Goal: Task Accomplishment & Management: Complete application form

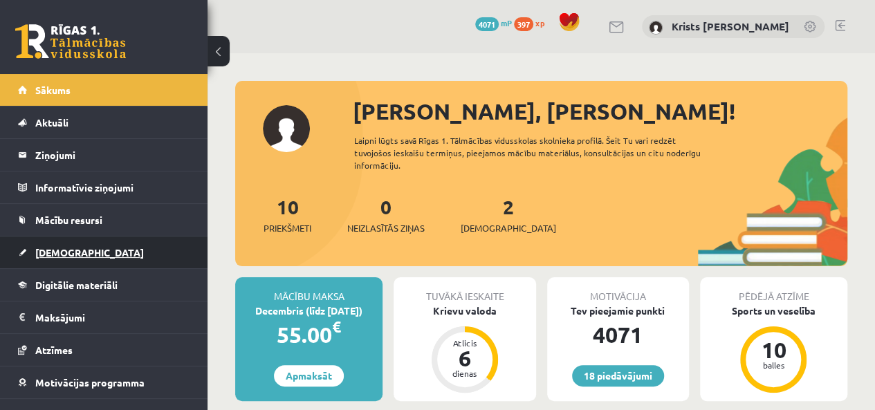
click at [86, 252] on link "[DEMOGRAPHIC_DATA]" at bounding box center [104, 252] width 172 height 32
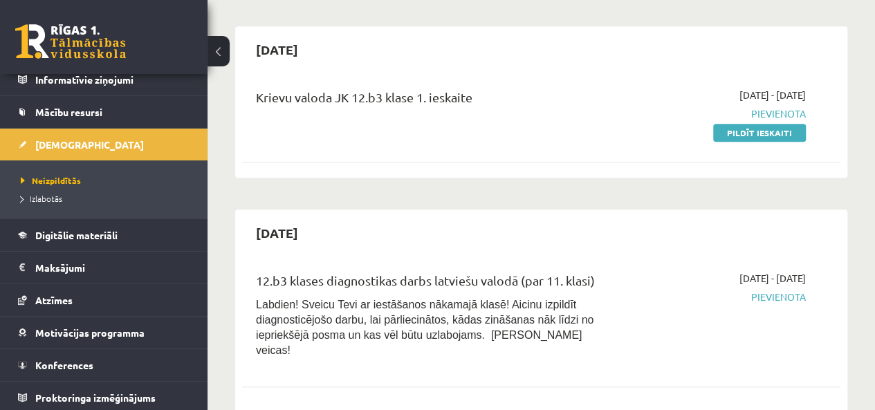
scroll to position [415, 0]
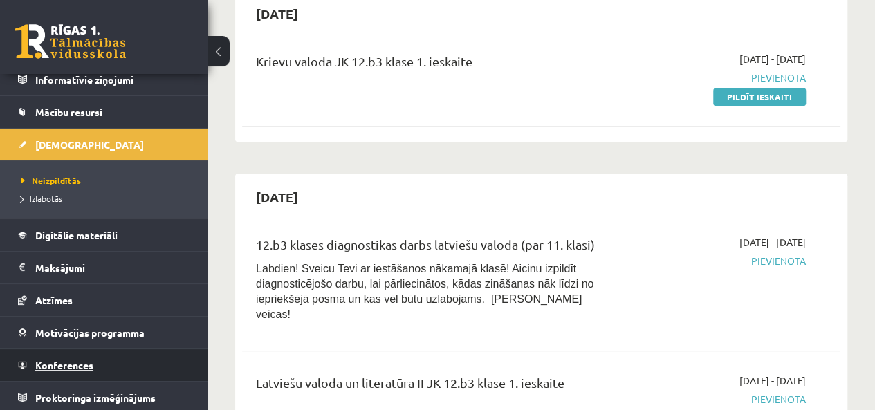
click at [68, 366] on span "Konferences" at bounding box center [64, 365] width 58 height 12
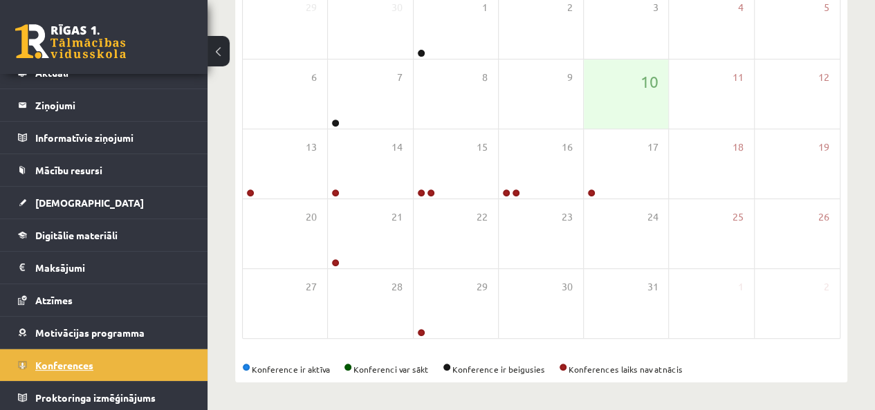
scroll to position [249, 0]
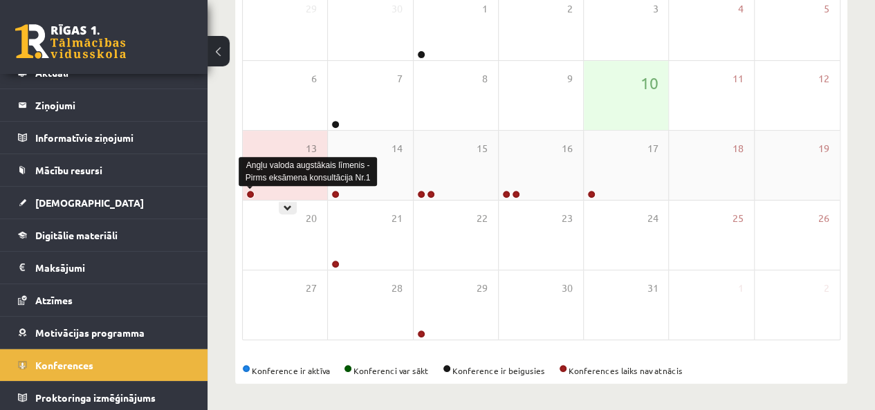
click at [252, 193] on link at bounding box center [250, 194] width 8 height 8
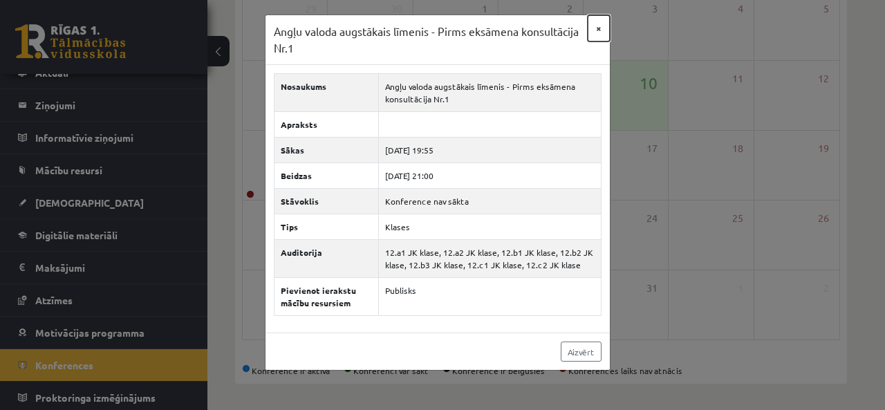
click at [597, 32] on button "×" at bounding box center [599, 28] width 22 height 26
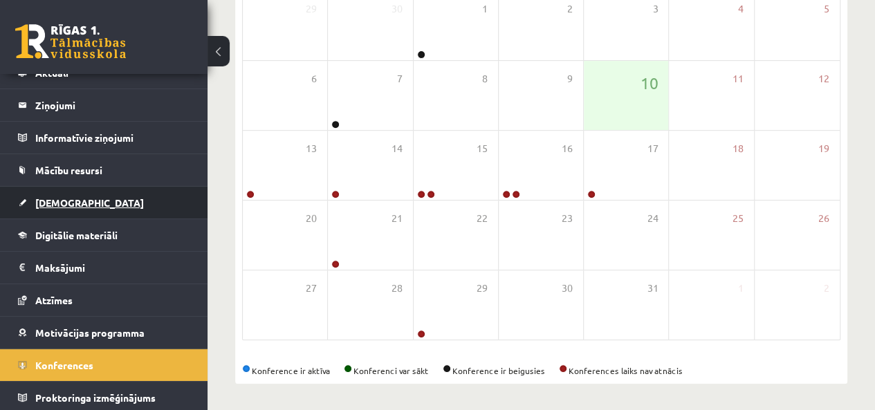
click at [56, 214] on link "[DEMOGRAPHIC_DATA]" at bounding box center [104, 203] width 172 height 32
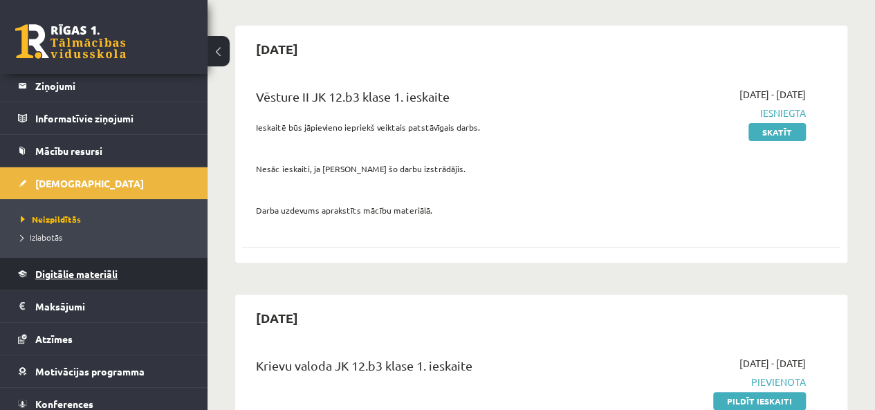
scroll to position [108, 0]
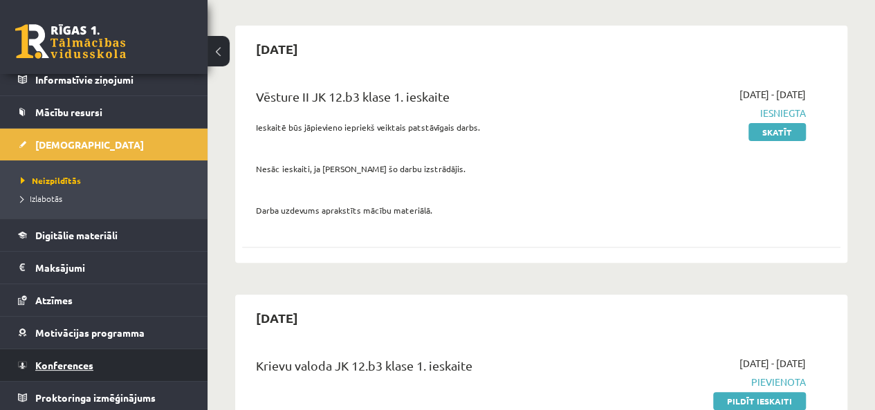
click at [64, 359] on span "Konferences" at bounding box center [64, 365] width 58 height 12
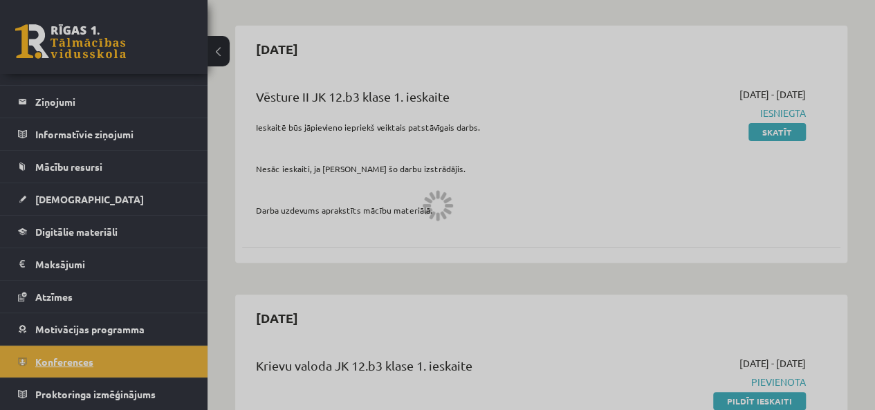
scroll to position [50, 0]
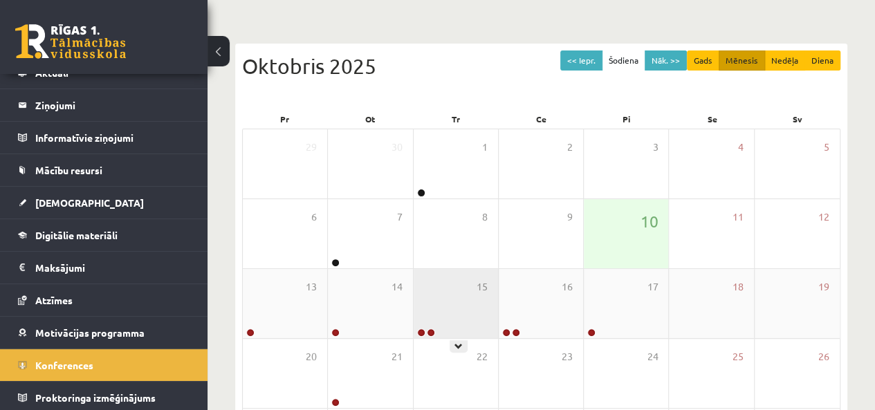
click at [415, 333] on div at bounding box center [424, 333] width 23 height 10
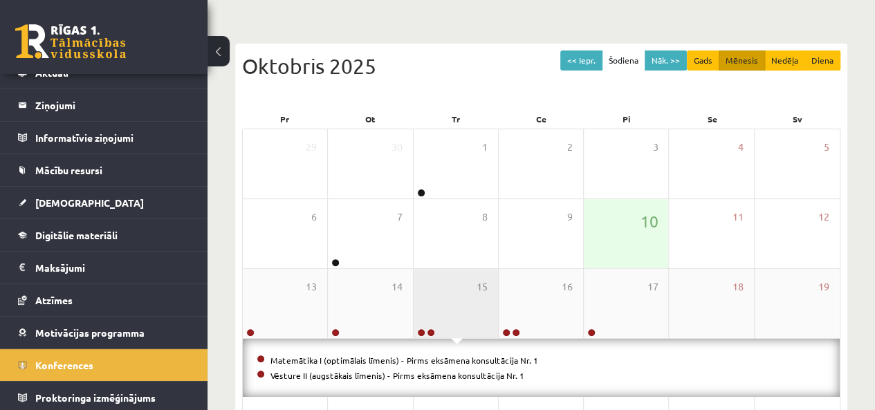
click at [432, 295] on div "15" at bounding box center [455, 303] width 84 height 69
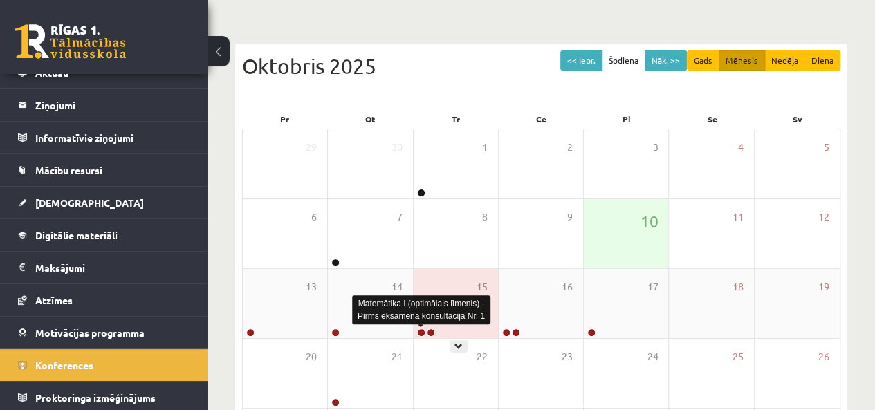
click at [420, 333] on link at bounding box center [421, 332] width 8 height 8
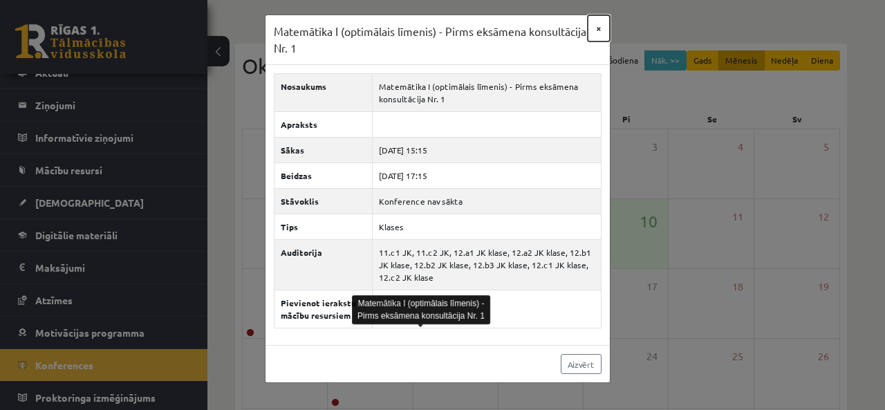
click at [602, 35] on button "×" at bounding box center [599, 28] width 22 height 26
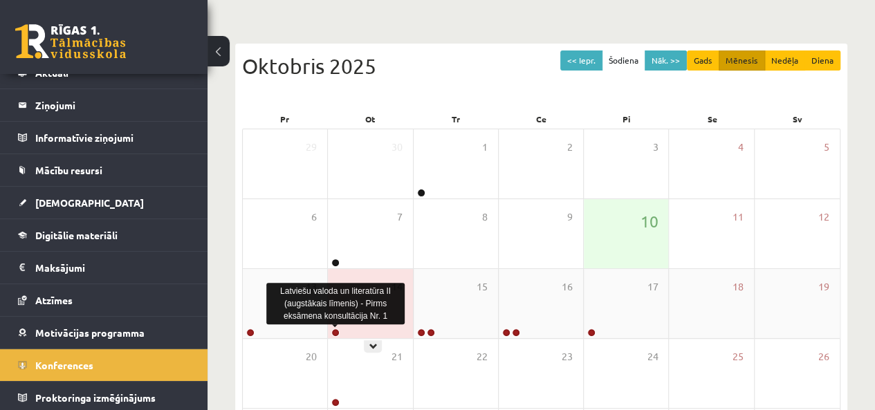
click at [337, 330] on link at bounding box center [335, 332] width 8 height 8
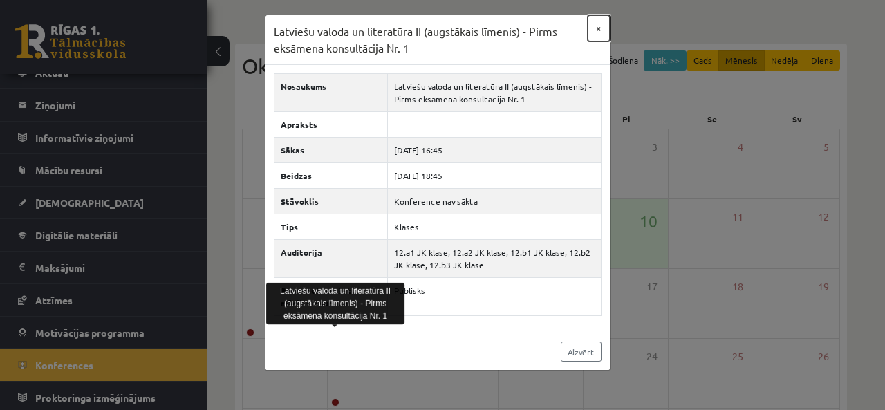
click at [596, 26] on button "×" at bounding box center [599, 28] width 22 height 26
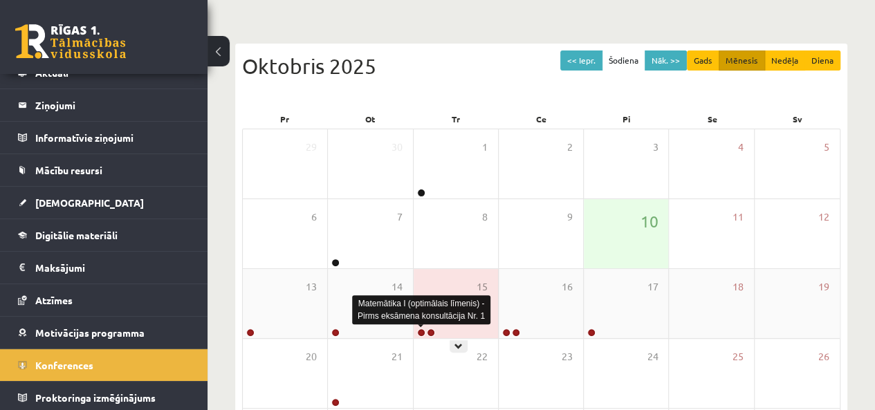
click at [422, 330] on link at bounding box center [421, 332] width 8 height 8
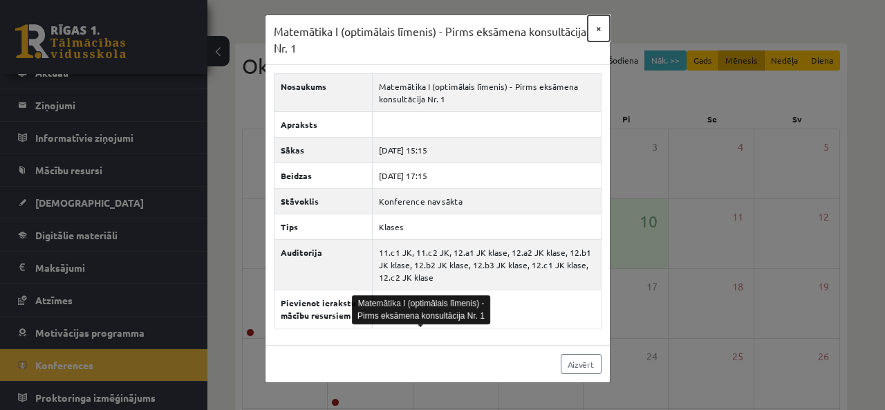
click at [601, 33] on button "×" at bounding box center [599, 28] width 22 height 26
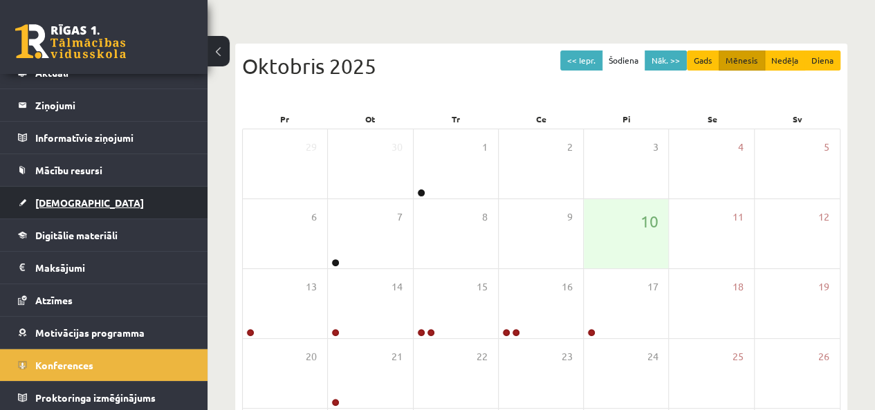
click at [61, 210] on link "[DEMOGRAPHIC_DATA]" at bounding box center [104, 203] width 172 height 32
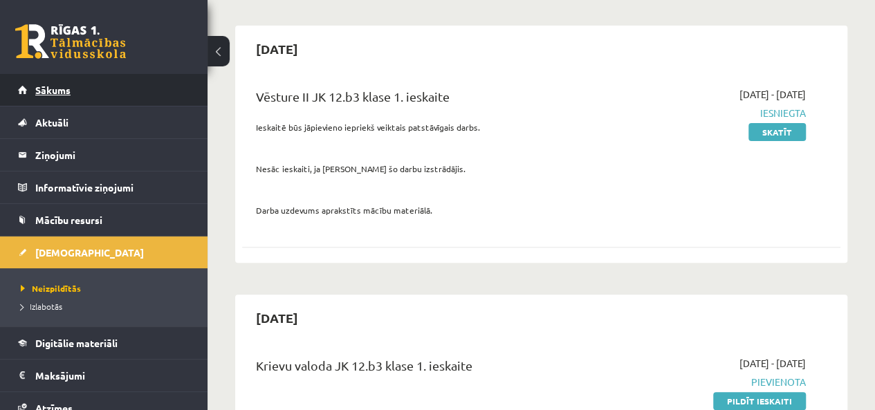
click at [40, 95] on span "Sākums" at bounding box center [52, 90] width 35 height 12
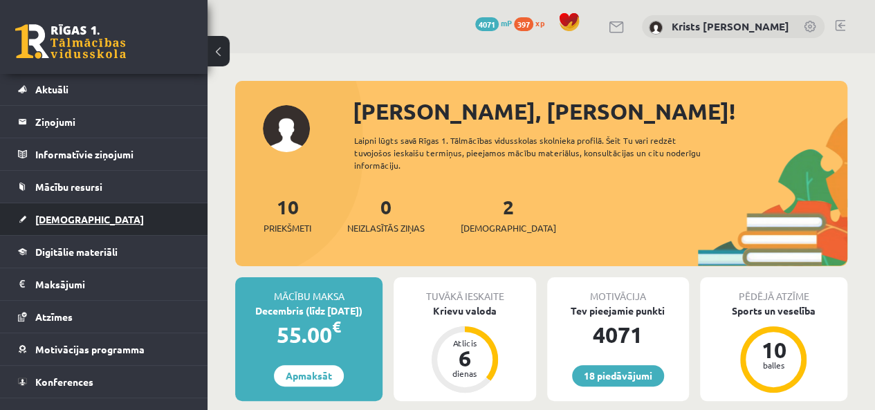
scroll to position [50, 0]
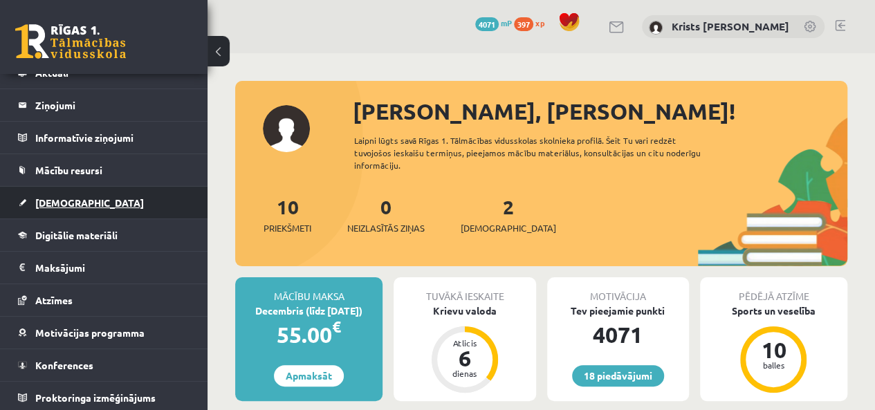
click at [52, 205] on span "[DEMOGRAPHIC_DATA]" at bounding box center [89, 202] width 109 height 12
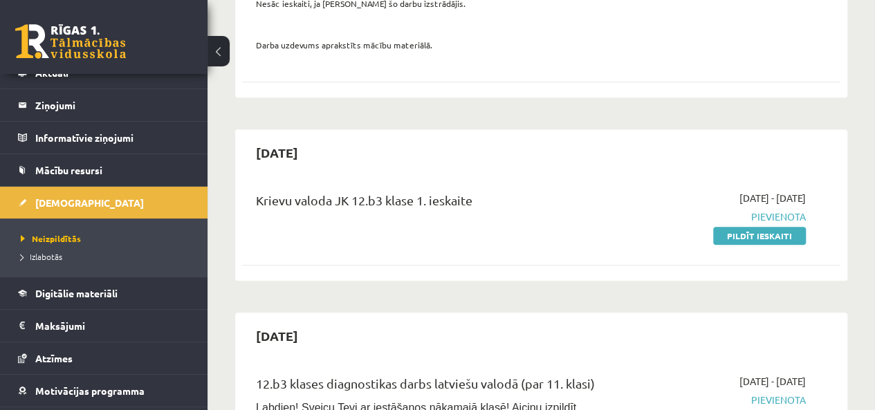
scroll to position [277, 0]
click at [786, 236] on link "Pildīt ieskaiti" at bounding box center [759, 235] width 93 height 18
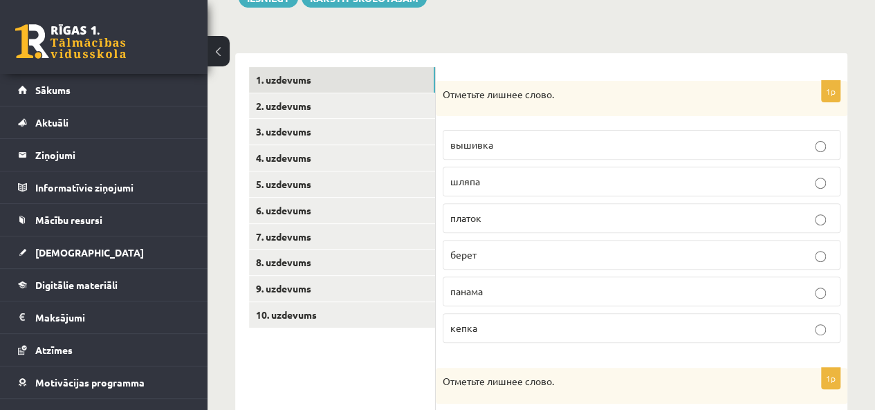
scroll to position [207, 0]
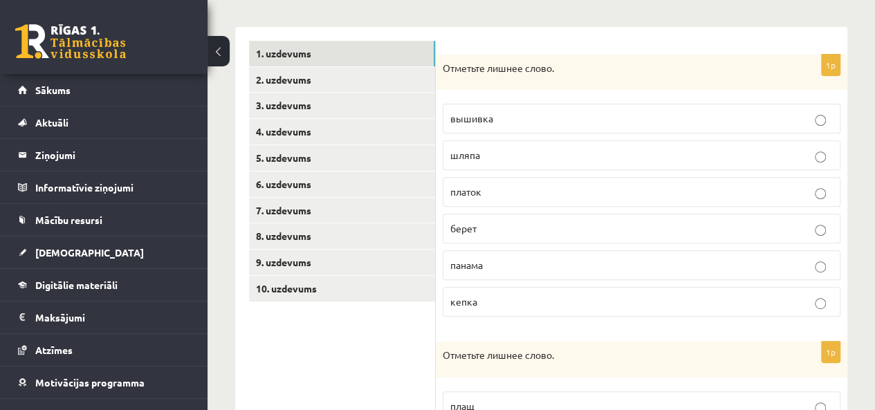
click at [481, 127] on label "вышивка" at bounding box center [642, 119] width 398 height 30
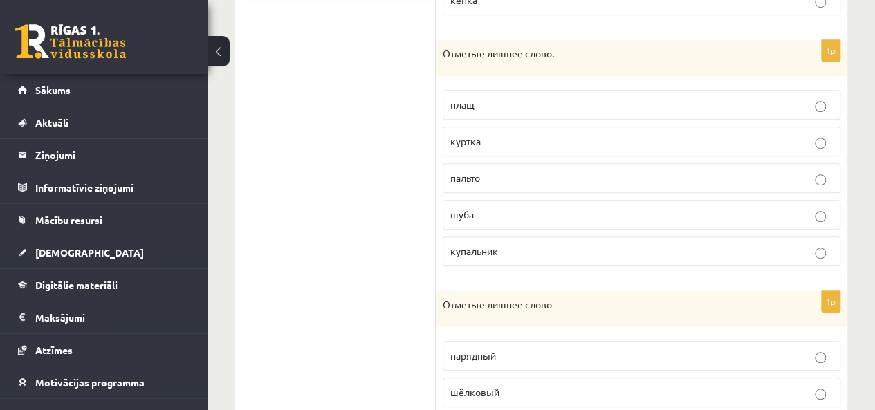
scroll to position [484, 0]
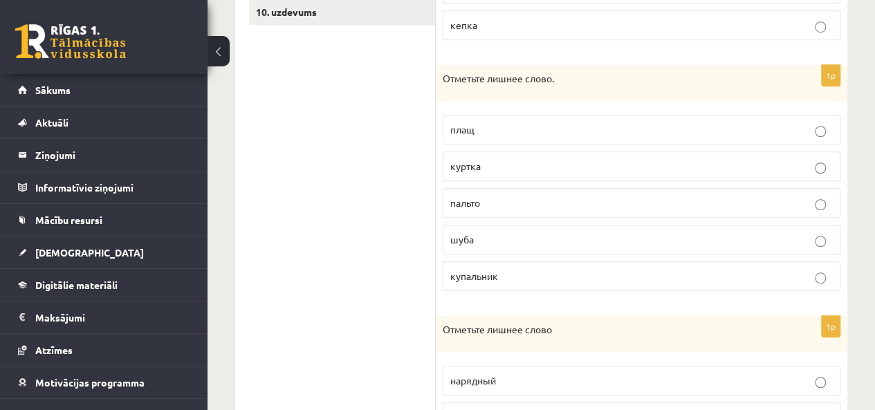
click at [477, 240] on p "шуба" at bounding box center [641, 239] width 382 height 15
click at [474, 118] on label "плащ" at bounding box center [642, 130] width 398 height 30
click at [517, 279] on fieldset "плащ куртка пальто шуба купальник" at bounding box center [642, 201] width 398 height 187
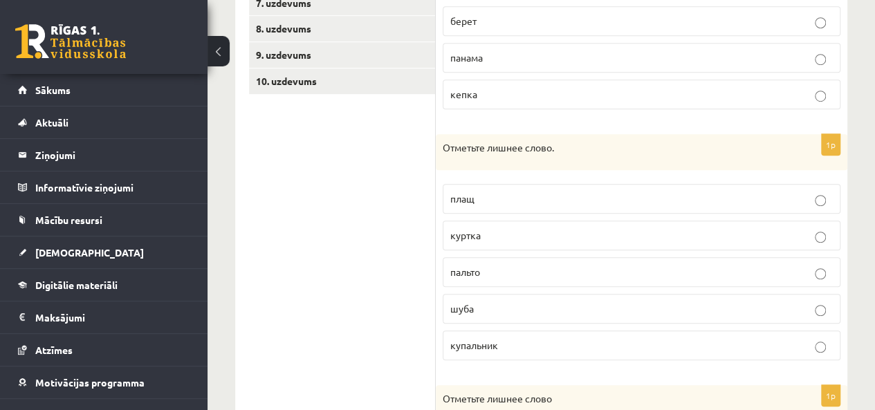
click at [523, 344] on p "купальник" at bounding box center [641, 345] width 382 height 15
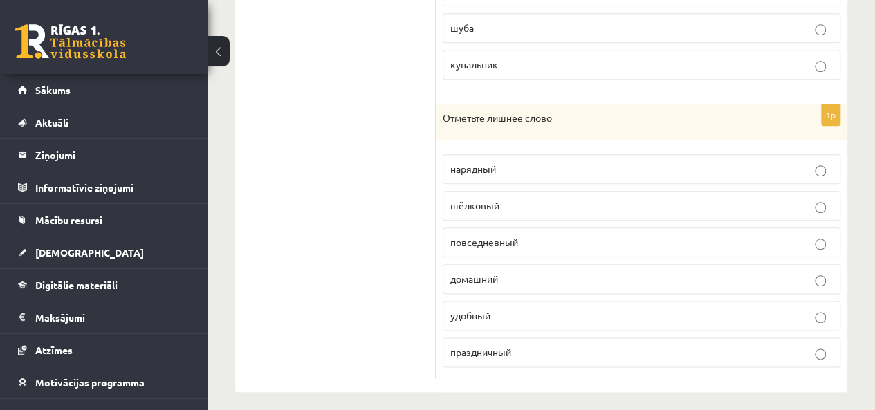
scroll to position [696, 0]
click at [444, 209] on label "шёлковый" at bounding box center [642, 205] width 398 height 30
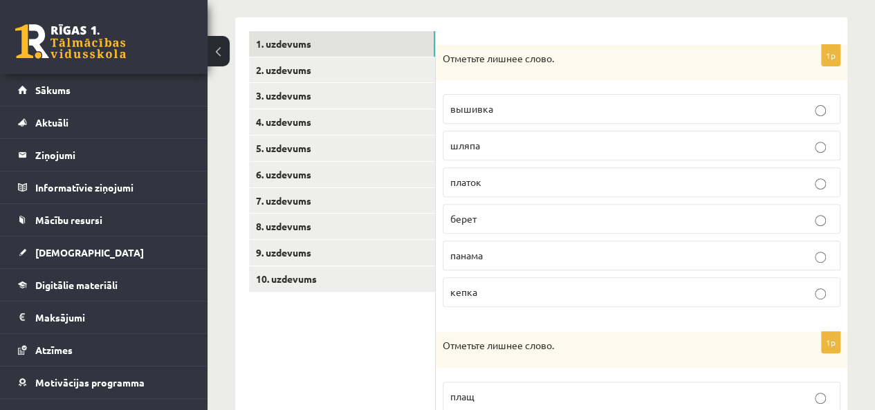
scroll to position [212, 0]
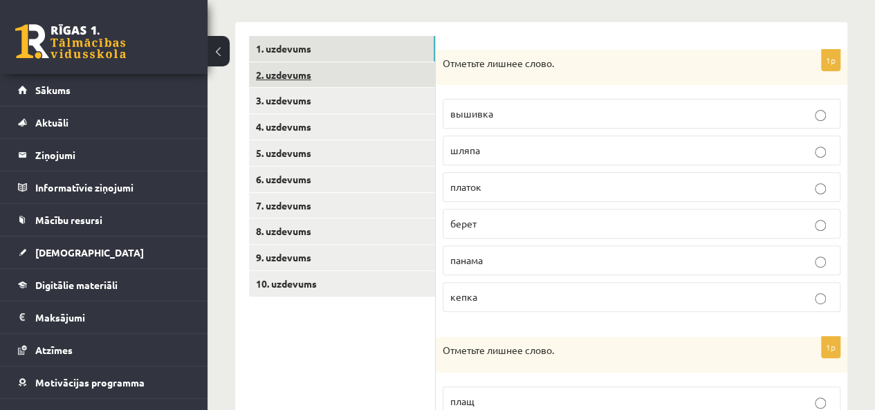
click at [282, 73] on link "2. uzdevums" at bounding box center [342, 75] width 186 height 26
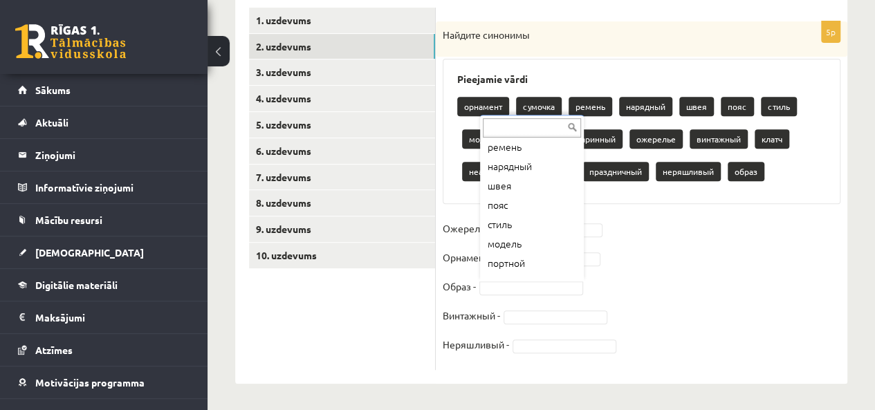
scroll to position [86, 0]
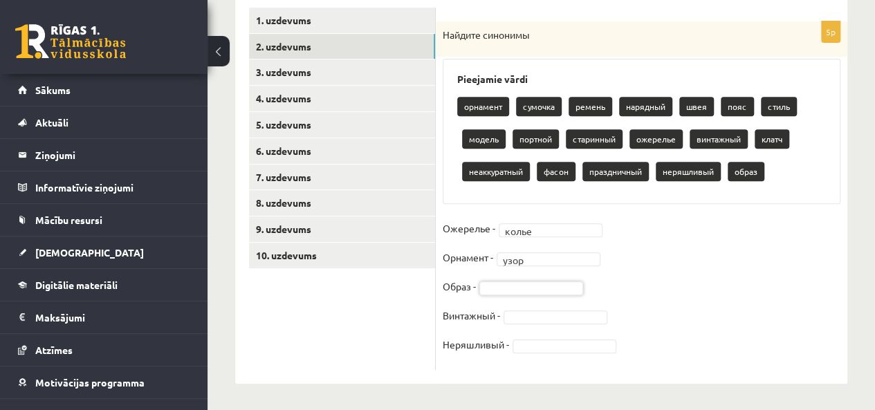
click at [491, 295] on fieldset "Ожерелье - колье ***** Орнамент - узор **** Образ - Винтажный - Неряшливый -" at bounding box center [642, 290] width 398 height 145
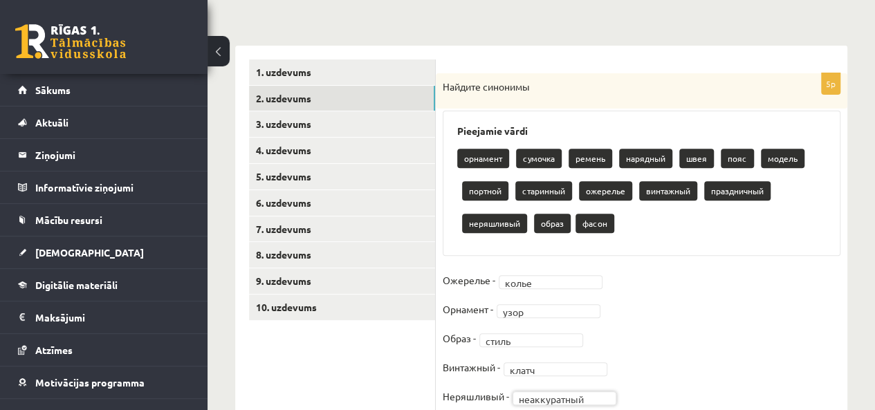
scroll to position [102, 0]
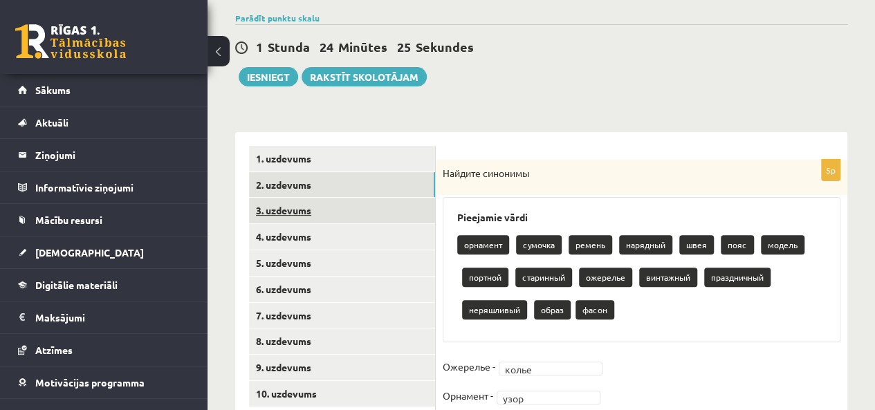
click at [279, 207] on link "3. uzdevums" at bounding box center [342, 211] width 186 height 26
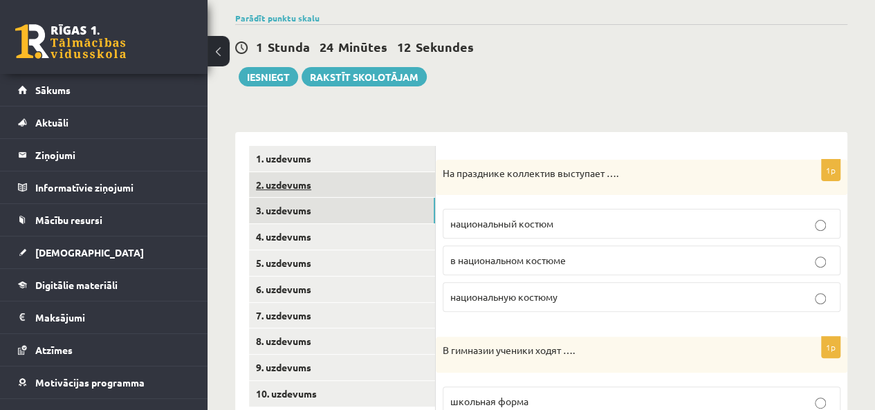
click at [350, 192] on link "2. uzdevums" at bounding box center [342, 185] width 186 height 26
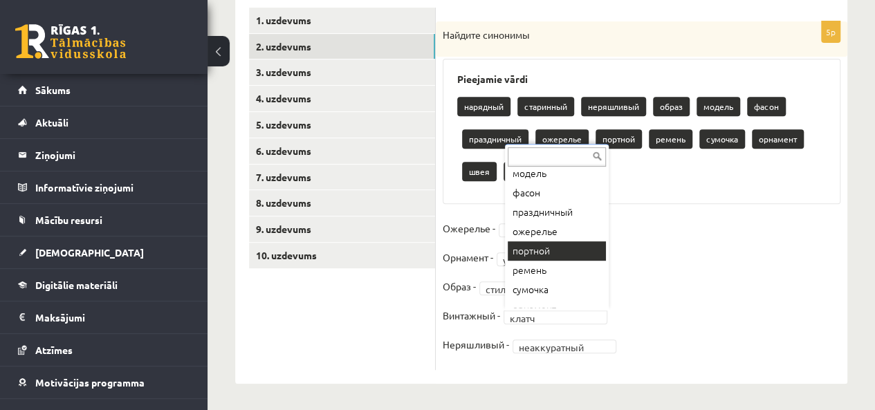
scroll to position [33, 0]
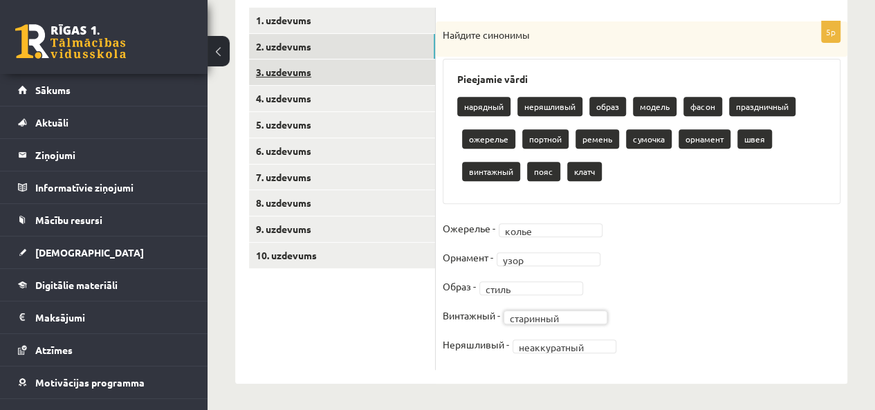
click at [268, 70] on link "3. uzdevums" at bounding box center [342, 72] width 186 height 26
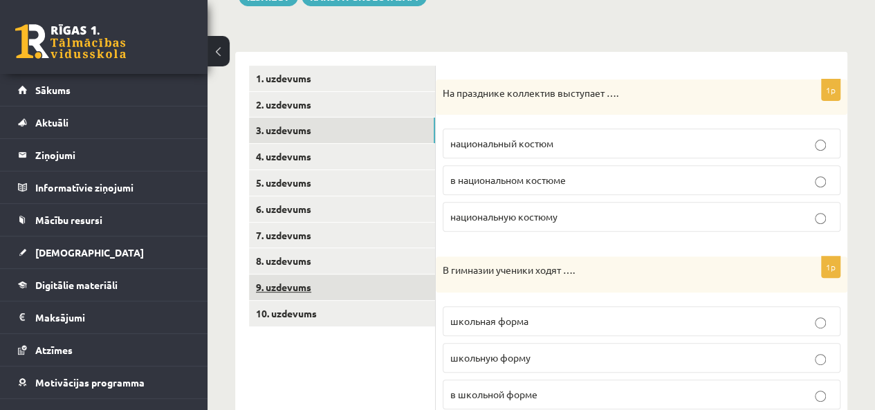
scroll to position [102, 0]
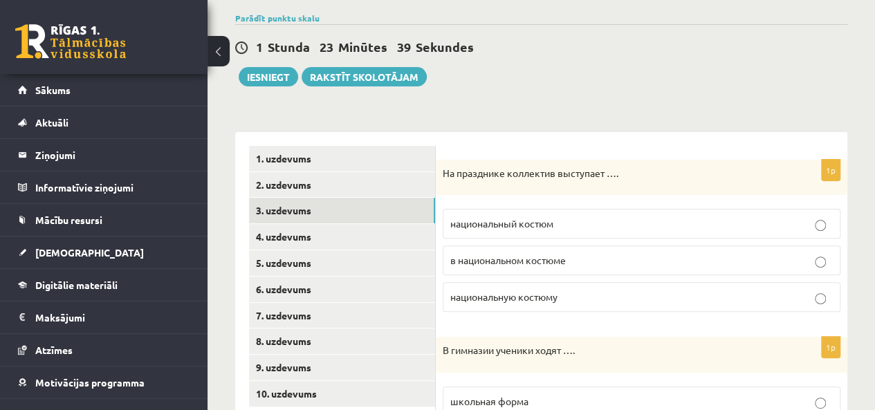
click at [473, 261] on span "в национальном костюме" at bounding box center [507, 260] width 115 height 12
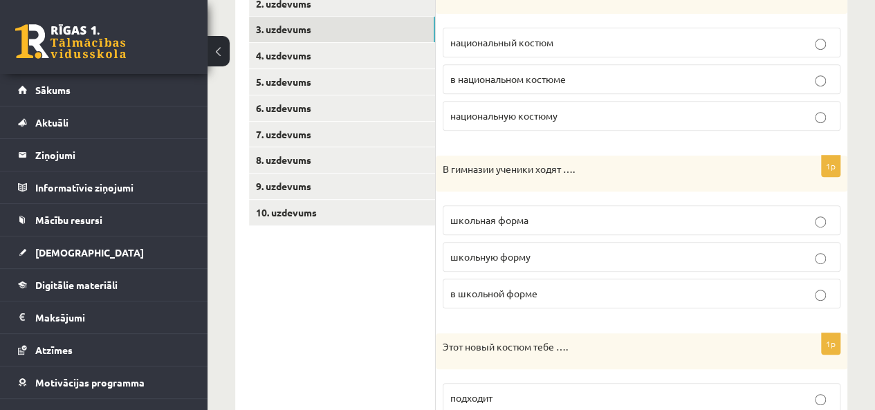
scroll to position [310, 0]
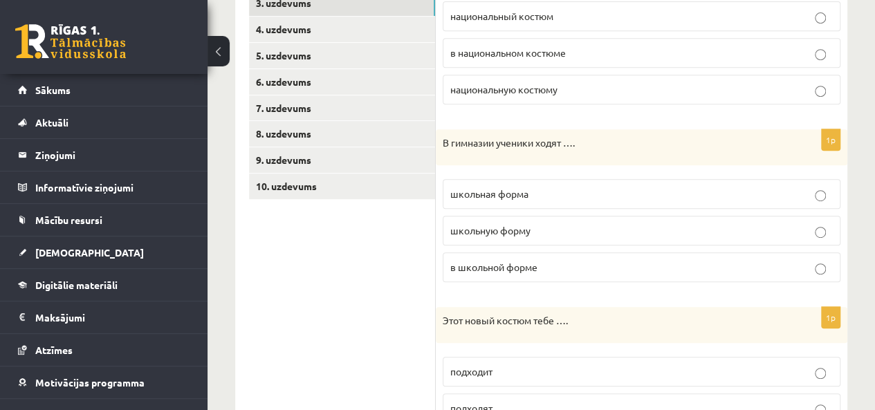
click at [486, 223] on p "школьную форму" at bounding box center [641, 230] width 382 height 15
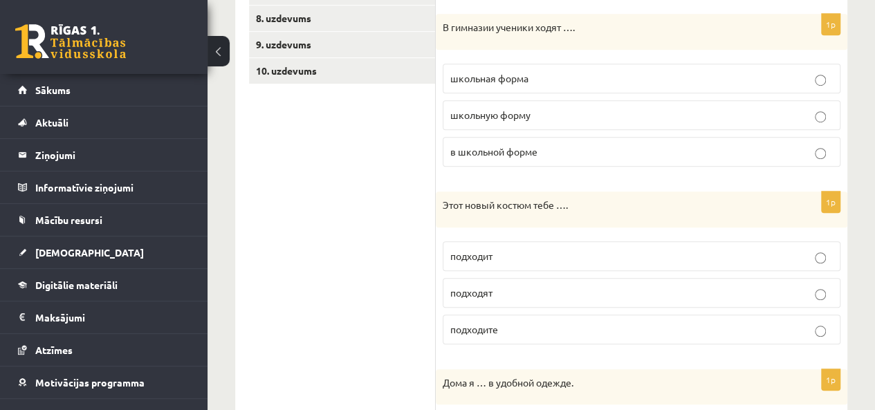
scroll to position [448, 0]
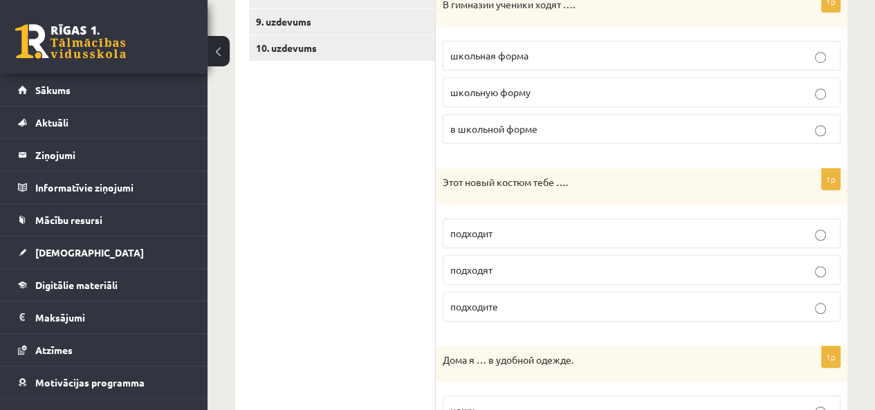
click at [476, 115] on label "в школьной форме" at bounding box center [642, 129] width 398 height 30
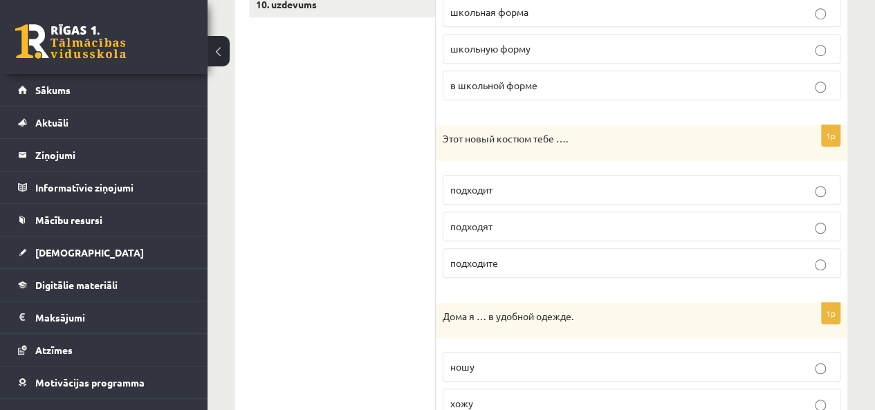
scroll to position [517, 0]
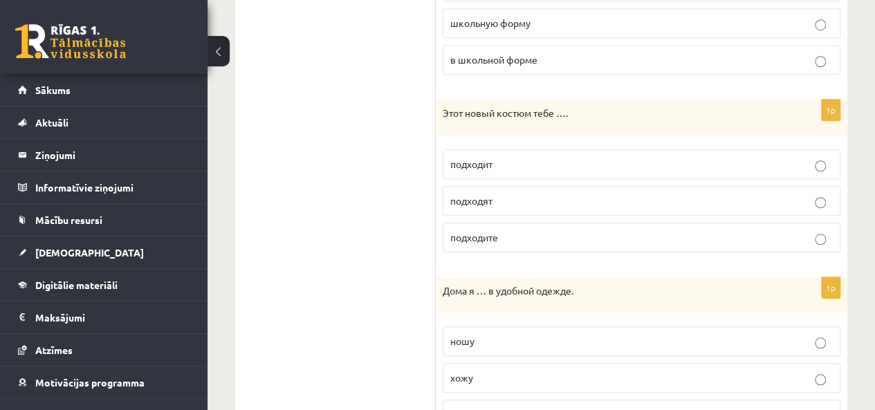
click at [490, 165] on span "подходит" at bounding box center [471, 164] width 42 height 12
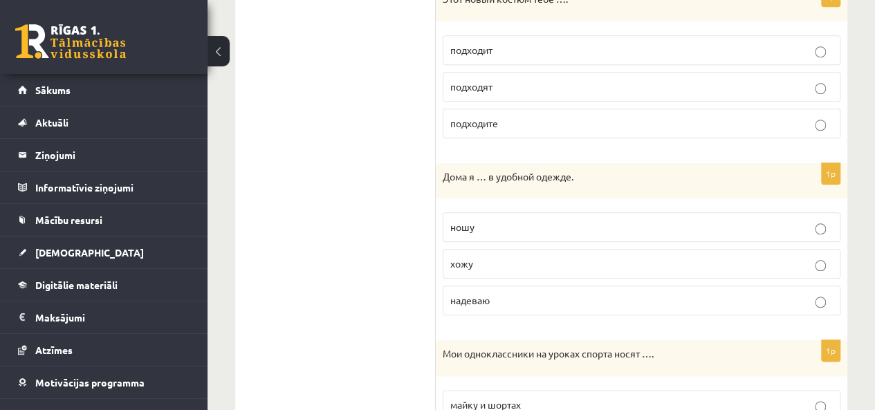
scroll to position [655, 0]
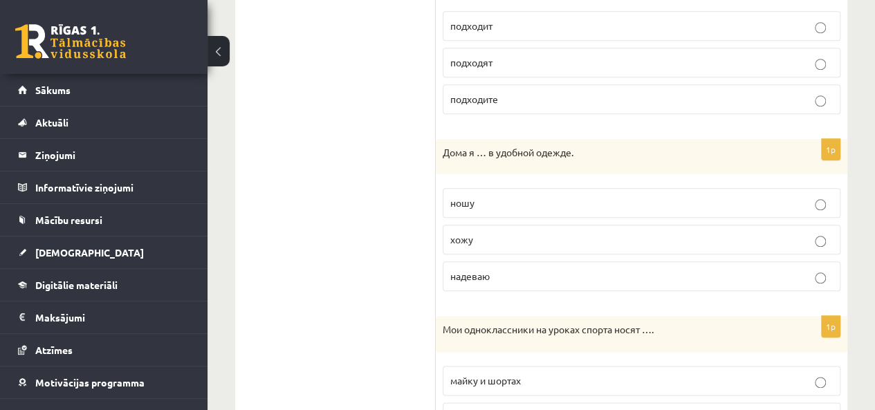
click at [467, 234] on span "хожу" at bounding box center [461, 239] width 23 height 12
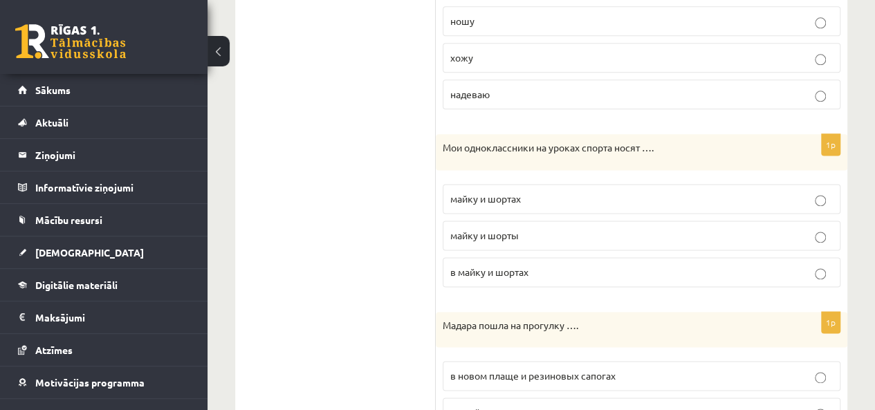
scroll to position [863, 0]
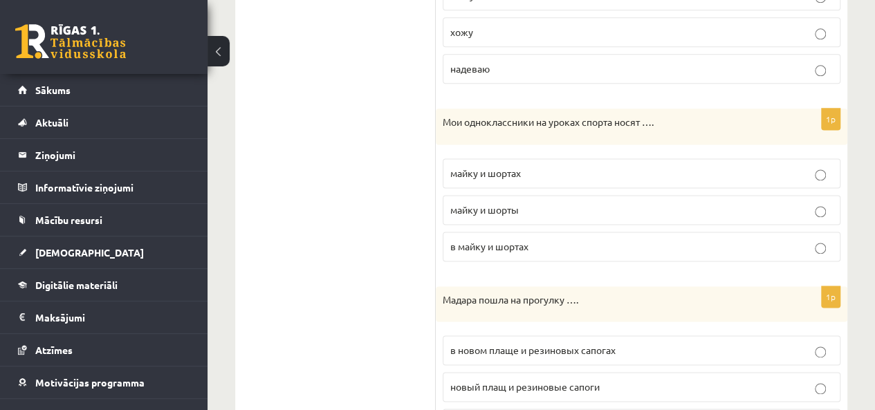
click at [456, 173] on p "майку и шортах" at bounding box center [641, 173] width 382 height 15
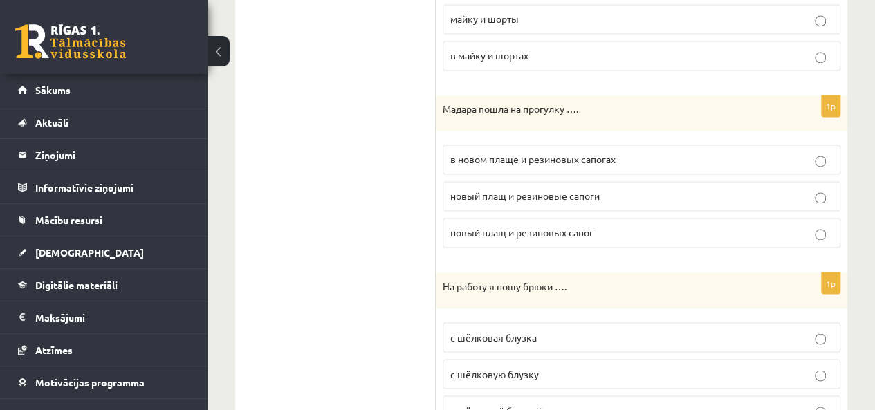
scroll to position [1070, 0]
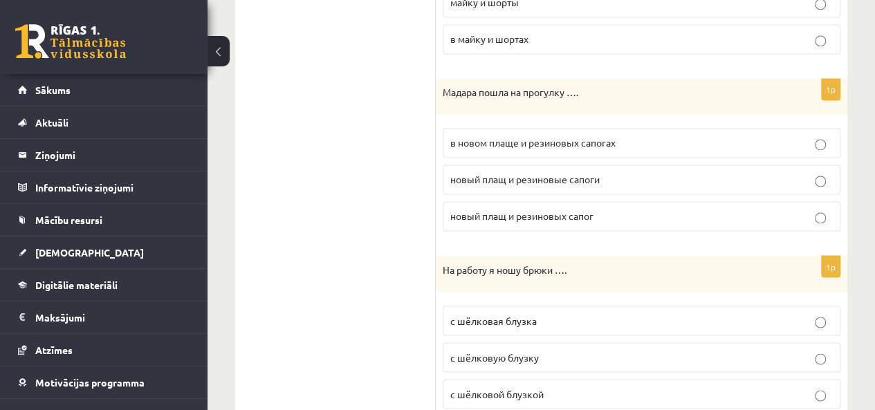
click at [501, 145] on label "в новом плаще и резиновых сапогах" at bounding box center [642, 143] width 398 height 30
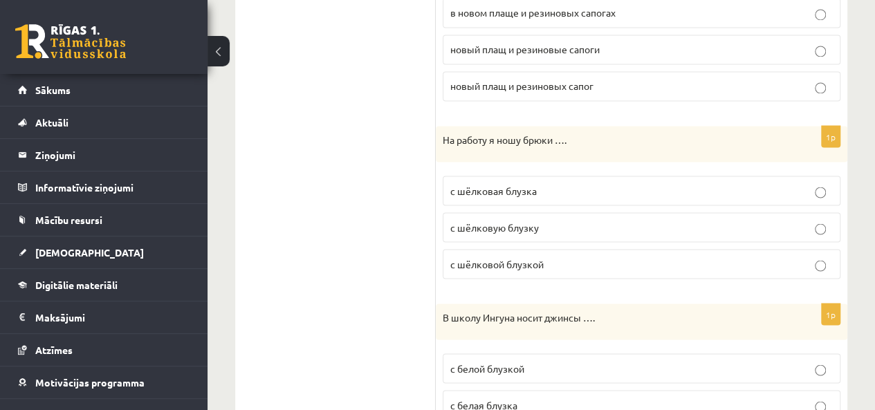
scroll to position [1209, 0]
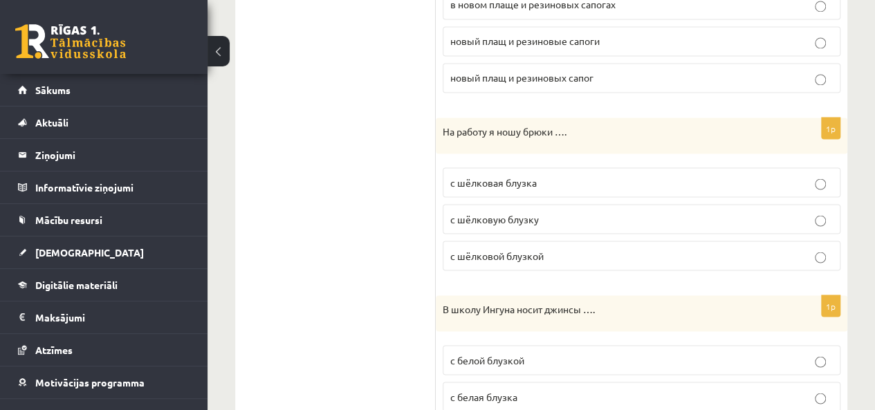
click at [520, 249] on span "с шёлковой блузкой" at bounding box center [496, 255] width 93 height 12
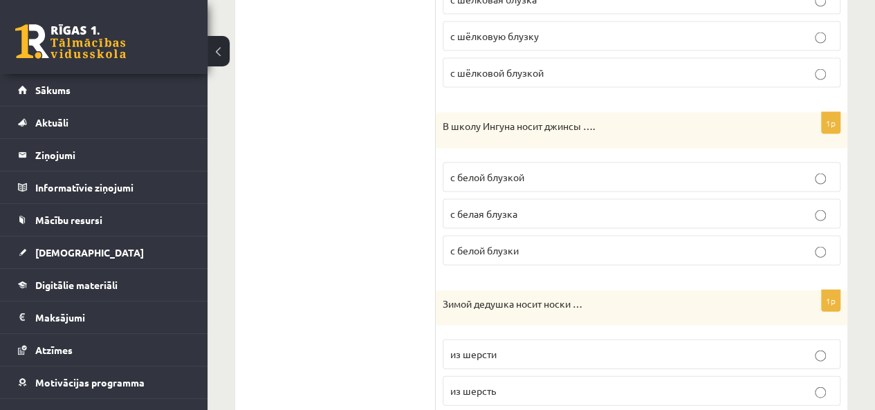
scroll to position [1416, 0]
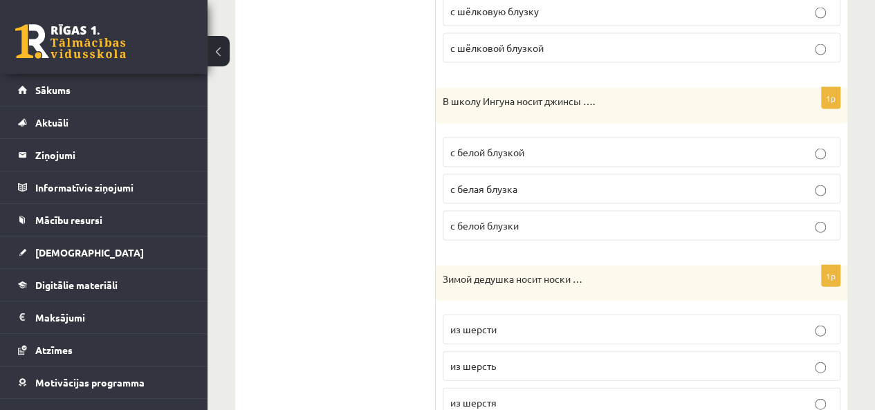
click at [510, 190] on label "с белая блузка" at bounding box center [642, 189] width 398 height 30
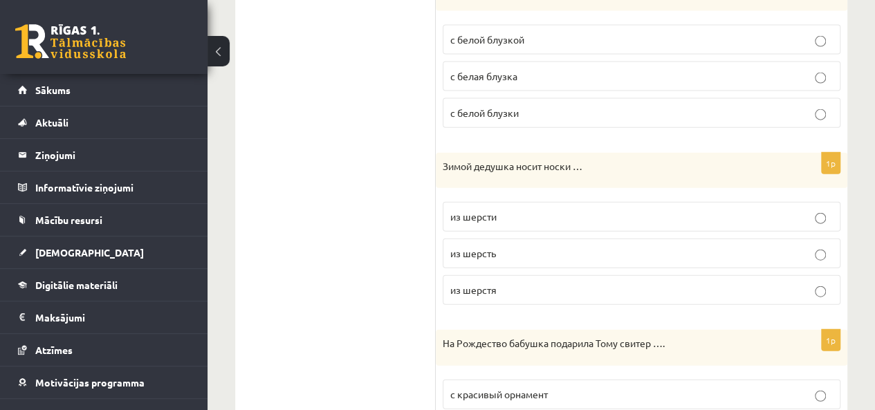
scroll to position [1554, 0]
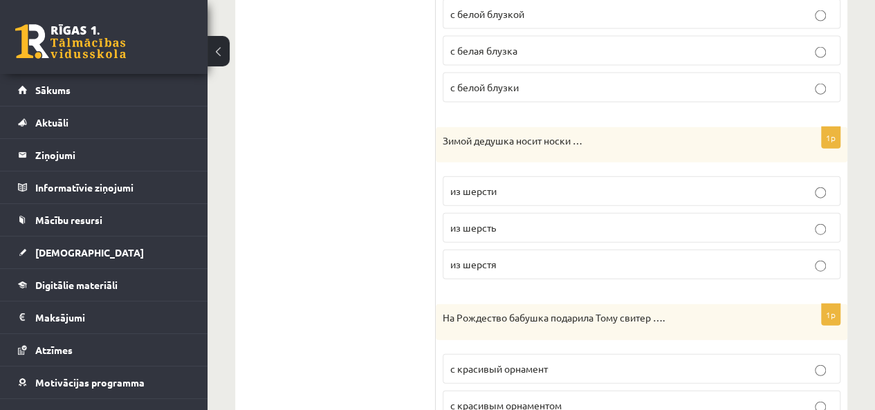
click at [458, 194] on label "из шерсти" at bounding box center [642, 191] width 398 height 30
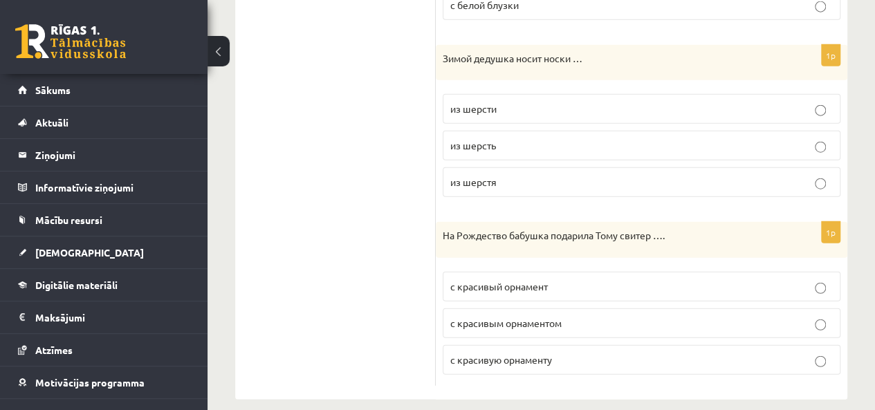
scroll to position [1639, 0]
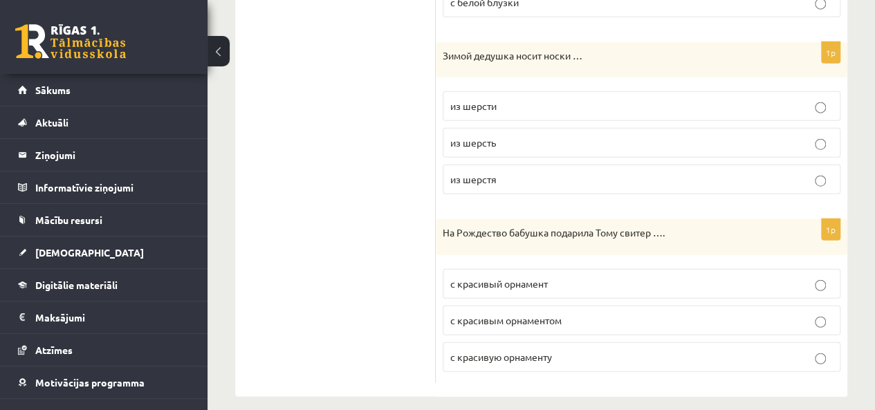
click at [483, 277] on span "с красивый орнамент" at bounding box center [498, 283] width 97 height 12
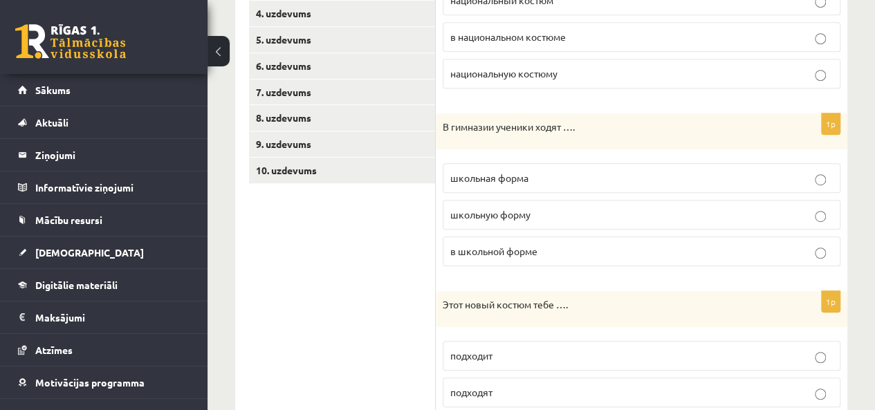
scroll to position [118, 0]
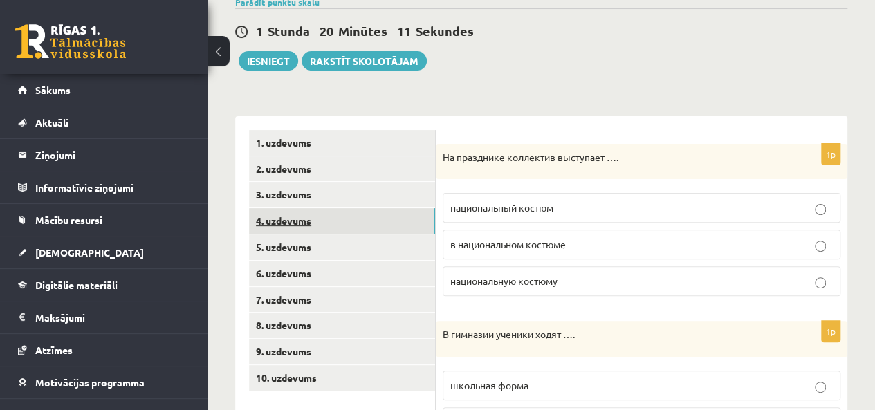
click at [317, 226] on link "4. uzdevums" at bounding box center [342, 221] width 186 height 26
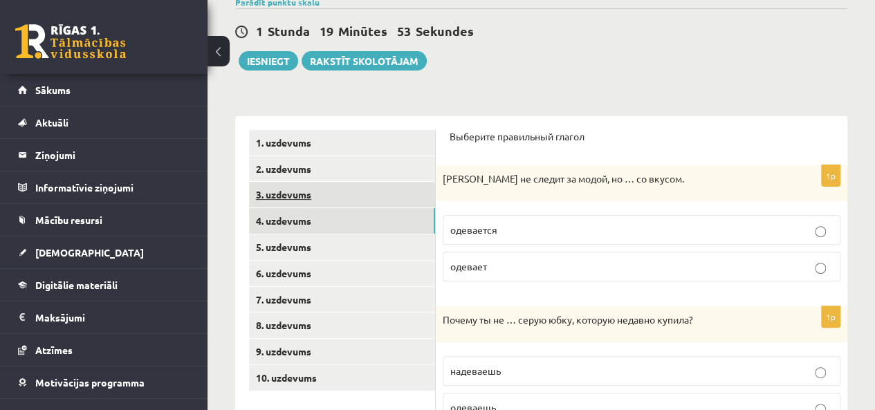
click at [346, 200] on link "3. uzdevums" at bounding box center [342, 195] width 186 height 26
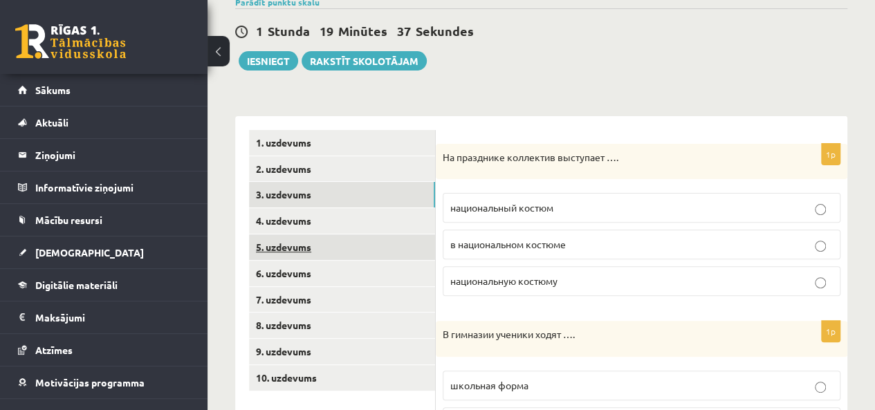
click at [323, 234] on link "5. uzdevums" at bounding box center [342, 247] width 186 height 26
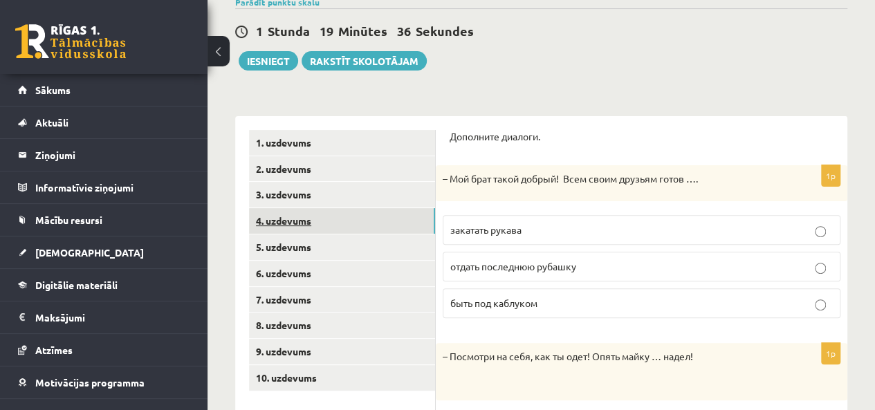
click at [305, 224] on link "4. uzdevums" at bounding box center [342, 221] width 186 height 26
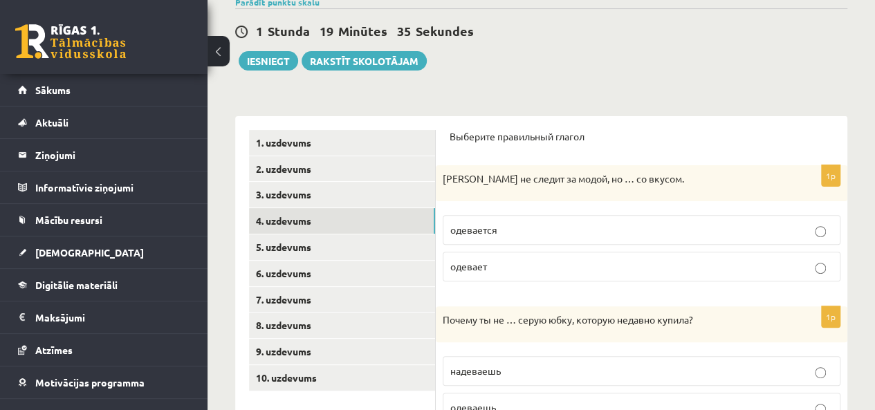
scroll to position [187, 0]
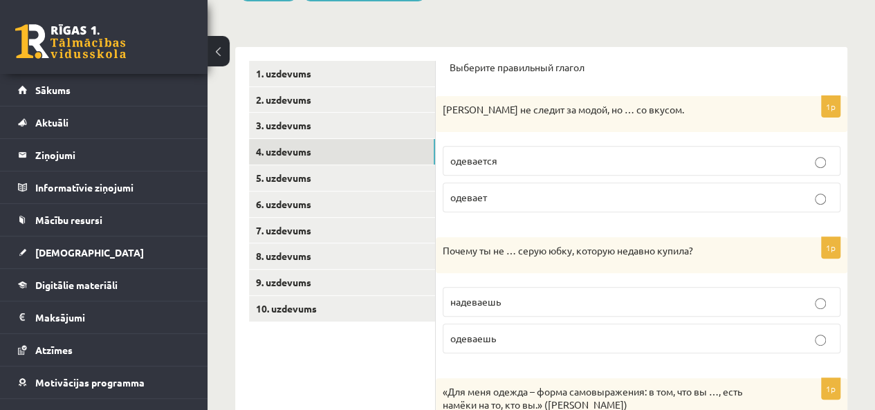
click at [549, 167] on p "одевается" at bounding box center [641, 160] width 382 height 15
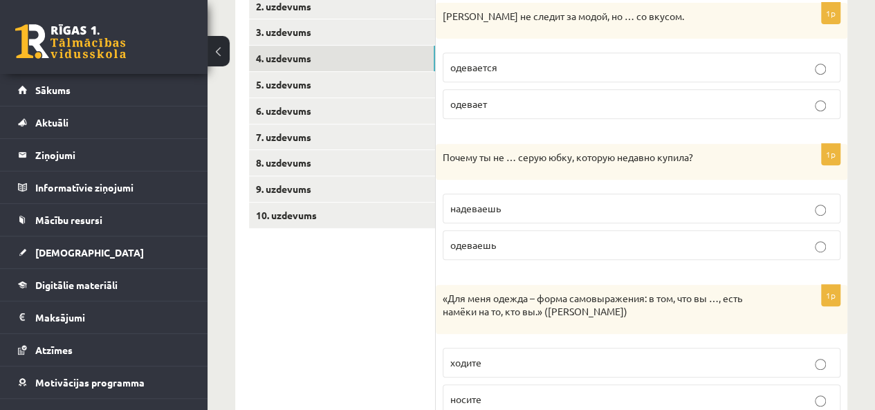
scroll to position [326, 0]
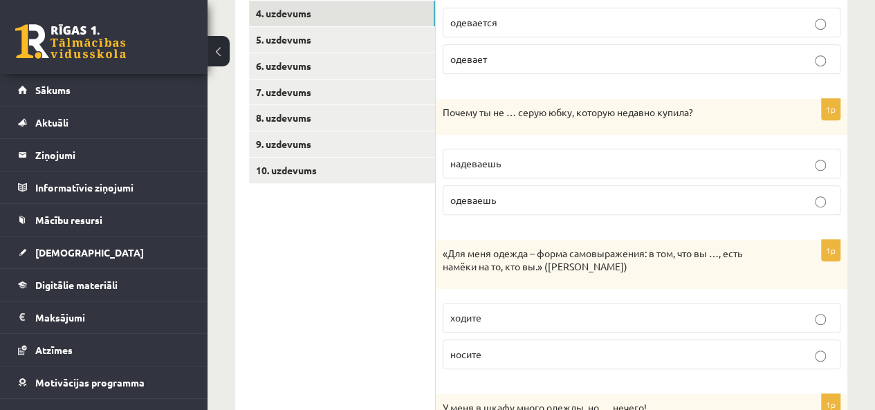
click at [490, 165] on span "надеваешь" at bounding box center [475, 163] width 50 height 12
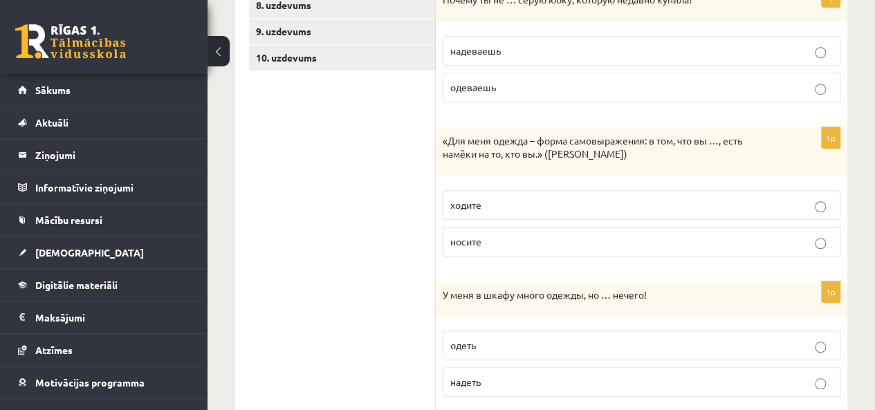
scroll to position [464, 0]
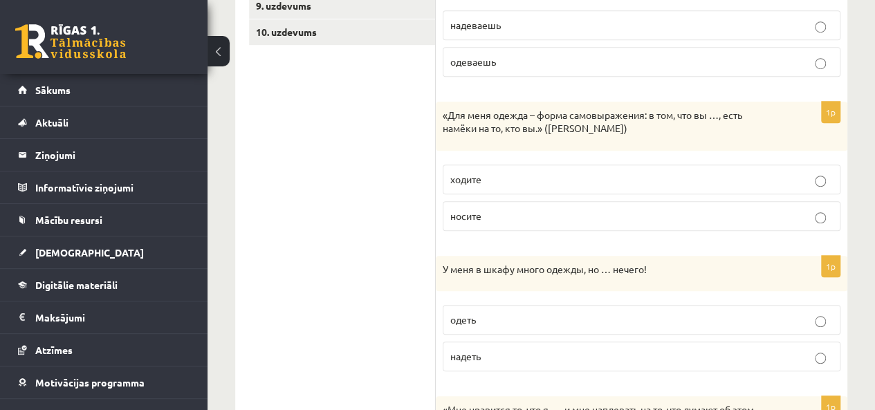
click at [480, 218] on span "носите" at bounding box center [465, 216] width 31 height 12
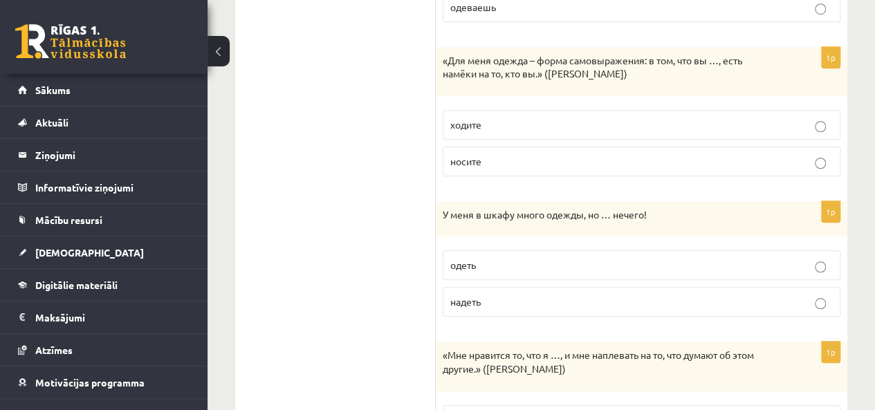
scroll to position [602, 0]
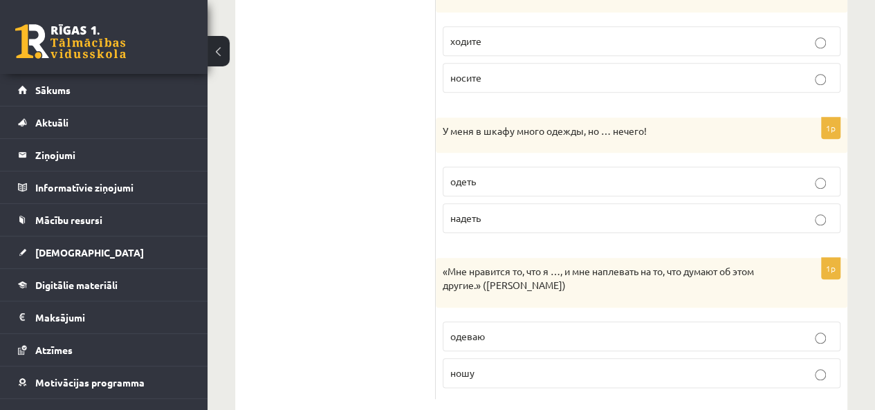
click at [507, 187] on label "одеть" at bounding box center [642, 182] width 398 height 30
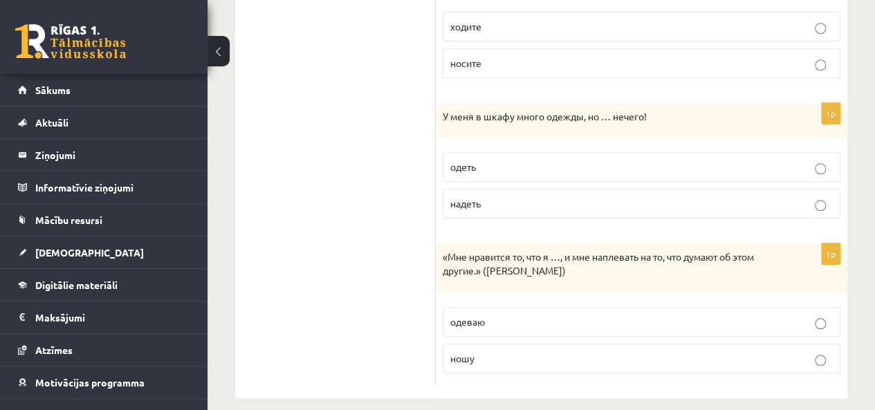
scroll to position [627, 0]
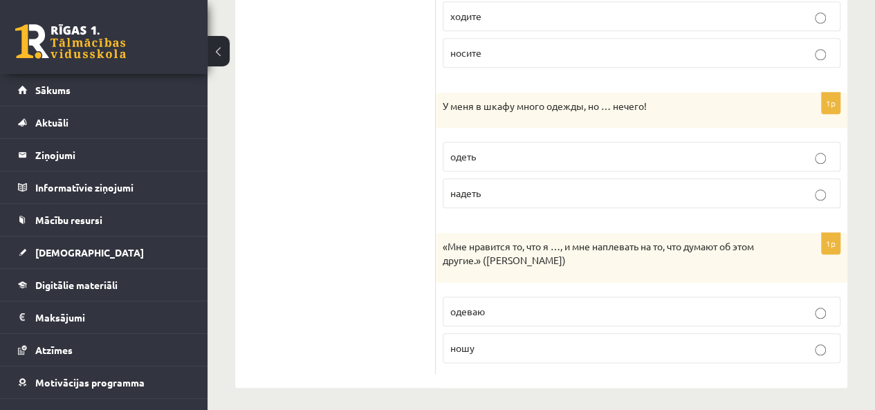
click at [523, 355] on label "ношу" at bounding box center [642, 348] width 398 height 30
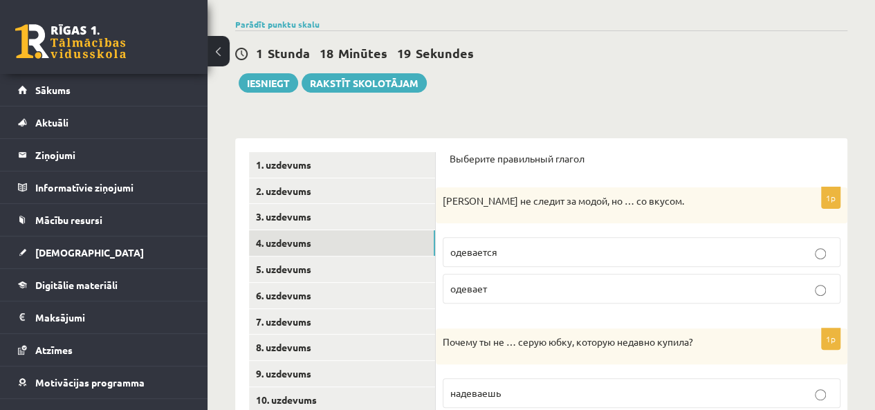
scroll to position [74, 0]
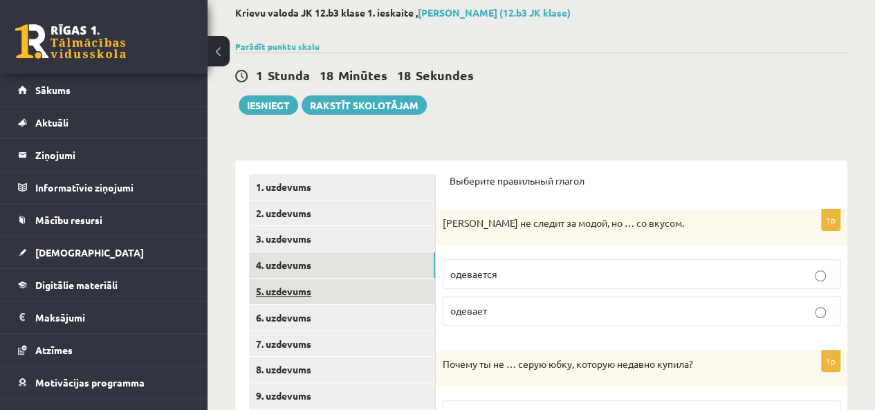
click at [312, 298] on link "5. uzdevums" at bounding box center [342, 292] width 186 height 26
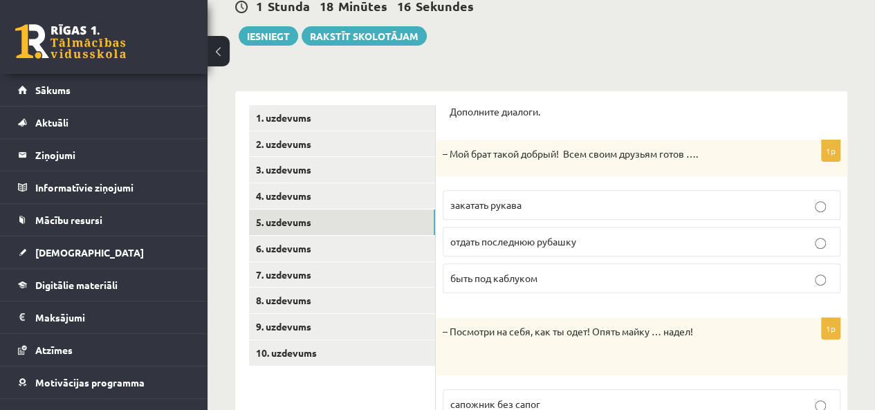
scroll to position [212, 0]
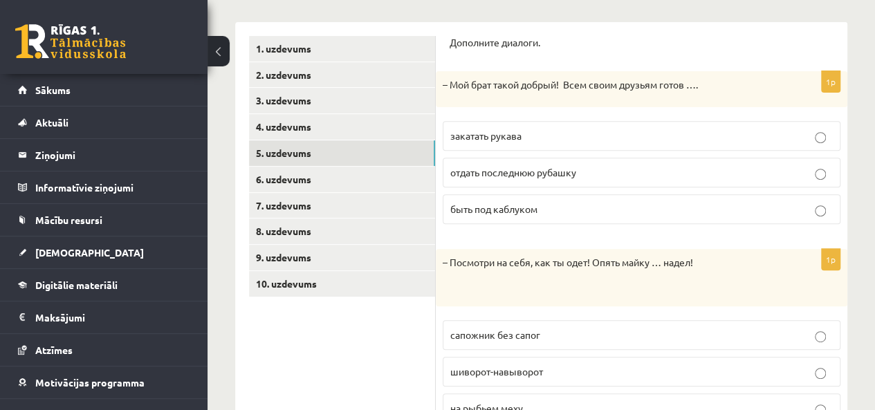
click at [513, 183] on label "отдать последнюю рубашку" at bounding box center [642, 173] width 398 height 30
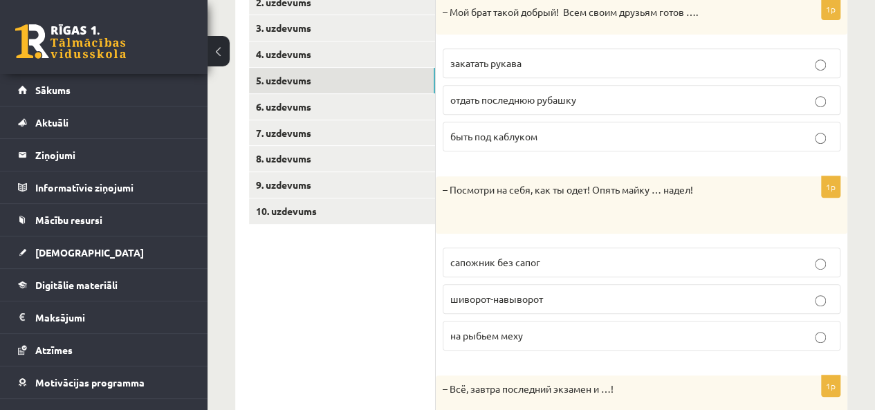
scroll to position [351, 0]
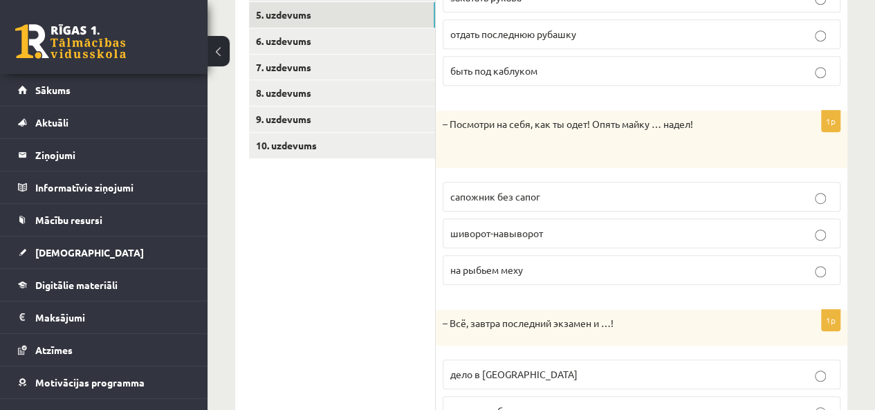
click at [521, 263] on span "на рыбьем меху" at bounding box center [486, 269] width 73 height 12
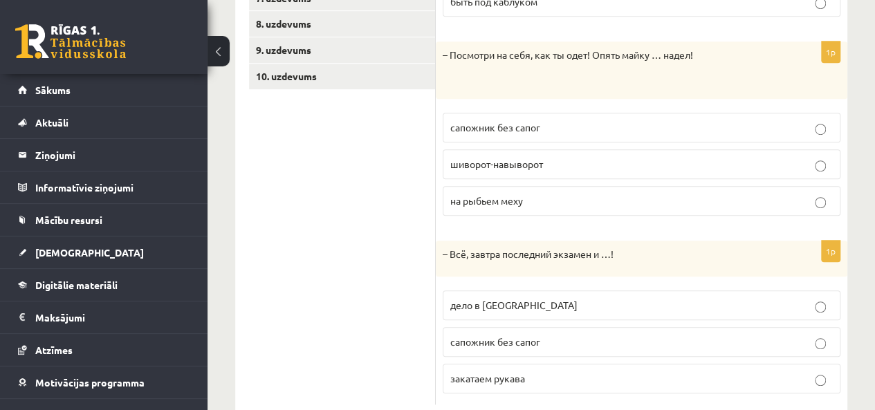
scroll to position [451, 0]
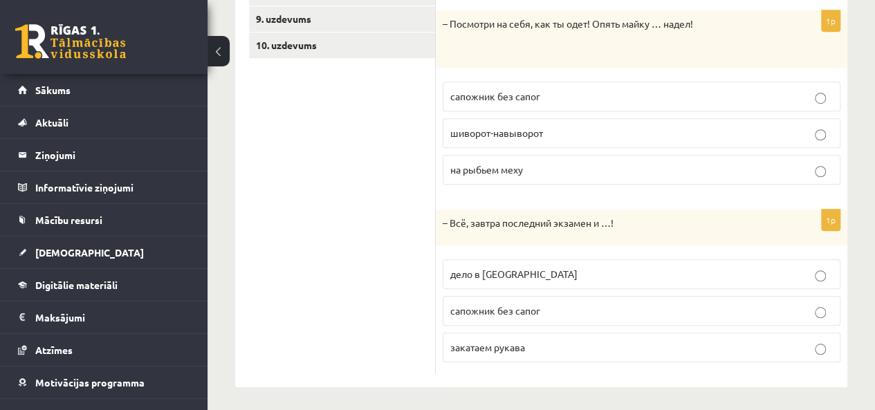
click at [504, 284] on label "дело в шляпе" at bounding box center [642, 274] width 398 height 30
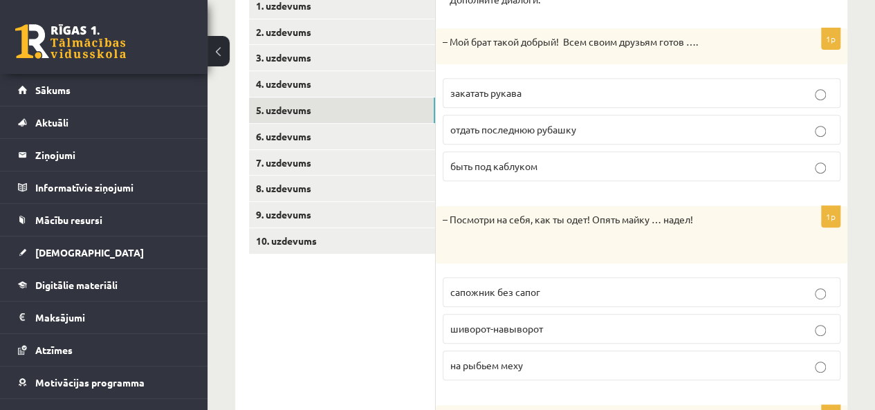
scroll to position [174, 0]
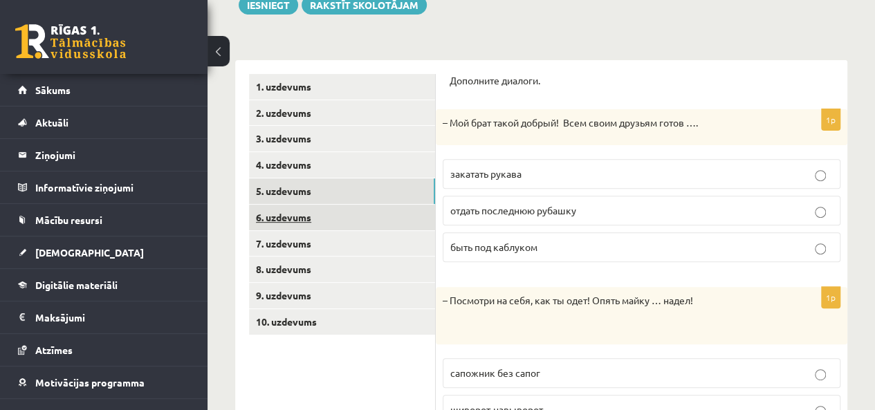
click at [300, 227] on link "6. uzdevums" at bounding box center [342, 218] width 186 height 26
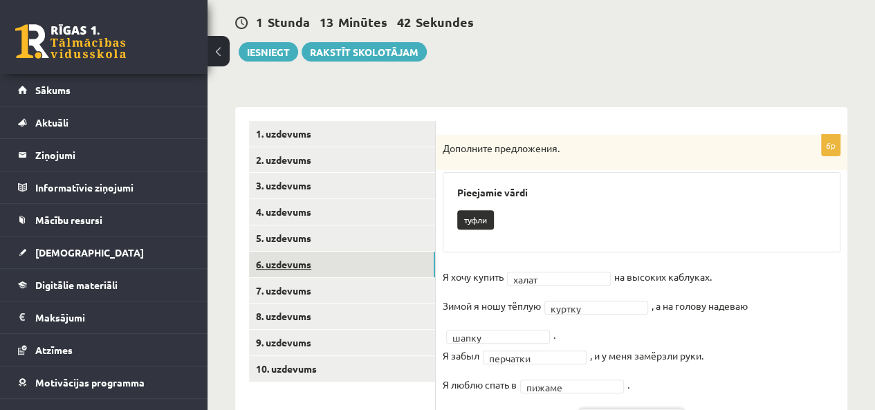
scroll to position [127, 0]
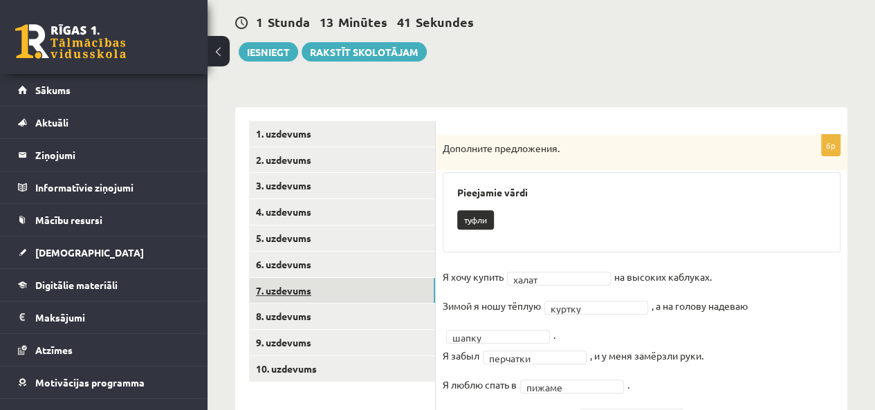
click at [307, 294] on link "7. uzdevums" at bounding box center [342, 291] width 186 height 26
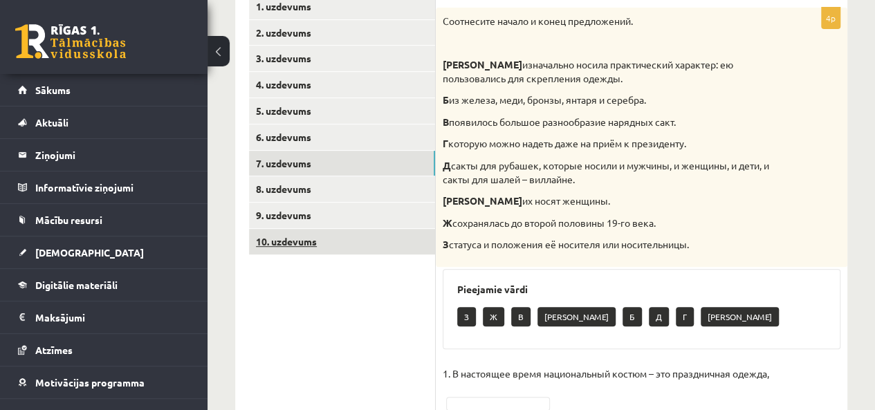
scroll to position [253, 0]
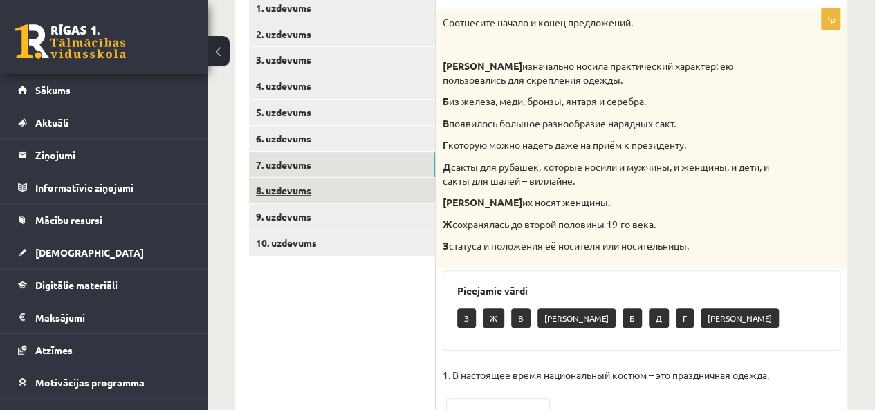
click at [284, 193] on link "8. uzdevums" at bounding box center [342, 191] width 186 height 26
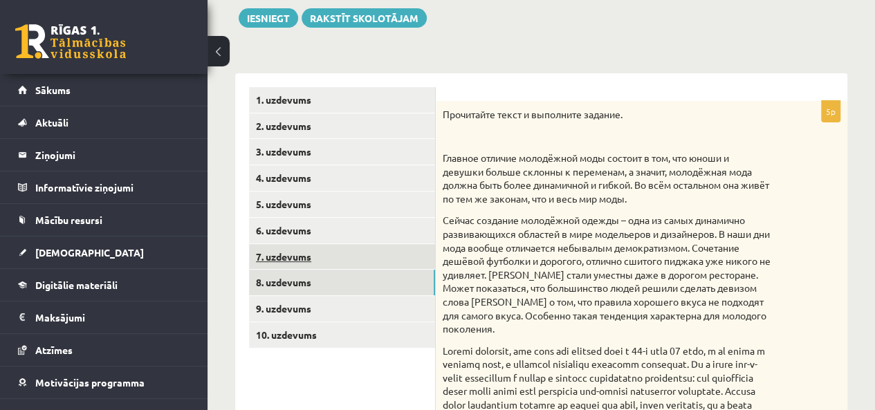
scroll to position [157, 0]
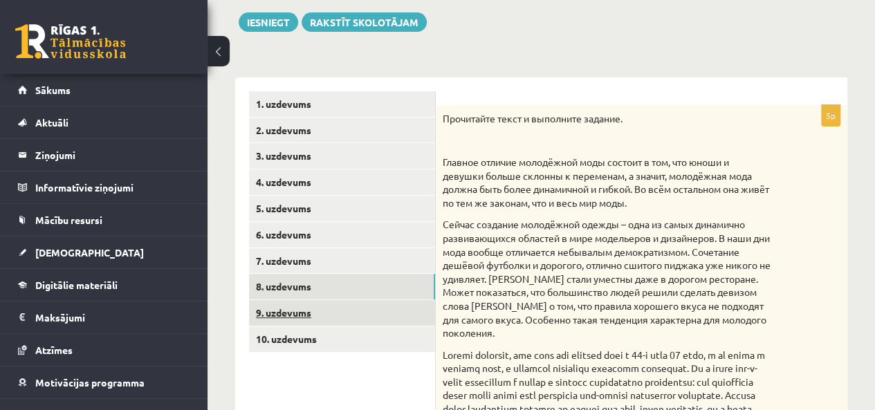
click at [263, 308] on link "9. uzdevums" at bounding box center [342, 313] width 186 height 26
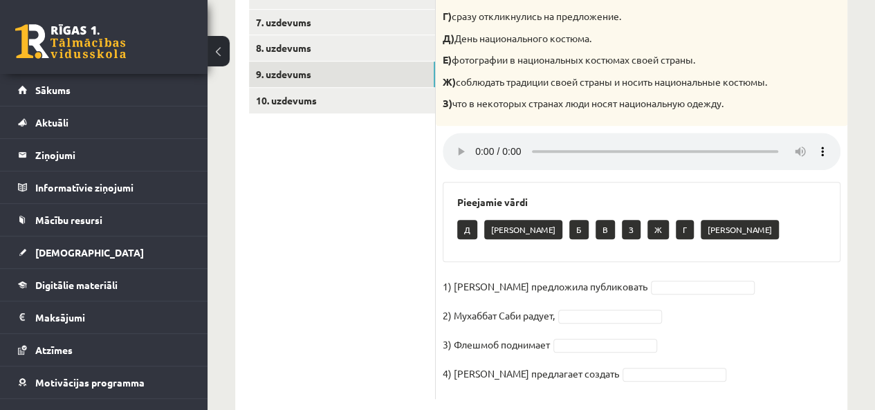
scroll to position [369, 0]
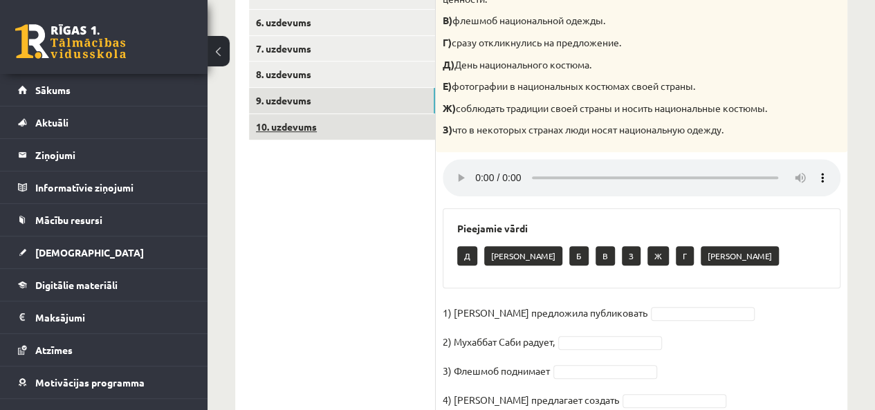
click at [293, 127] on link "10. uzdevums" at bounding box center [342, 127] width 186 height 26
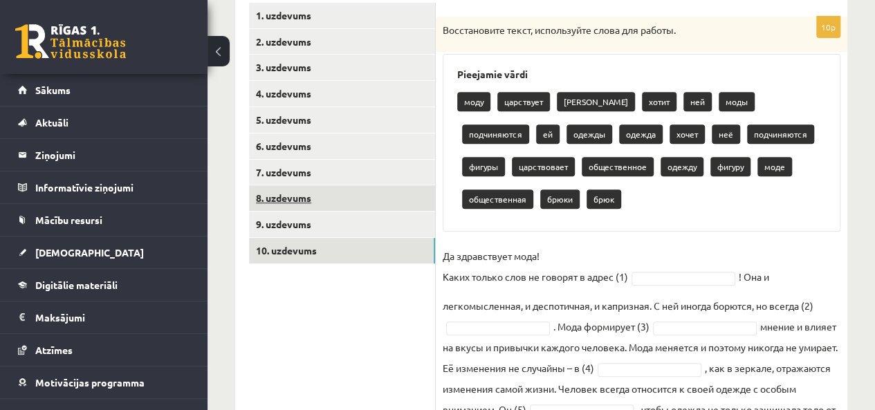
scroll to position [192, 0]
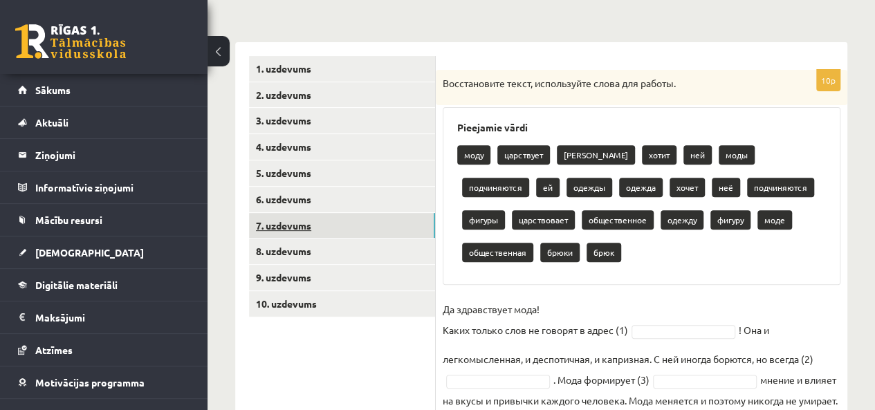
click at [315, 232] on link "7. uzdevums" at bounding box center [342, 226] width 186 height 26
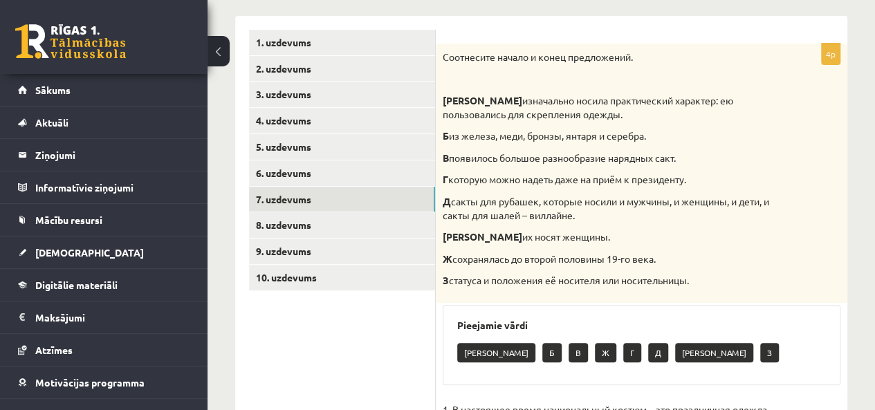
scroll to position [184, 0]
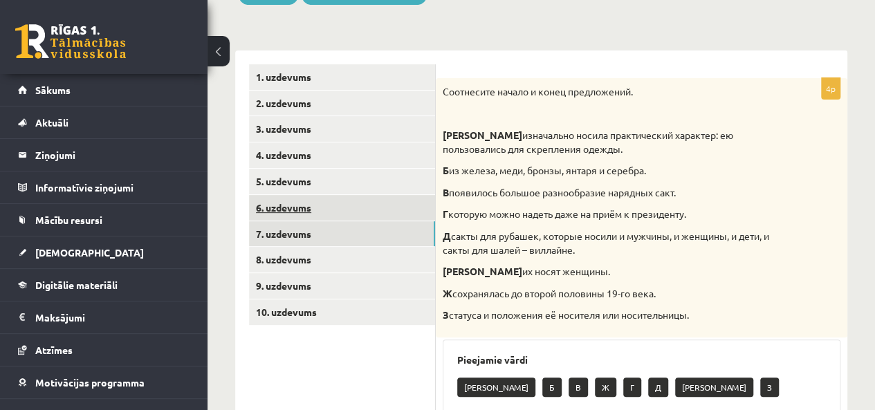
click at [315, 214] on link "6. uzdevums" at bounding box center [342, 208] width 186 height 26
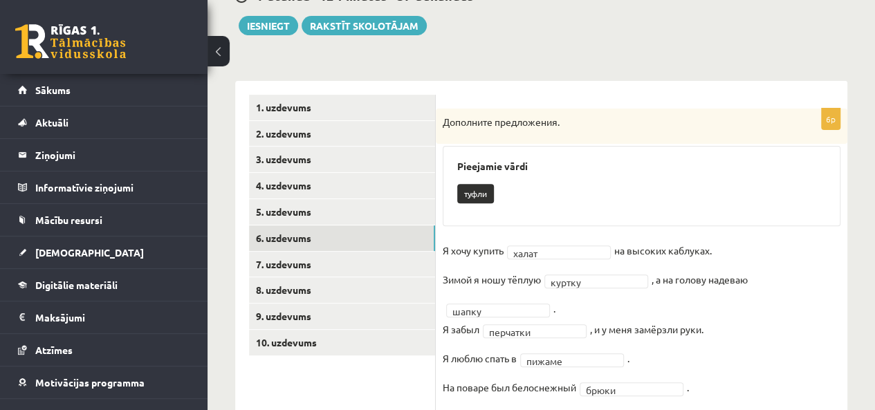
scroll to position [127, 0]
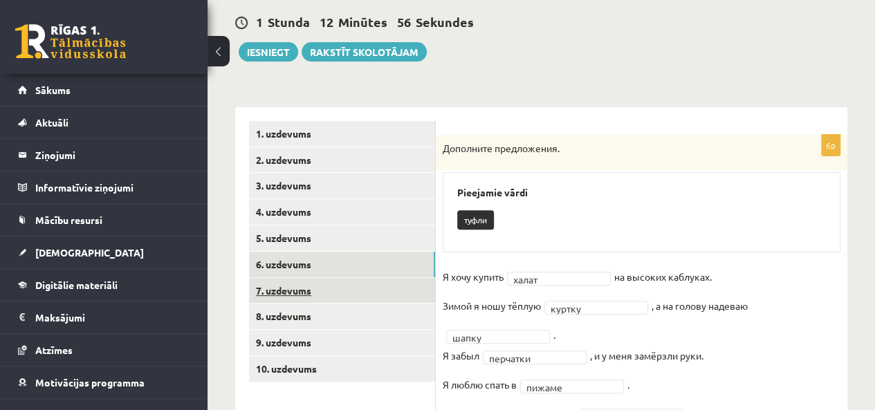
click at [313, 296] on link "7. uzdevums" at bounding box center [342, 291] width 186 height 26
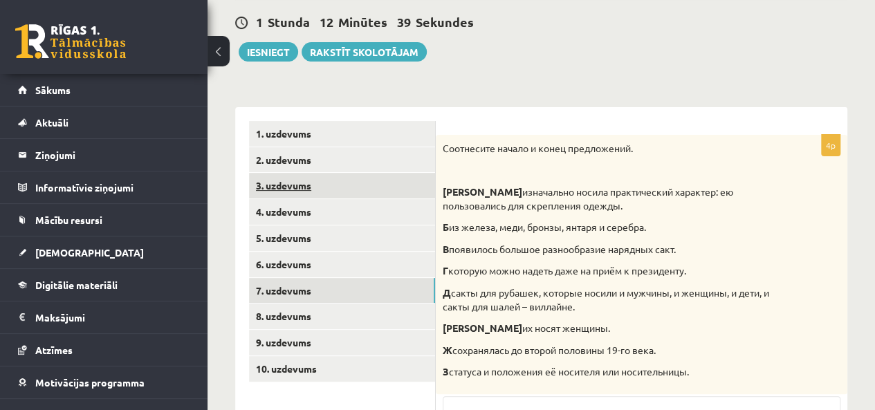
click at [288, 194] on link "3. uzdevums" at bounding box center [342, 186] width 186 height 26
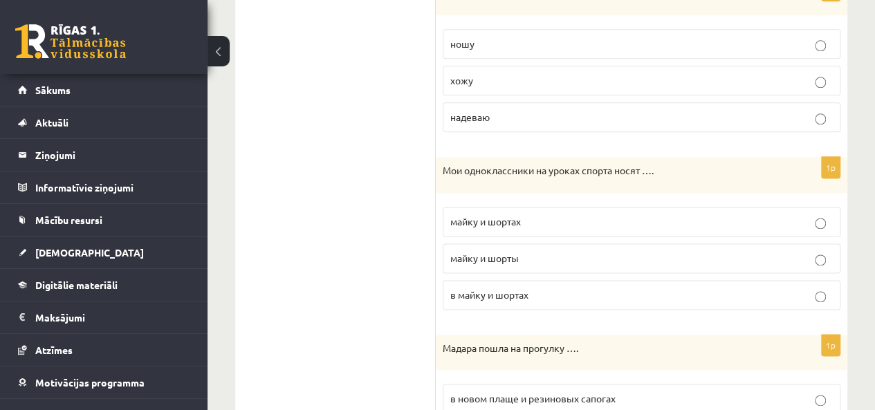
scroll to position [819, 0]
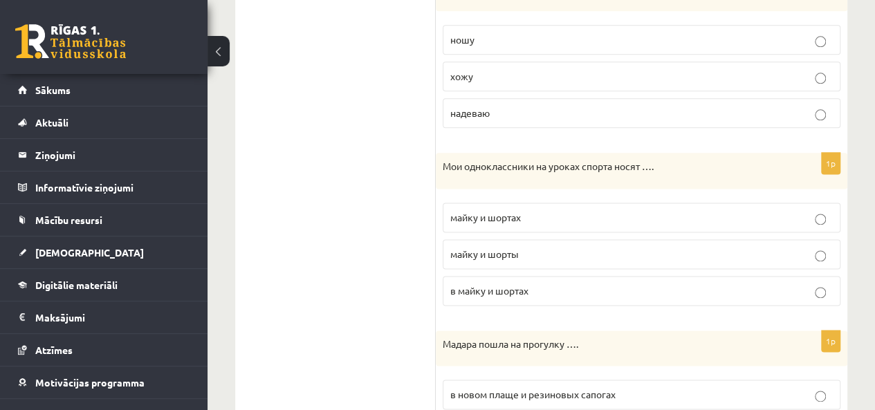
click at [568, 248] on p "майку и шорты" at bounding box center [641, 254] width 382 height 15
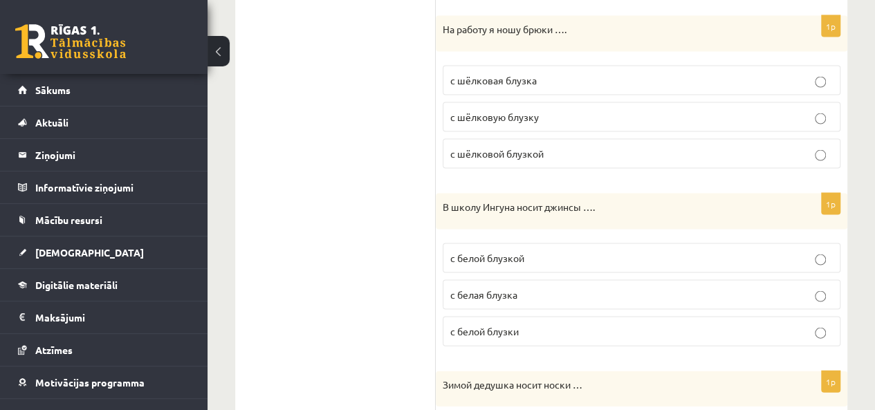
scroll to position [1372, 0]
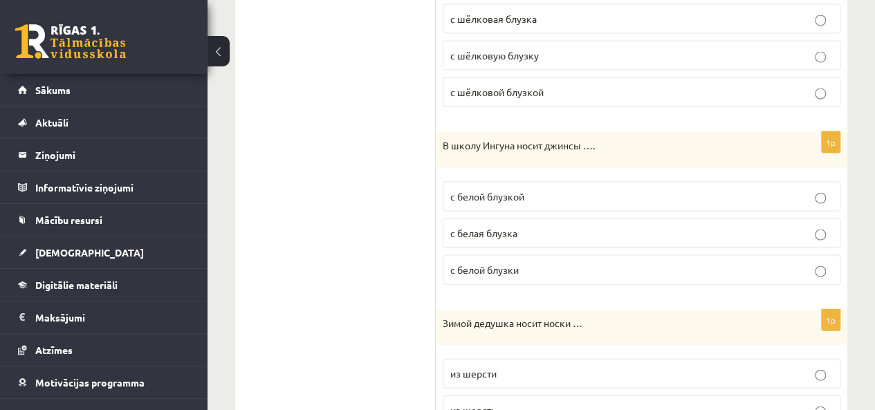
click at [667, 194] on label "с белой блузкой" at bounding box center [642, 197] width 398 height 30
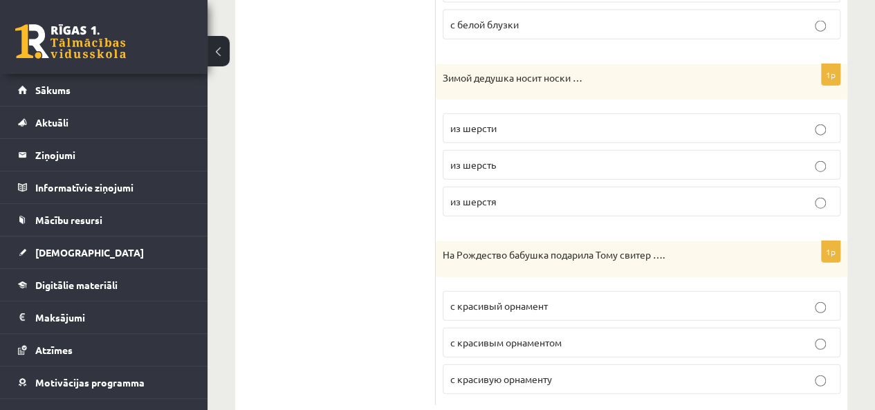
scroll to position [1639, 0]
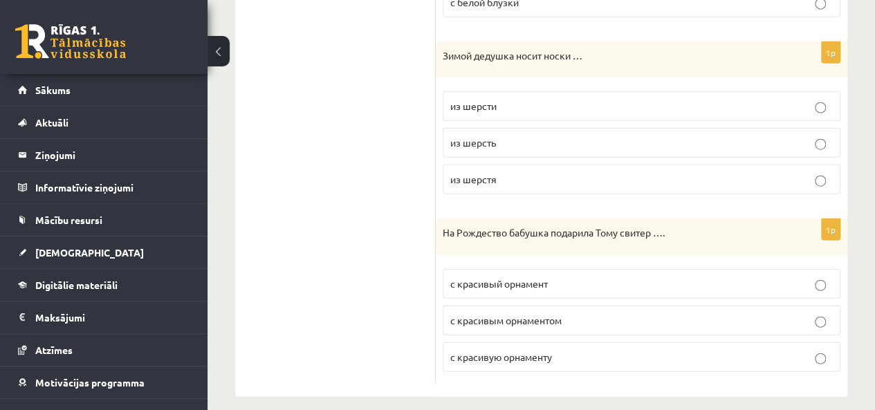
click at [615, 313] on p "с красивым орнаментом" at bounding box center [641, 320] width 382 height 15
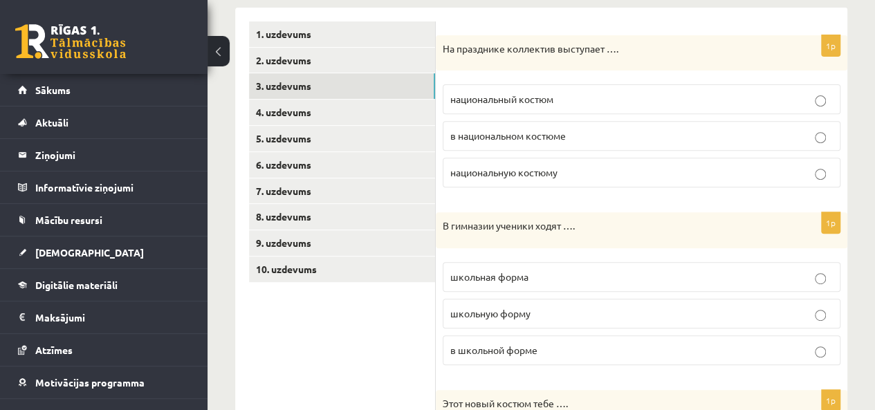
scroll to position [49, 0]
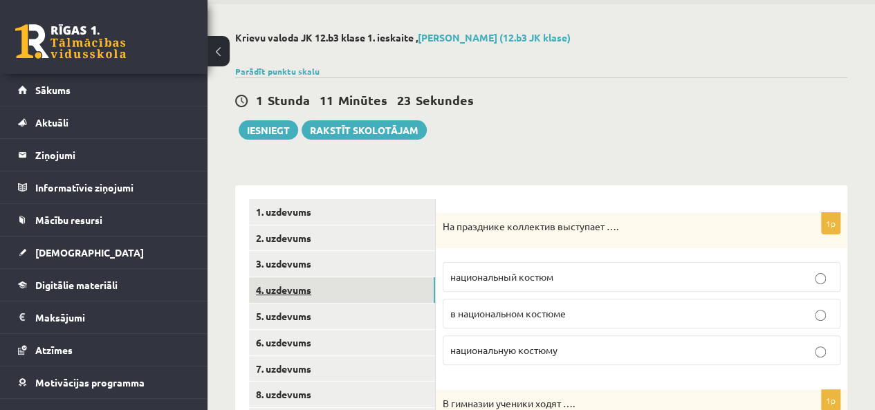
click at [311, 289] on link "4. uzdevums" at bounding box center [342, 290] width 186 height 26
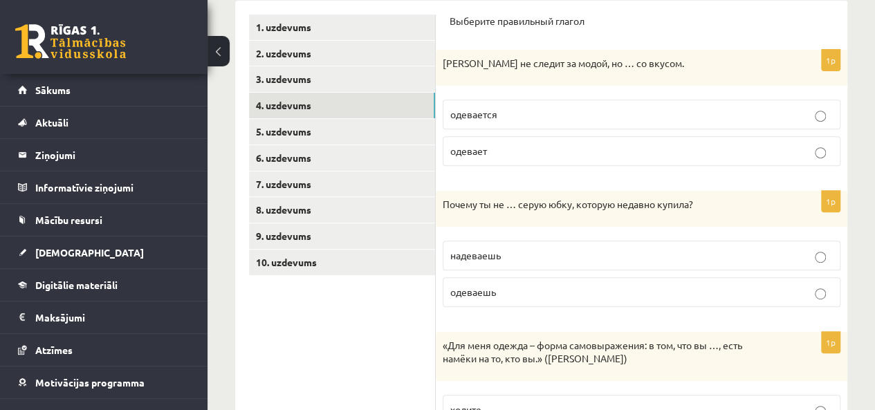
scroll to position [257, 0]
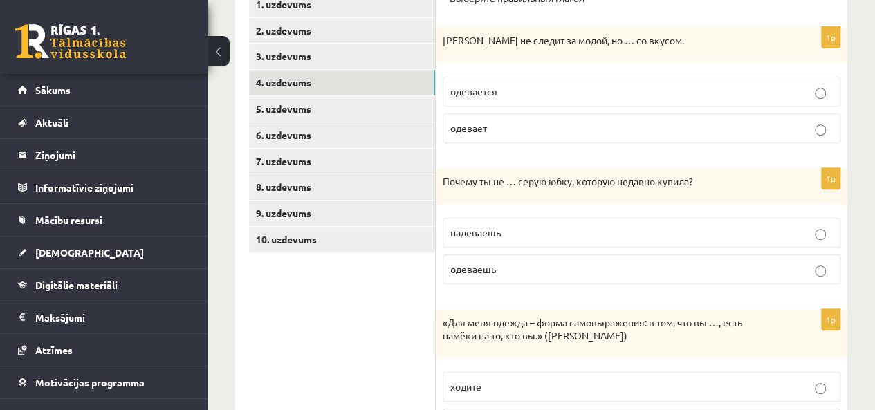
click at [586, 268] on p "одеваешь" at bounding box center [641, 269] width 382 height 15
click at [593, 237] on p "надеваешь" at bounding box center [641, 232] width 382 height 15
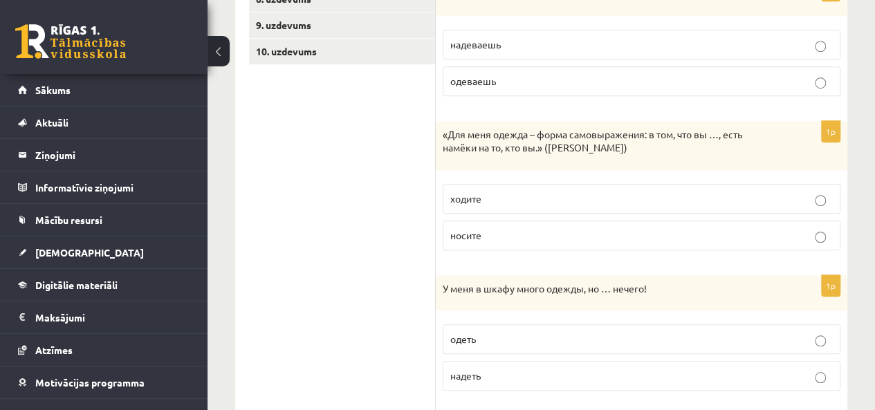
scroll to position [281, 0]
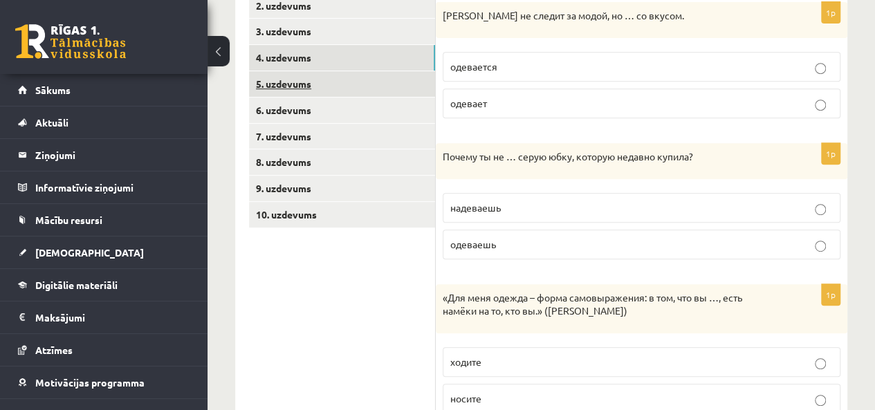
click at [314, 82] on link "5. uzdevums" at bounding box center [342, 84] width 186 height 26
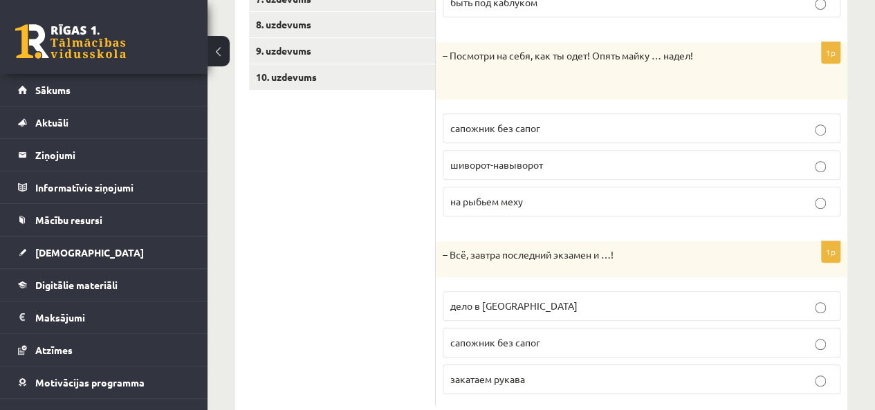
scroll to position [420, 0]
click at [644, 164] on p "шиворот-навыворот" at bounding box center [641, 164] width 382 height 15
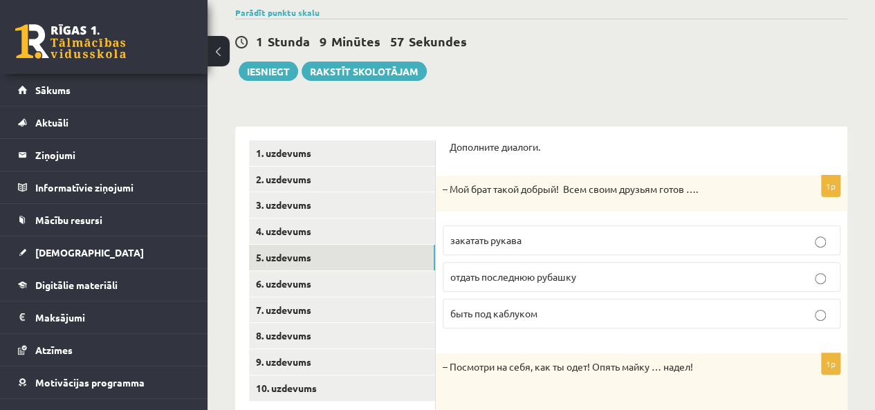
scroll to position [105, 0]
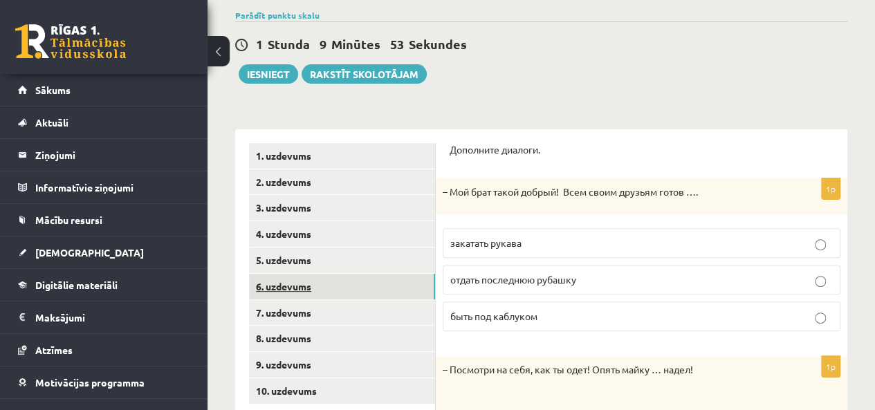
click at [303, 280] on link "6. uzdevums" at bounding box center [342, 287] width 186 height 26
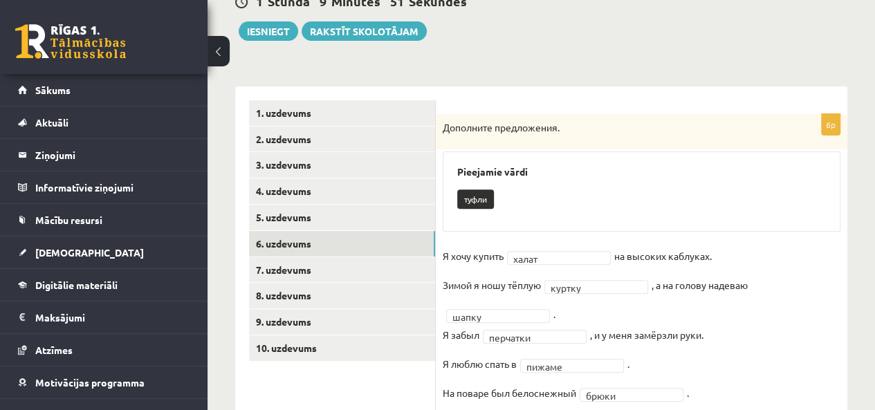
scroll to position [196, 0]
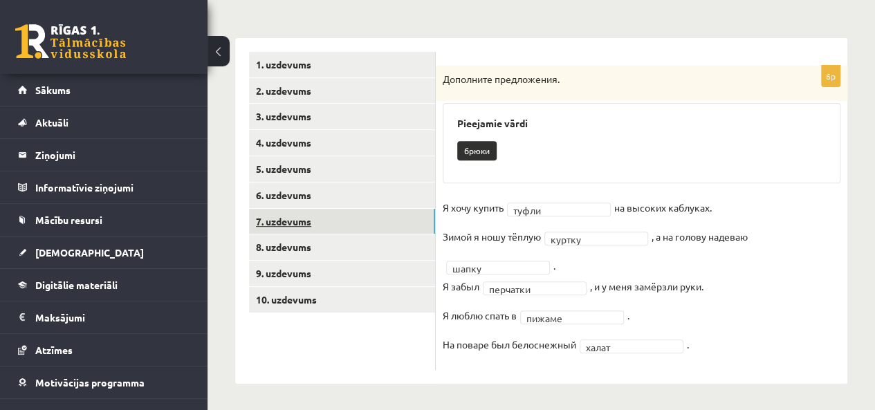
click at [326, 221] on link "7. uzdevums" at bounding box center [342, 222] width 186 height 26
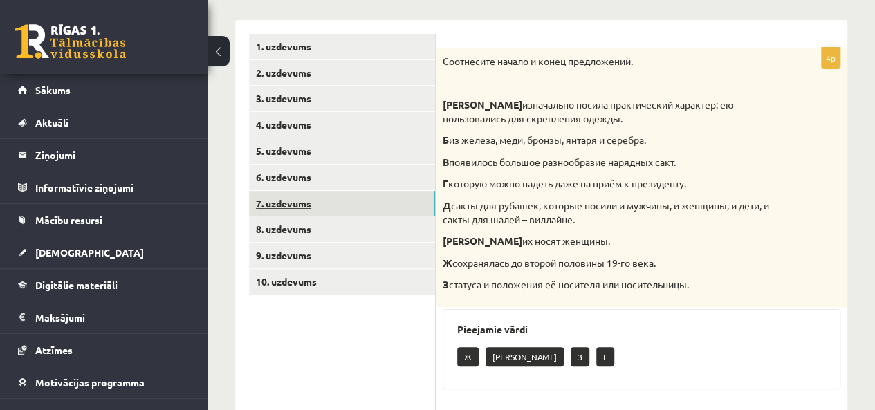
scroll to position [184, 0]
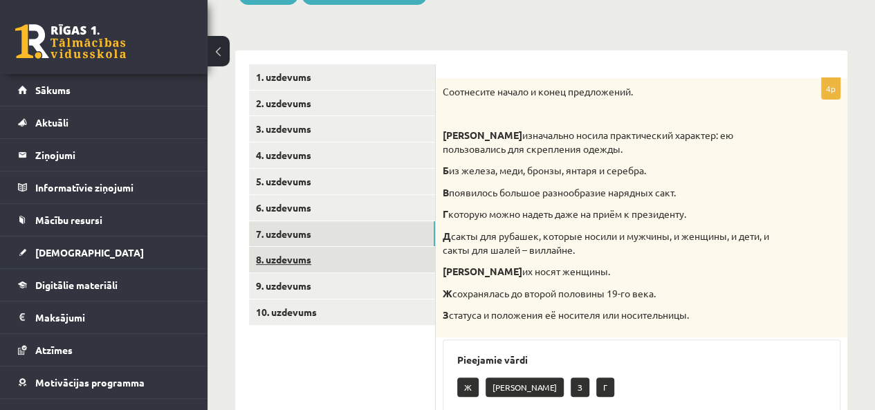
click at [303, 261] on link "8. uzdevums" at bounding box center [342, 260] width 186 height 26
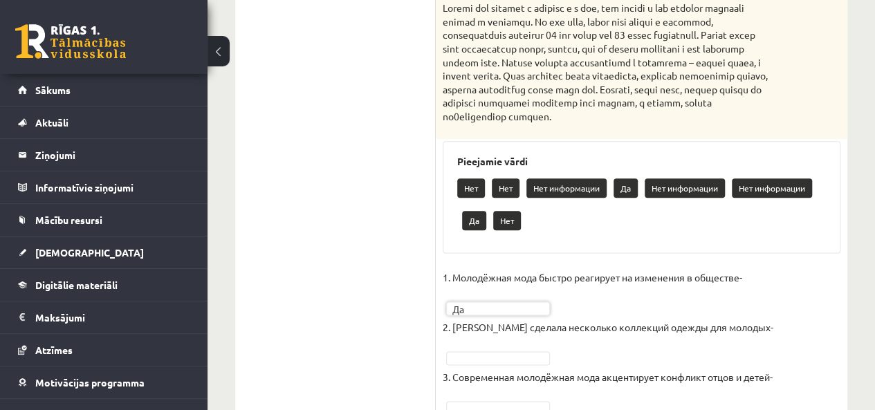
scroll to position [761, 0]
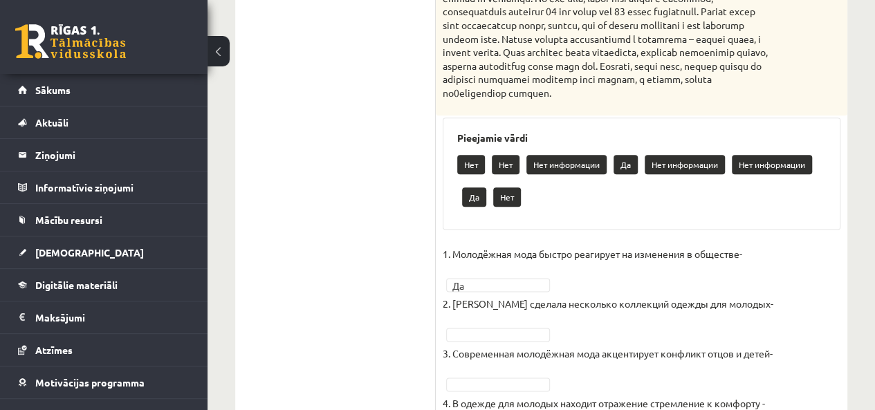
click at [443, 364] on p "3. Современная молодёжная мода акцентирует конфликт отцов и детей-" at bounding box center [608, 353] width 330 height 21
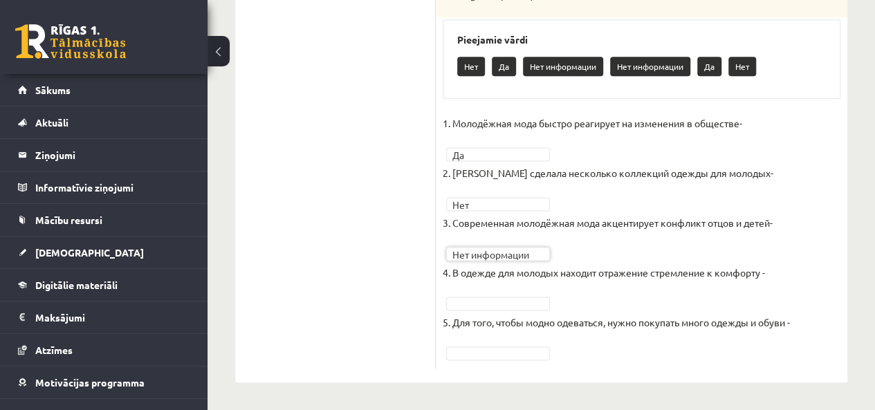
scroll to position [885, 0]
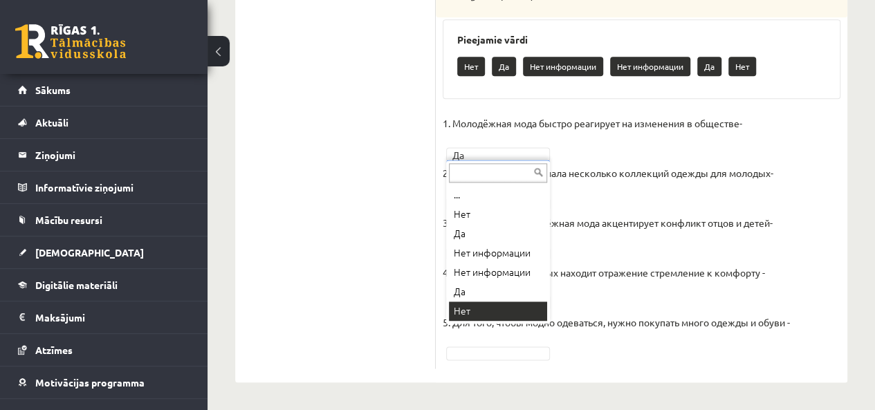
click at [461, 294] on div "... Нет Да Нет информации Нет информации Да Нет" at bounding box center [498, 242] width 104 height 164
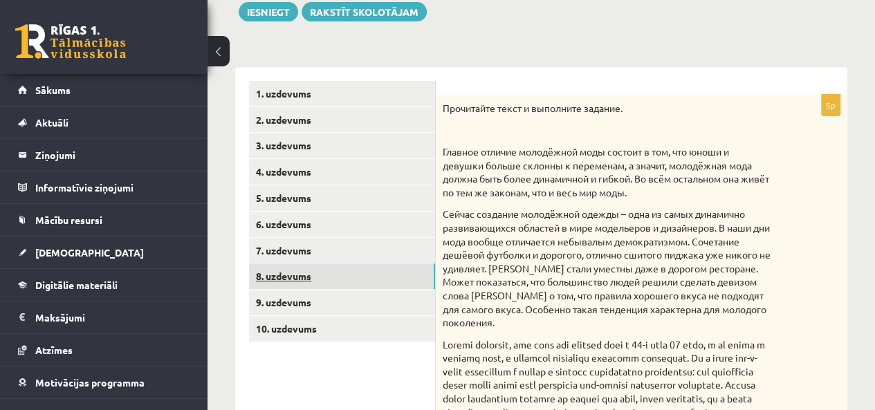
scroll to position [194, 0]
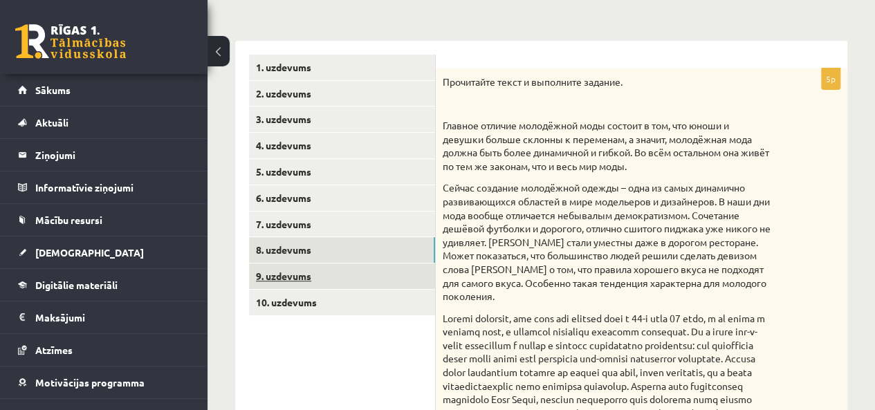
click at [285, 281] on link "9. uzdevums" at bounding box center [342, 276] width 186 height 26
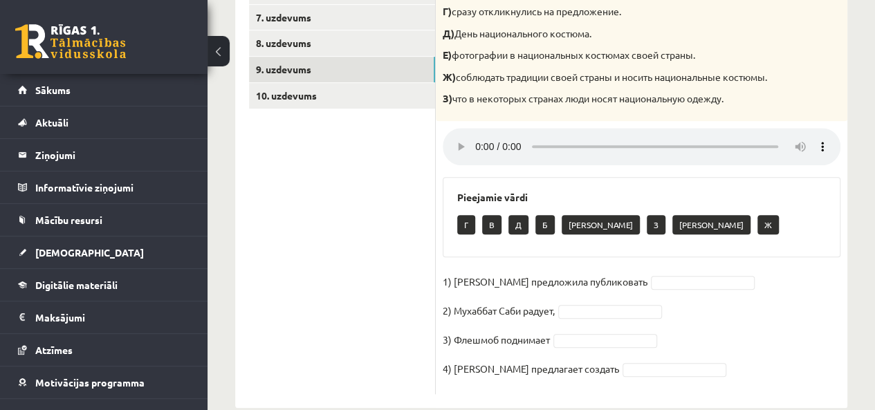
scroll to position [438, 0]
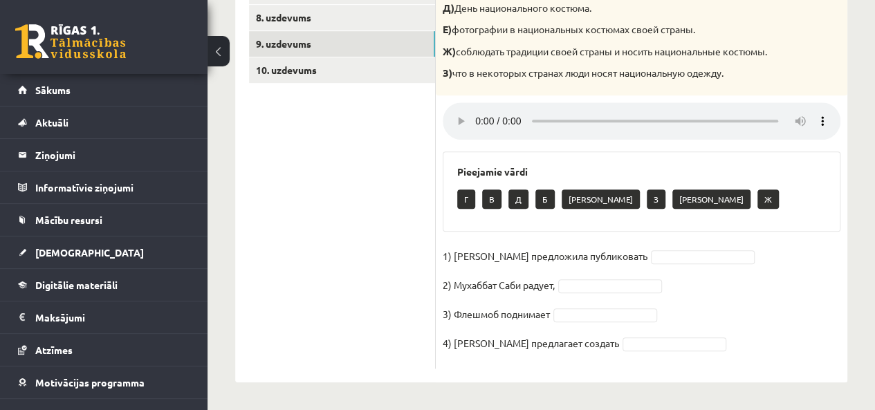
drag, startPoint x: 624, startPoint y: 297, endPoint x: 608, endPoint y: 294, distance: 16.1
click at [621, 297] on fieldset "1) Девушка предложила публиковать 2) Мухаббат Саби радует, 3) Флешмоб поднимает…" at bounding box center [642, 303] width 398 height 116
click at [602, 292] on fieldset "1) Девушка предложила публиковать 2) Мухаббат Саби радует, 3) Флешмоб поднимает…" at bounding box center [642, 303] width 398 height 116
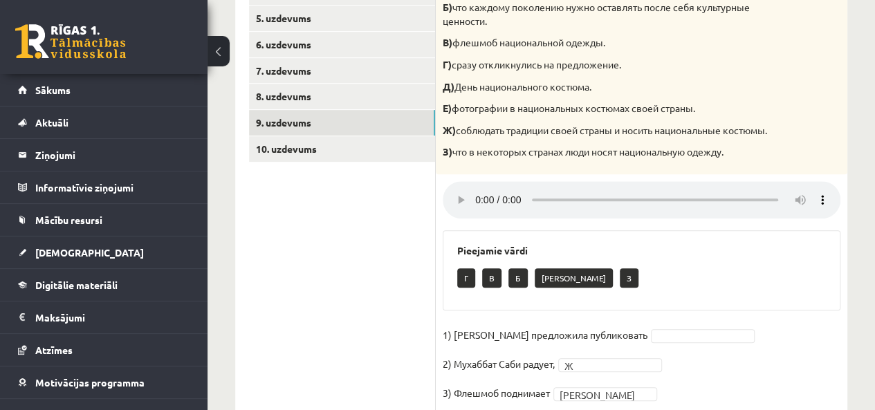
scroll to position [369, 0]
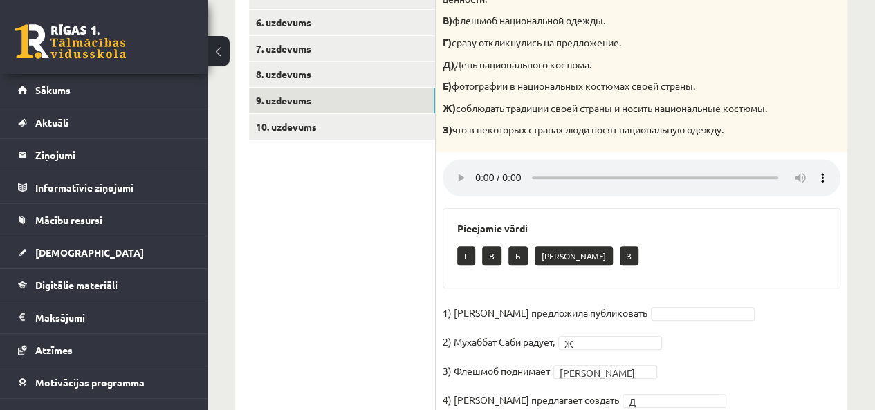
click at [633, 333] on fieldset "1) Девушка предложила публиковать 2) Мухаббат Саби радует, Ж * 3) Флешмоб подни…" at bounding box center [642, 360] width 398 height 116
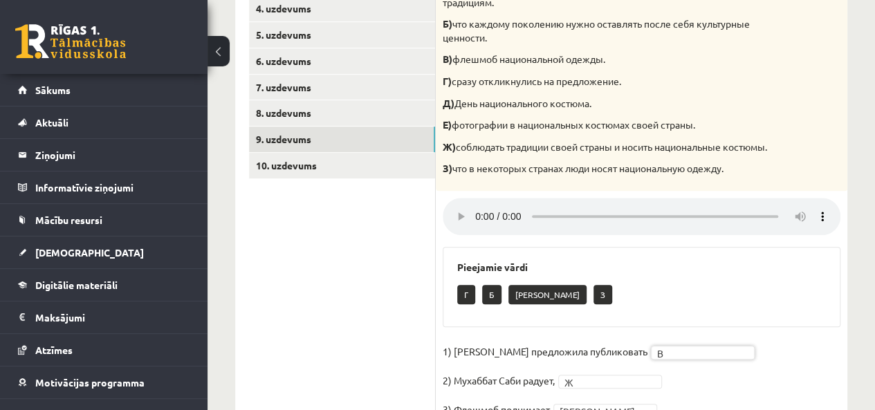
scroll to position [231, 0]
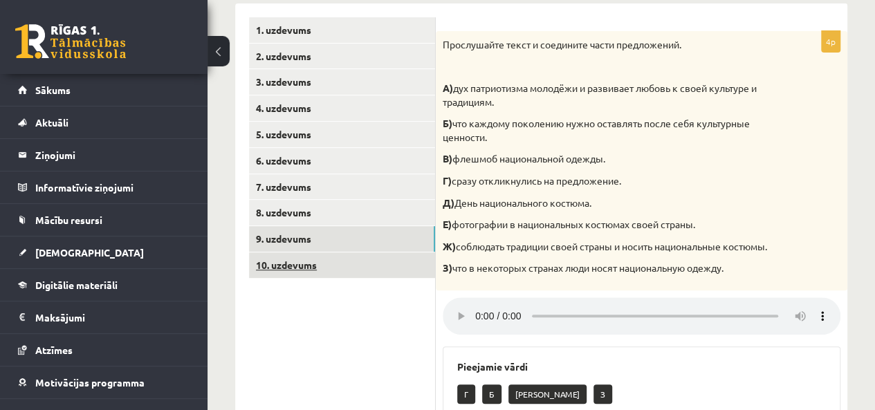
click at [319, 272] on link "10. uzdevums" at bounding box center [342, 265] width 186 height 26
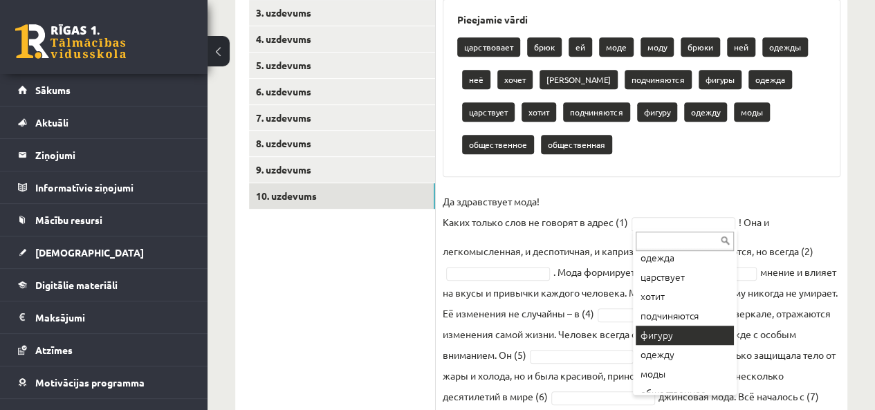
scroll to position [307, 0]
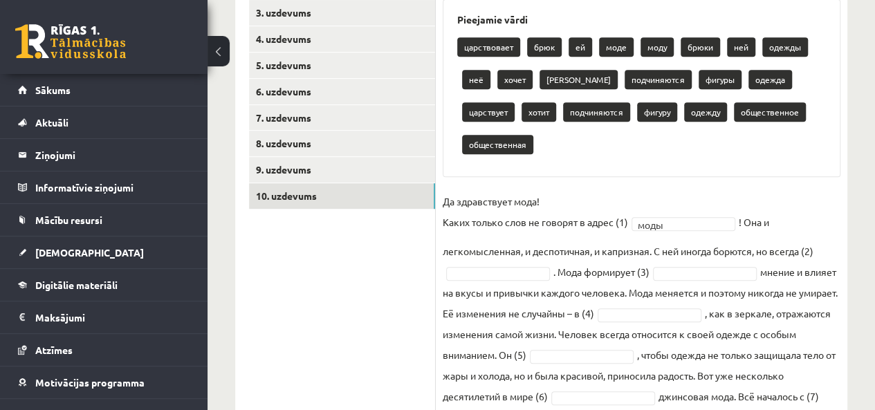
click at [520, 246] on fieldset "Да здравствует мода! Каких только слов не говорят в адрес (1) моды **** ! Она и…" at bounding box center [642, 350] width 398 height 319
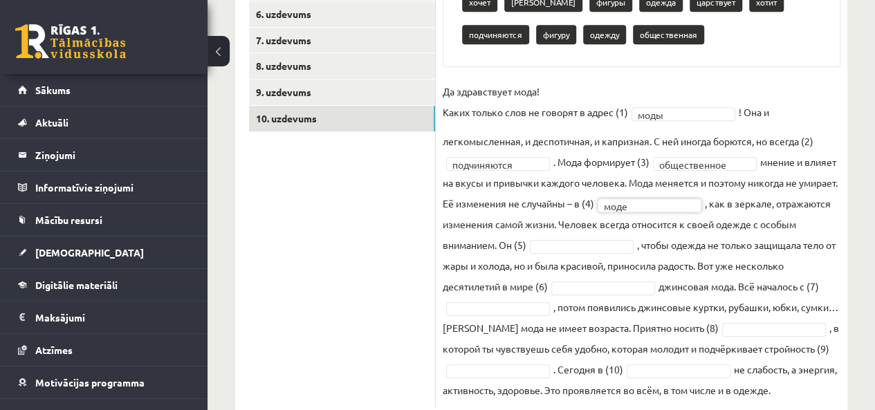
scroll to position [436, 0]
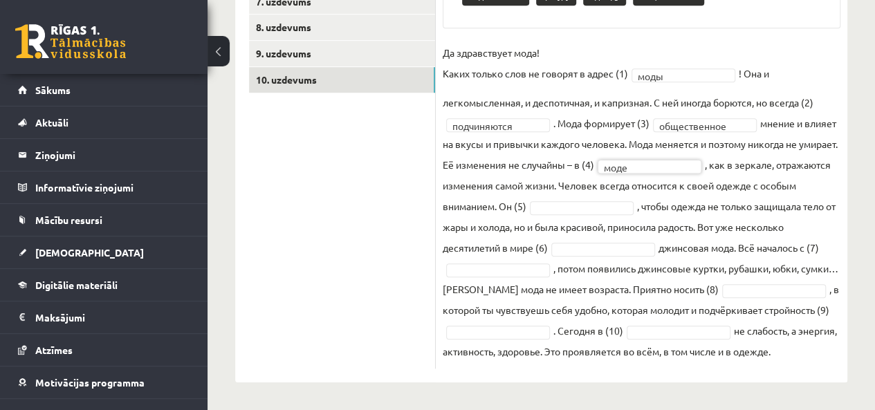
click at [606, 194] on fieldset "**********" at bounding box center [642, 201] width 398 height 319
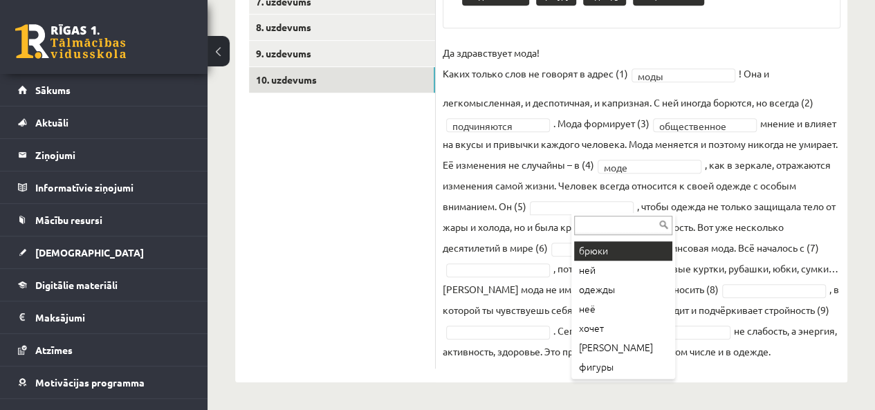
scroll to position [138, 0]
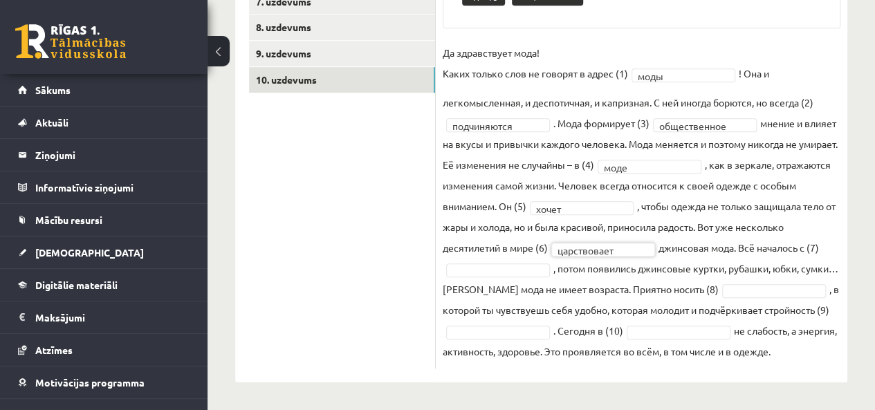
click at [634, 235] on fieldset "**********" at bounding box center [642, 201] width 398 height 319
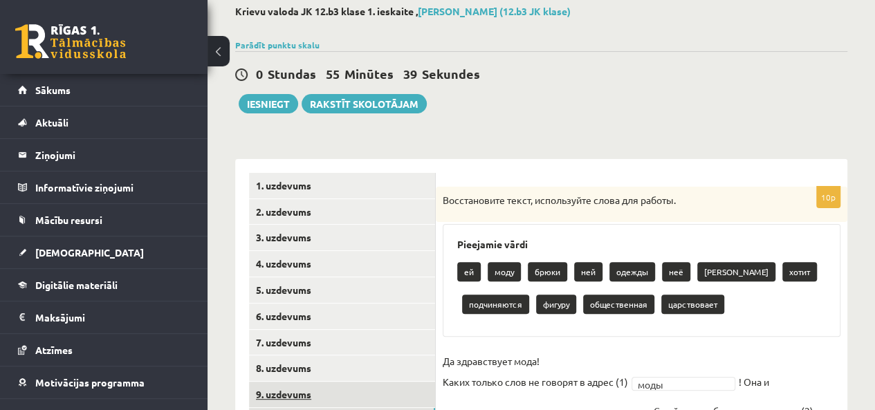
scroll to position [58, 0]
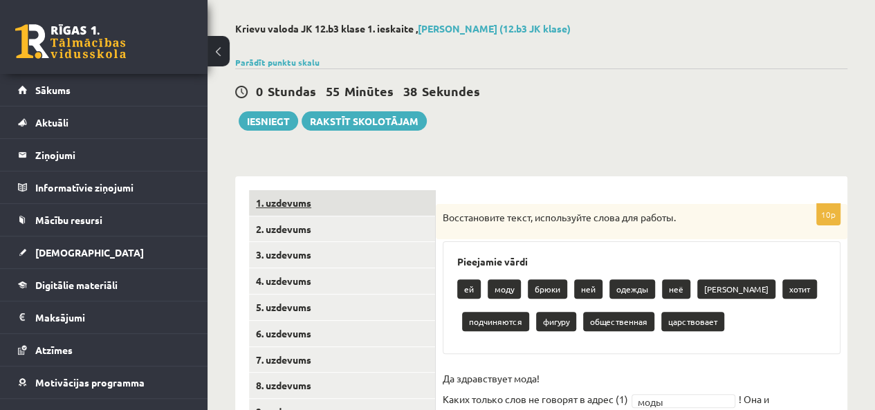
click at [308, 195] on link "1. uzdevums" at bounding box center [342, 203] width 186 height 26
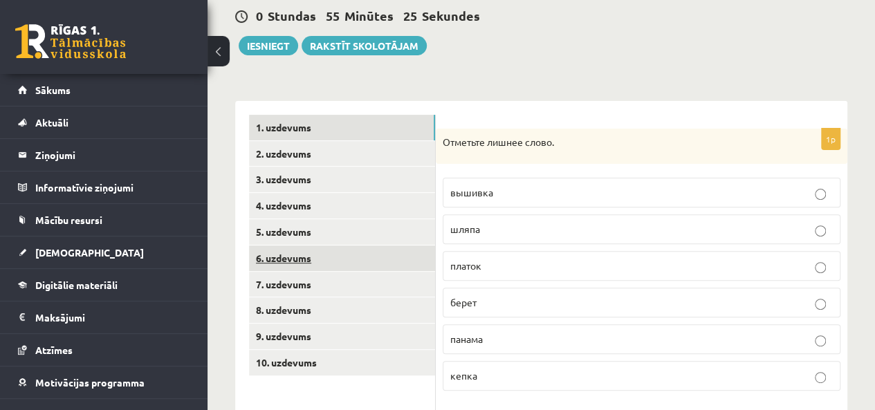
scroll to position [74, 0]
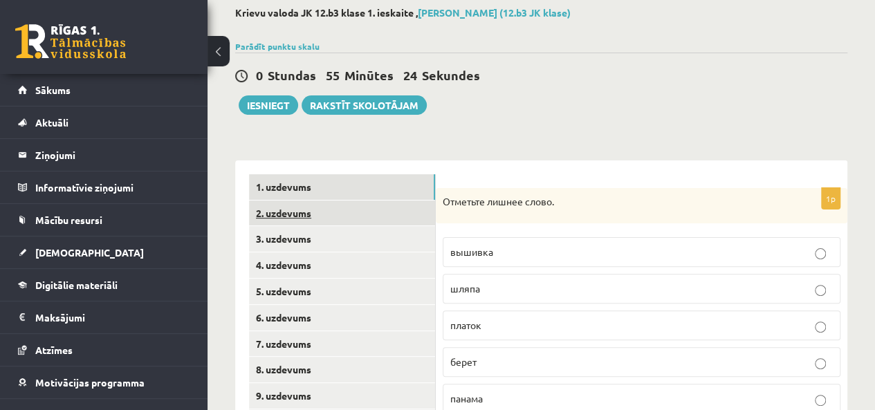
click at [295, 218] on link "2. uzdevums" at bounding box center [342, 214] width 186 height 26
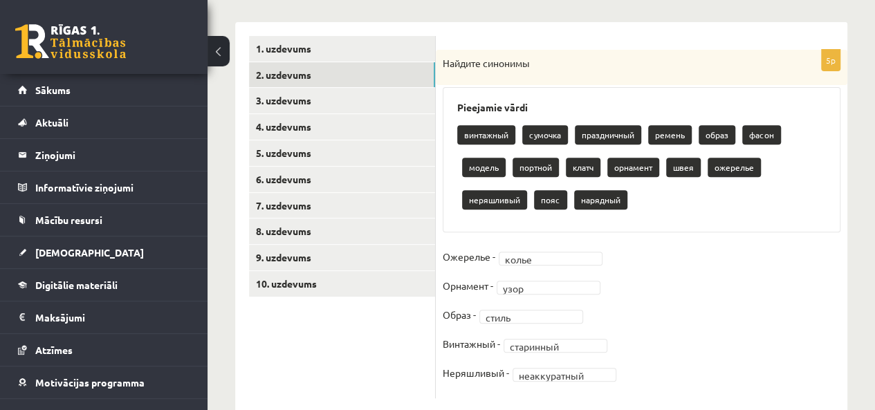
scroll to position [241, 0]
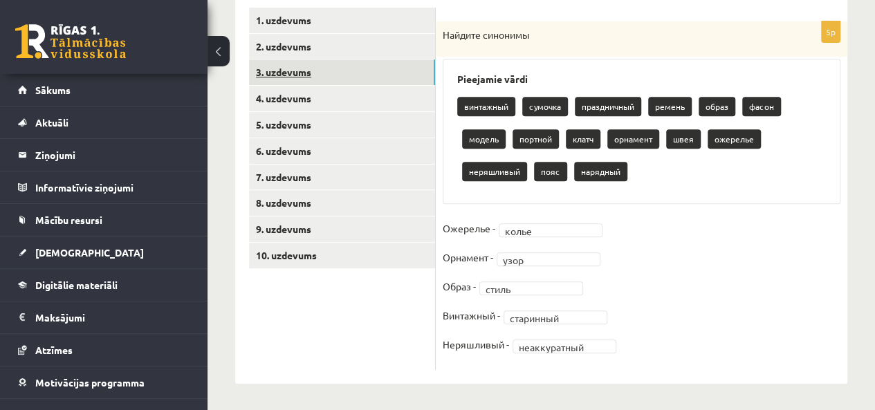
click at [290, 73] on link "3. uzdevums" at bounding box center [342, 72] width 186 height 26
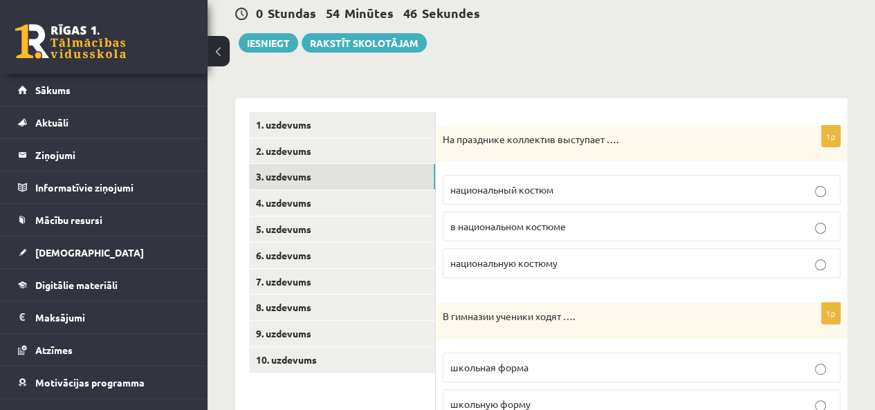
scroll to position [118, 0]
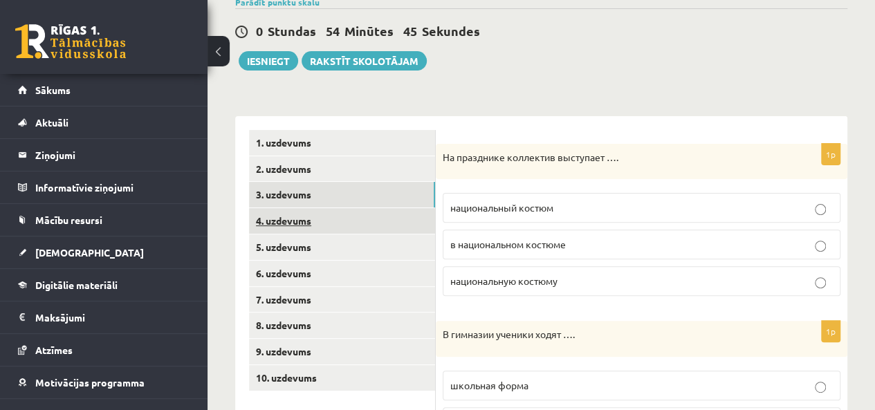
click at [293, 214] on link "4. uzdevums" at bounding box center [342, 221] width 186 height 26
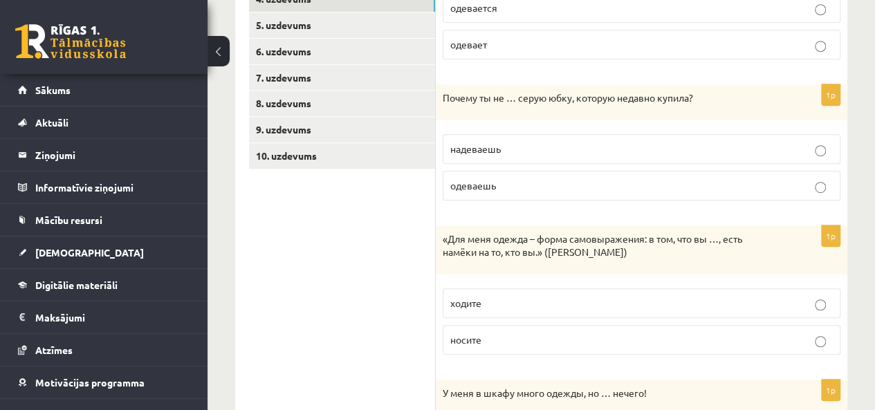
scroll to position [281, 0]
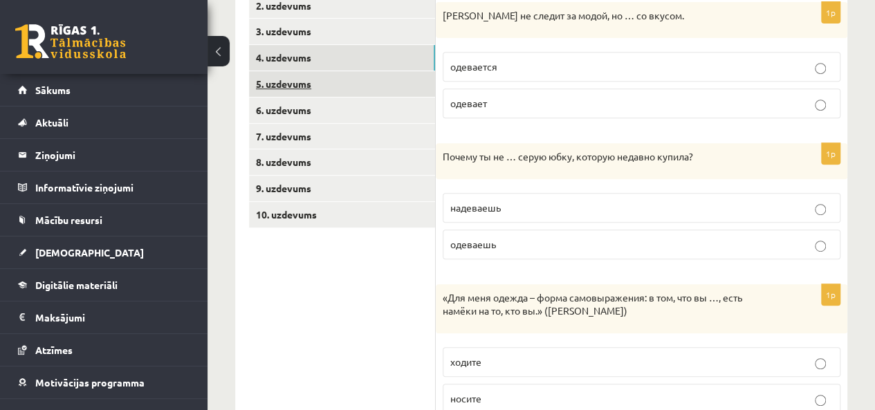
click at [292, 86] on link "5. uzdevums" at bounding box center [342, 84] width 186 height 26
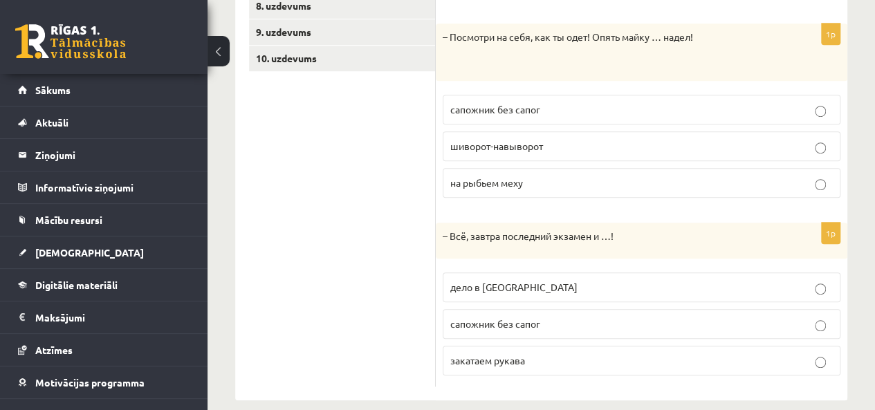
scroll to position [451, 0]
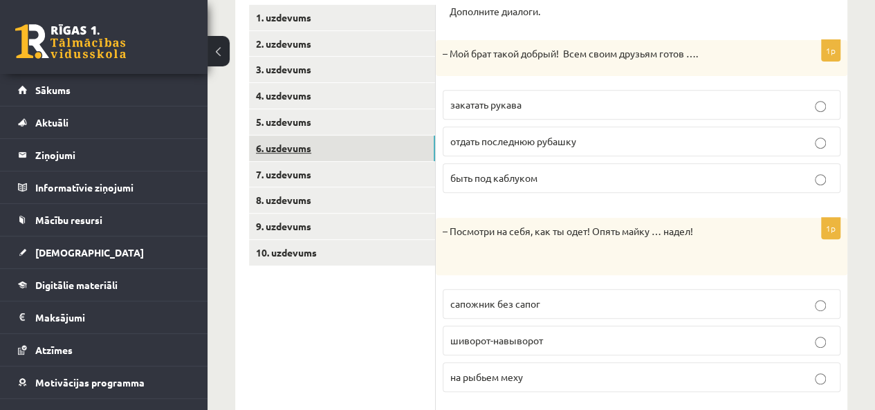
click at [282, 153] on link "6. uzdevums" at bounding box center [342, 149] width 186 height 26
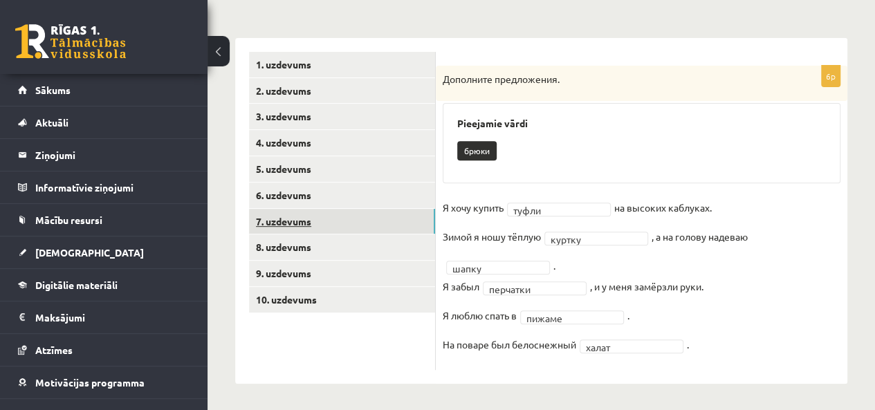
click at [333, 232] on link "7. uzdevums" at bounding box center [342, 222] width 186 height 26
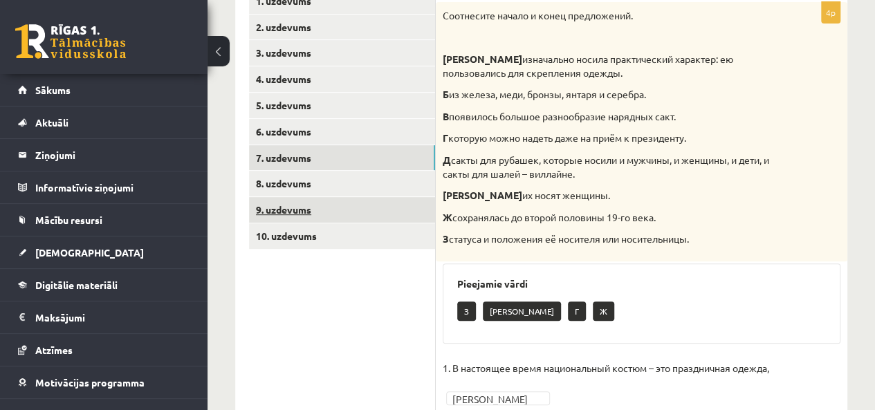
scroll to position [253, 0]
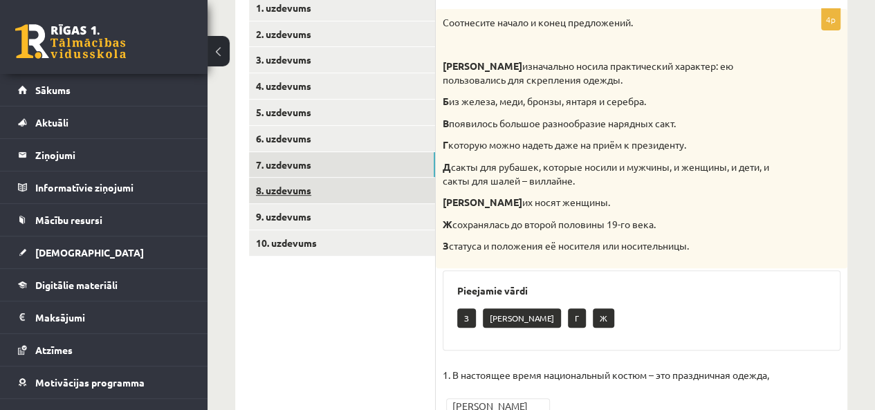
click at [346, 193] on link "8. uzdevums" at bounding box center [342, 191] width 186 height 26
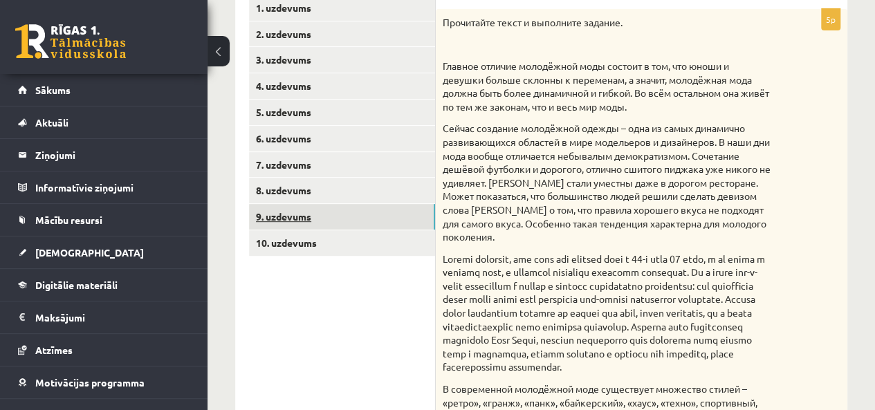
click at [303, 219] on link "9. uzdevums" at bounding box center [342, 217] width 186 height 26
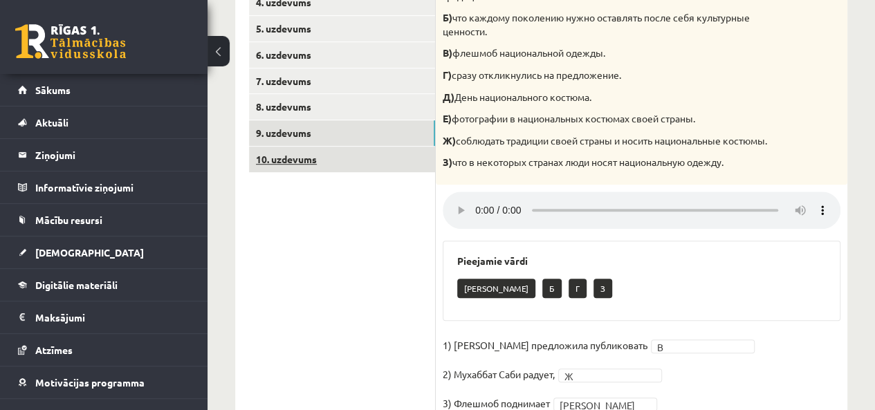
scroll to position [231, 0]
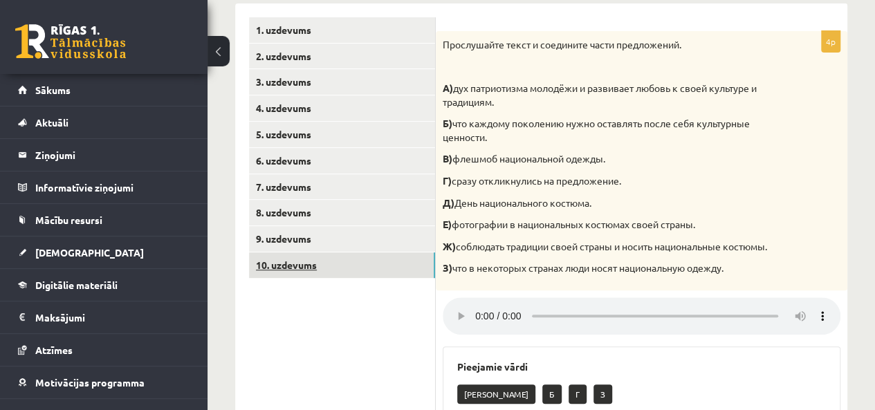
click at [303, 257] on link "10. uzdevums" at bounding box center [342, 265] width 186 height 26
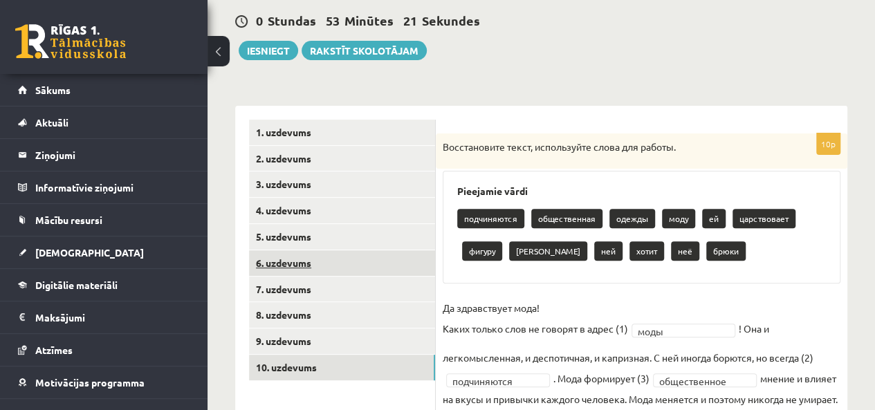
scroll to position [127, 0]
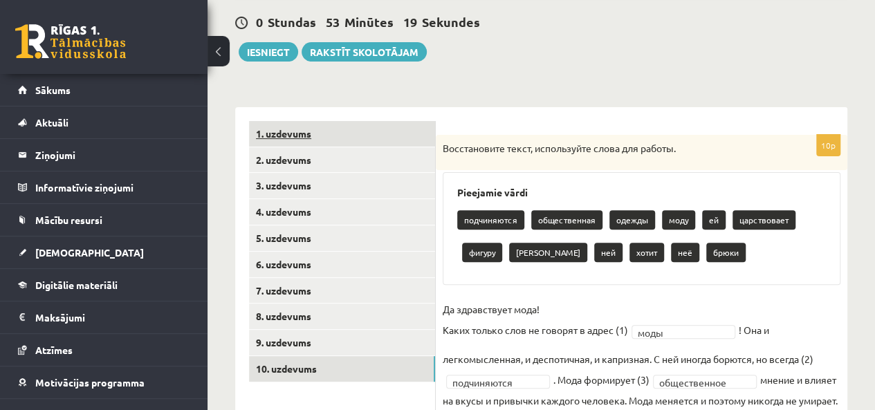
click at [278, 133] on link "1. uzdevums" at bounding box center [342, 134] width 186 height 26
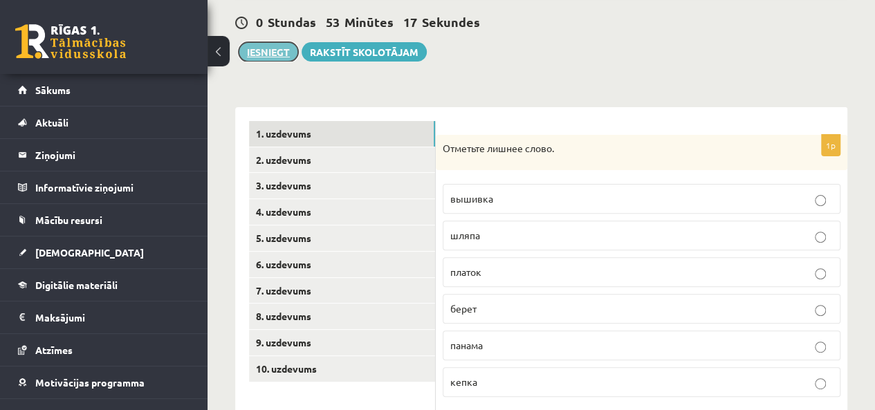
click at [265, 49] on button "Iesniegt" at bounding box center [268, 51] width 59 height 19
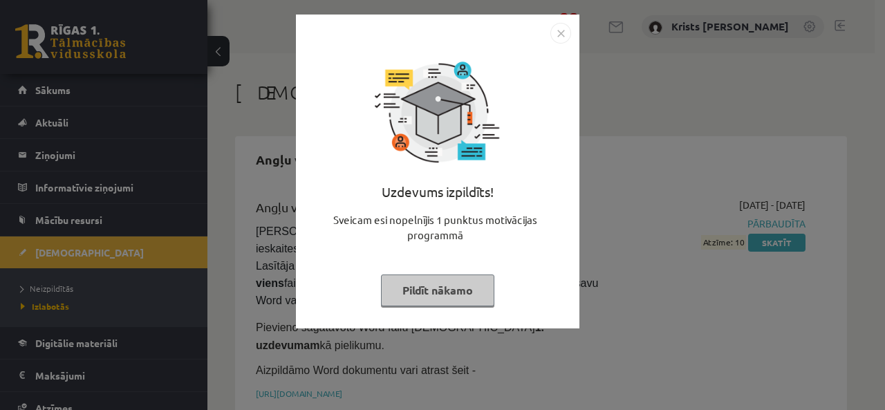
click at [431, 292] on button "Pildīt nākamo" at bounding box center [437, 290] width 113 height 32
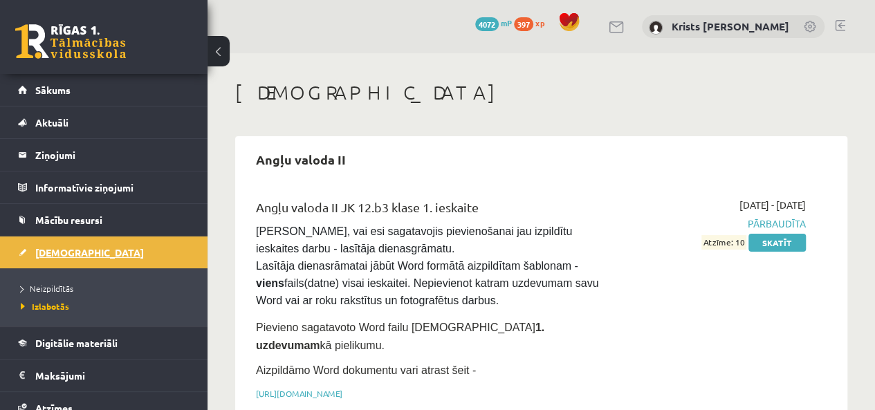
click at [58, 253] on span "[DEMOGRAPHIC_DATA]" at bounding box center [89, 252] width 109 height 12
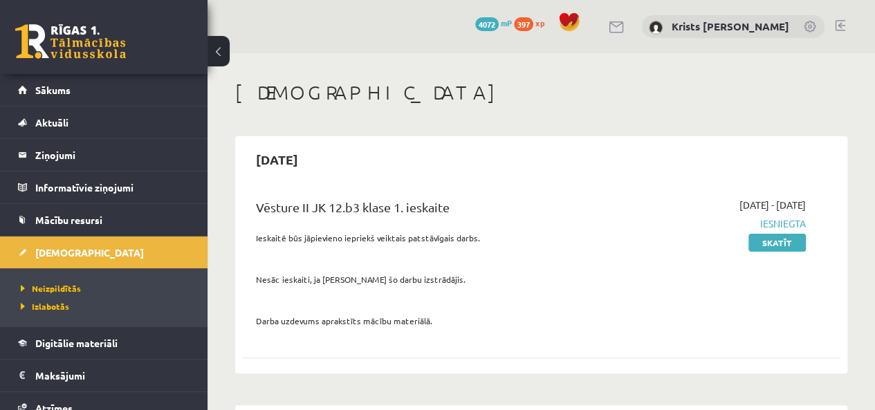
scroll to position [207, 0]
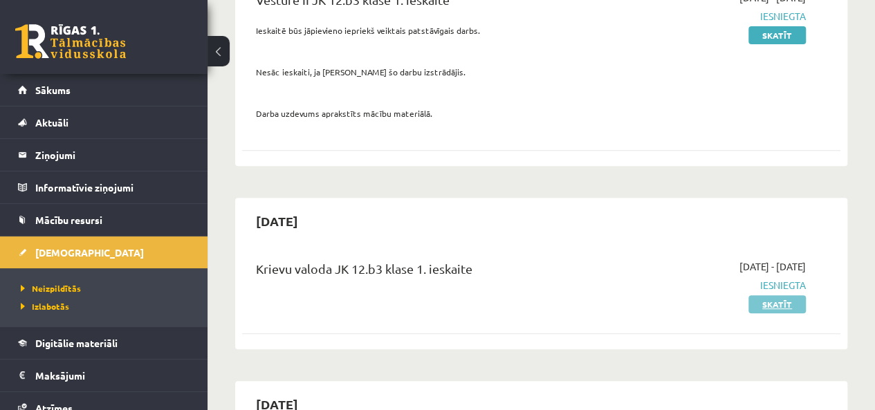
click at [774, 302] on link "Skatīt" at bounding box center [776, 304] width 57 height 18
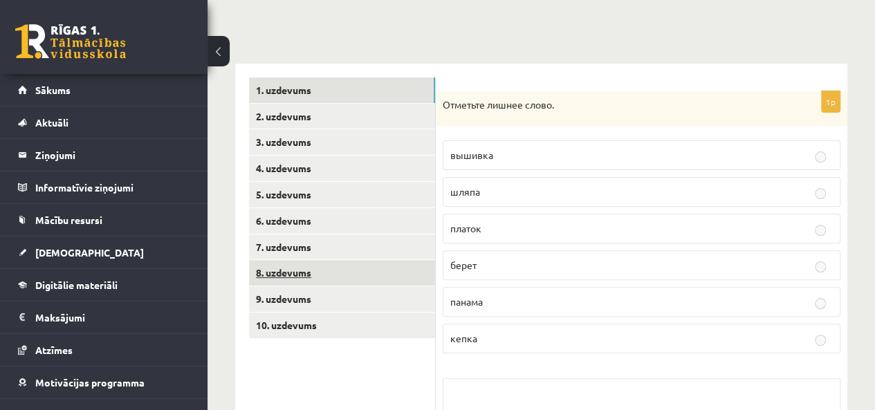
scroll to position [108, 0]
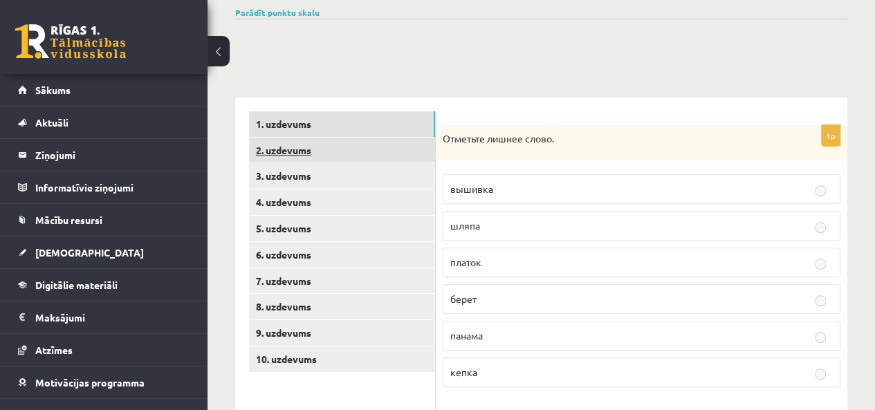
click at [320, 154] on link "2. uzdevums" at bounding box center [342, 151] width 186 height 26
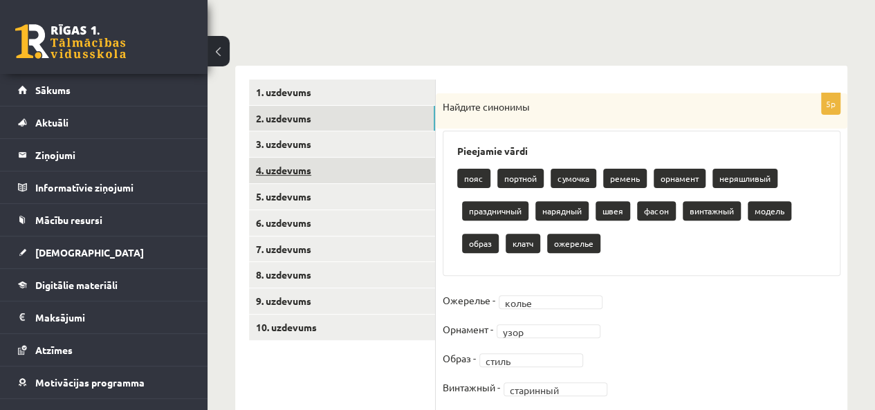
scroll to position [95, 0]
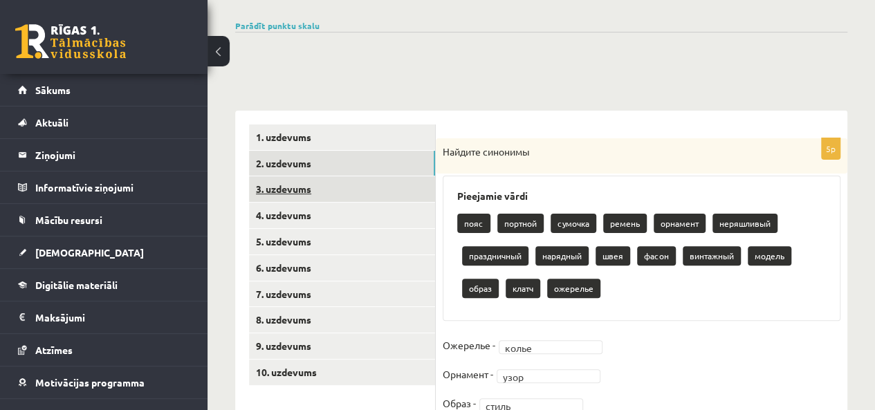
click at [308, 196] on link "3. uzdevums" at bounding box center [342, 189] width 186 height 26
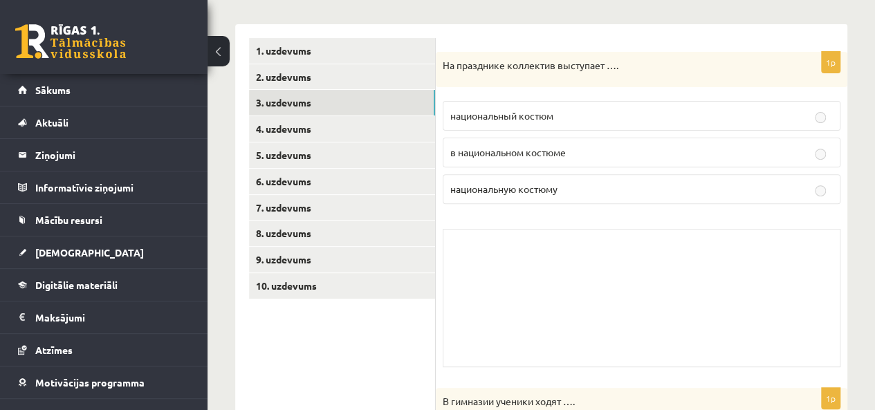
scroll to position [158, 0]
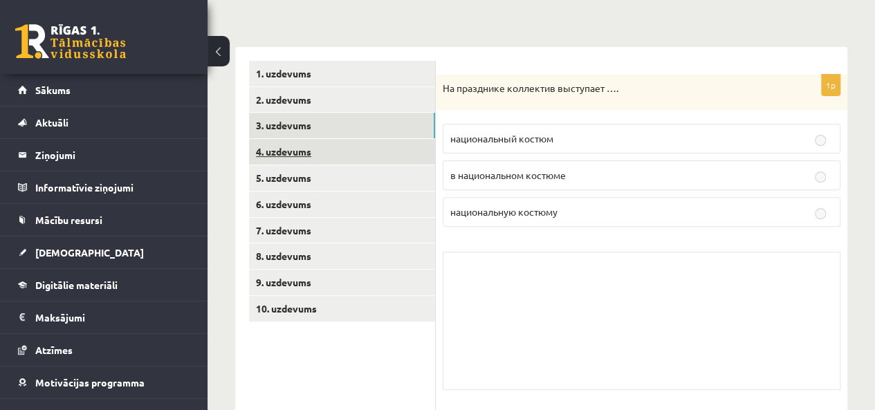
click at [335, 159] on link "4. uzdevums" at bounding box center [342, 152] width 186 height 26
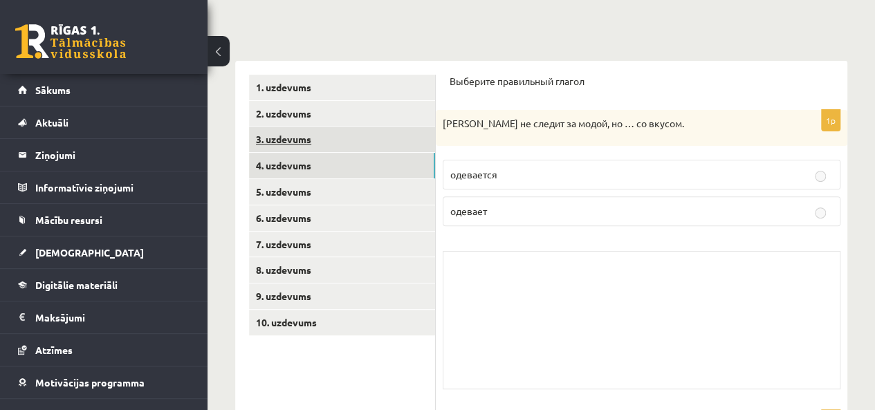
scroll to position [80, 0]
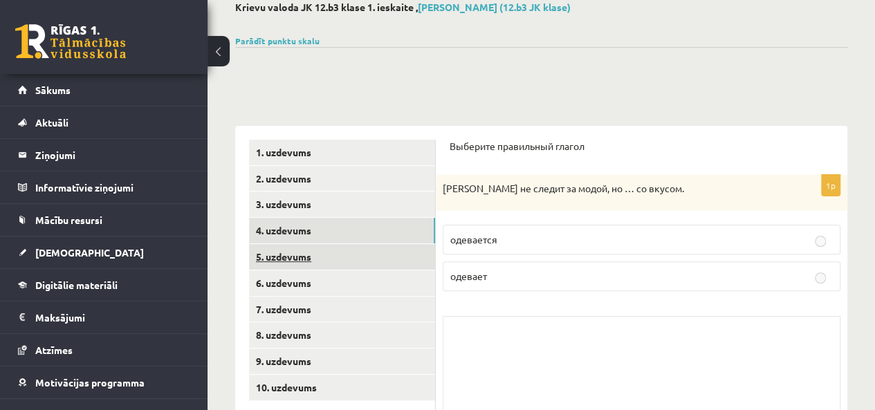
click at [277, 263] on link "5. uzdevums" at bounding box center [342, 257] width 186 height 26
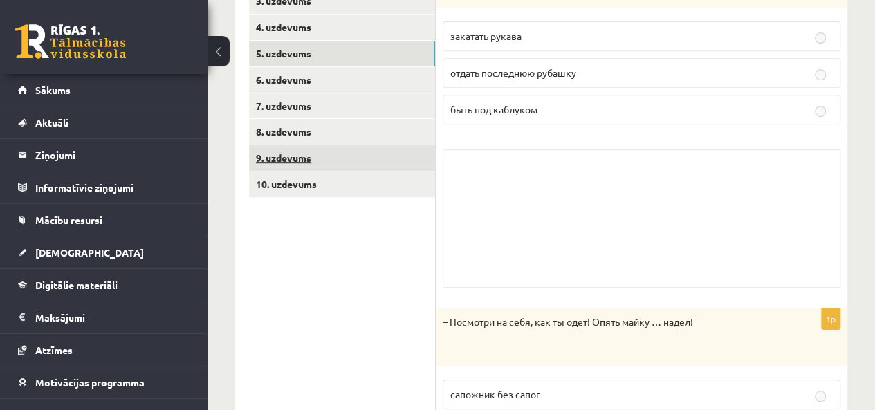
scroll to position [207, 0]
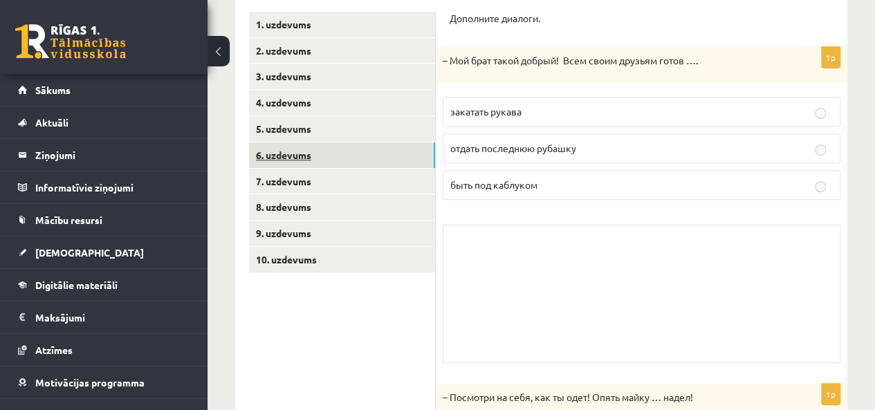
click at [311, 160] on link "6. uzdevums" at bounding box center [342, 155] width 186 height 26
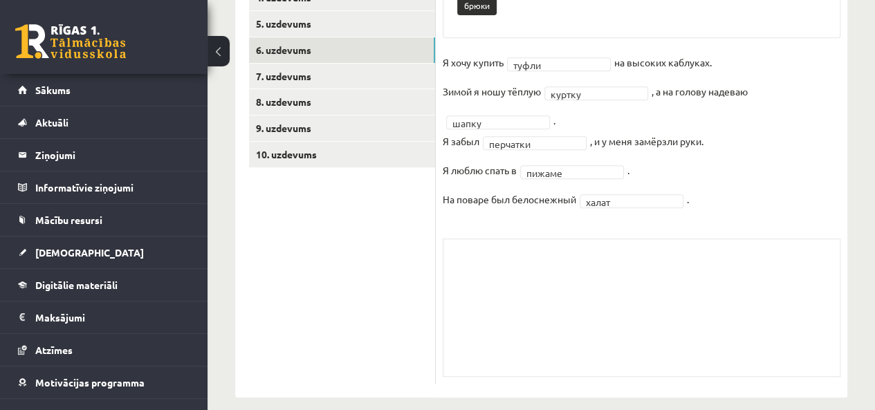
scroll to position [327, 0]
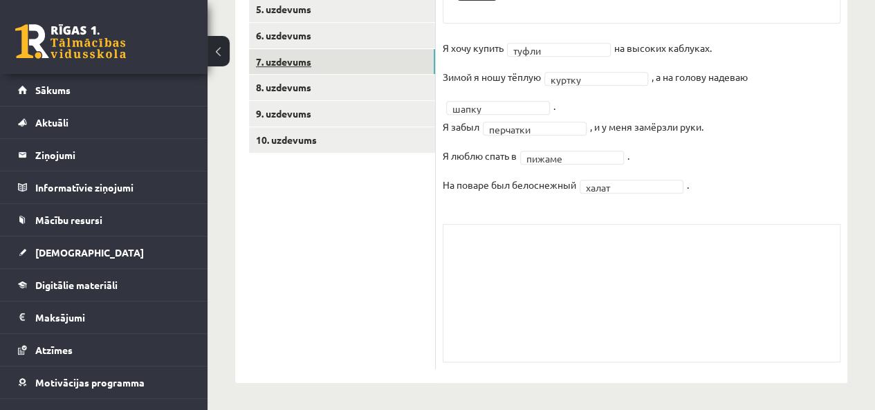
click at [295, 69] on link "7. uzdevums" at bounding box center [342, 62] width 186 height 26
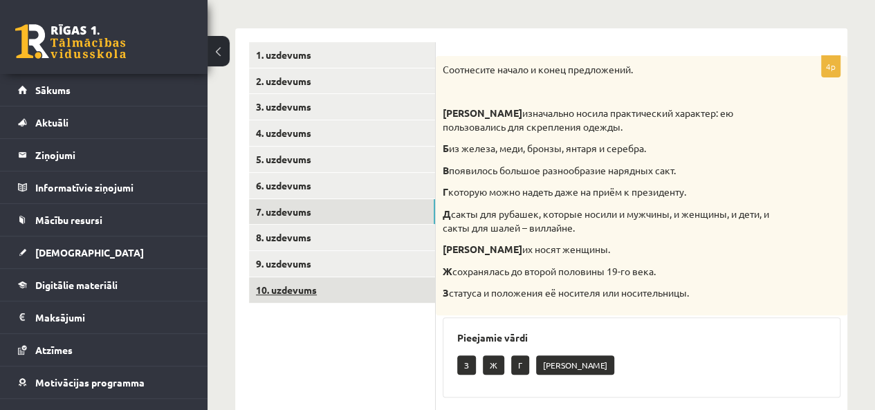
scroll to position [176, 0]
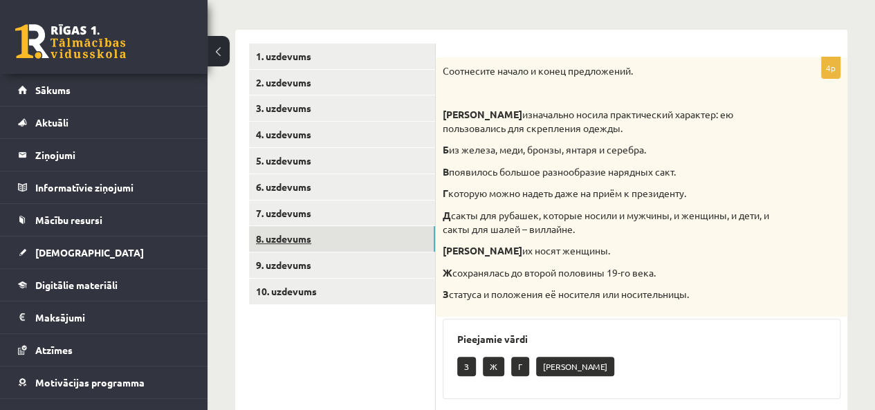
click at [295, 236] on link "8. uzdevums" at bounding box center [342, 239] width 186 height 26
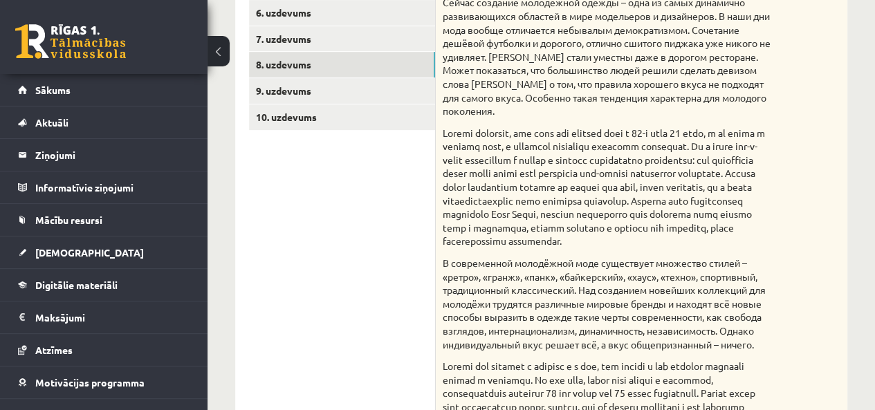
scroll to position [324, 0]
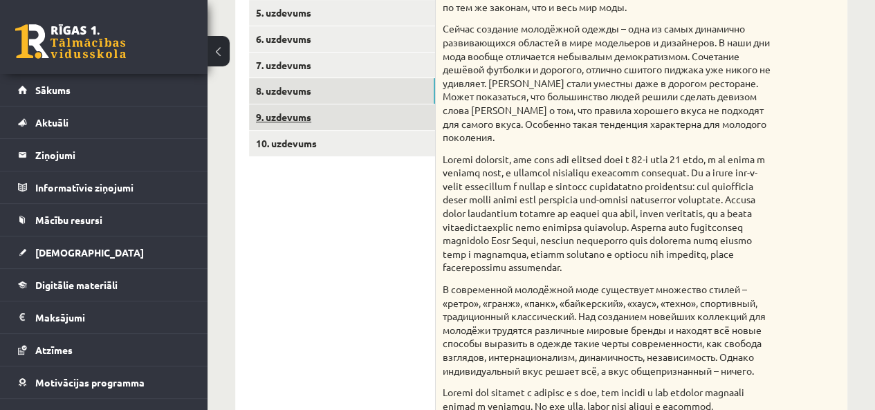
click at [286, 125] on link "9. uzdevums" at bounding box center [342, 117] width 186 height 26
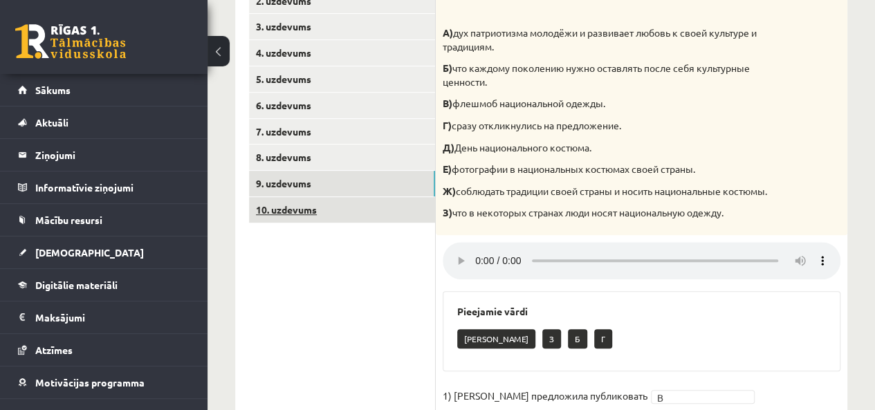
scroll to position [223, 0]
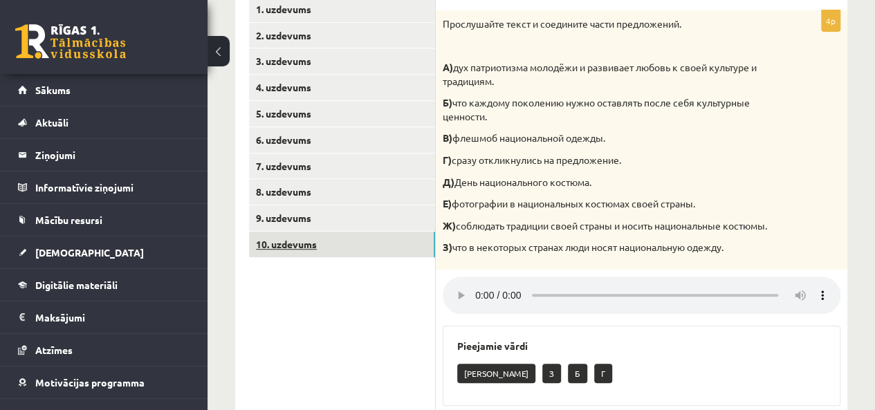
click at [306, 251] on link "10. uzdevums" at bounding box center [342, 245] width 186 height 26
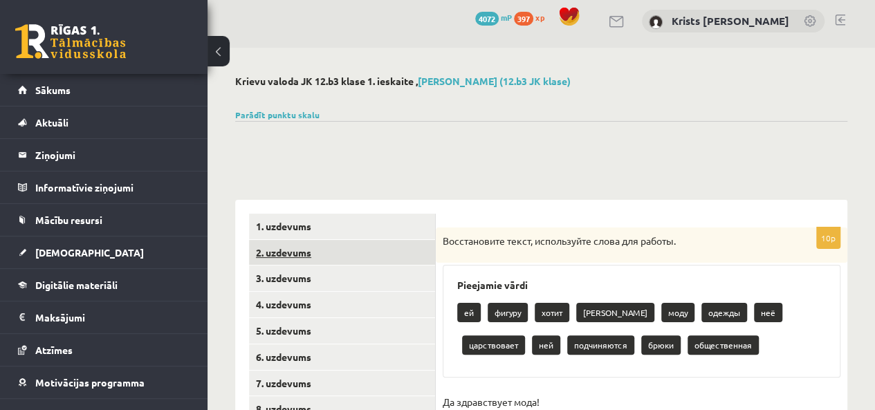
scroll to position [0, 0]
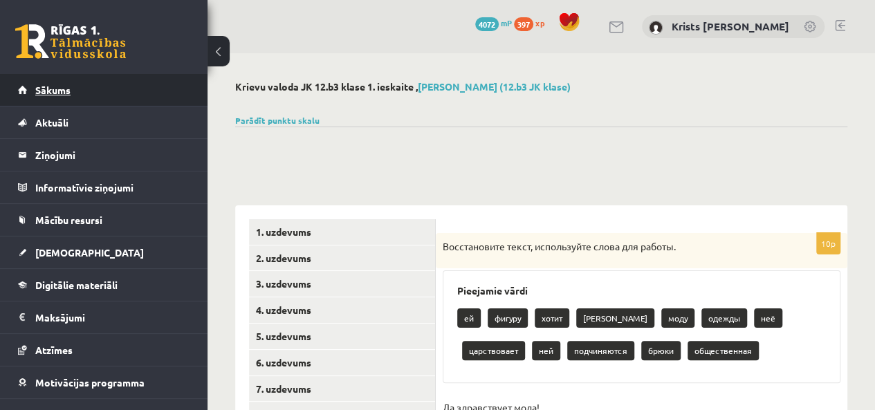
click at [120, 96] on link "Sākums" at bounding box center [104, 90] width 172 height 32
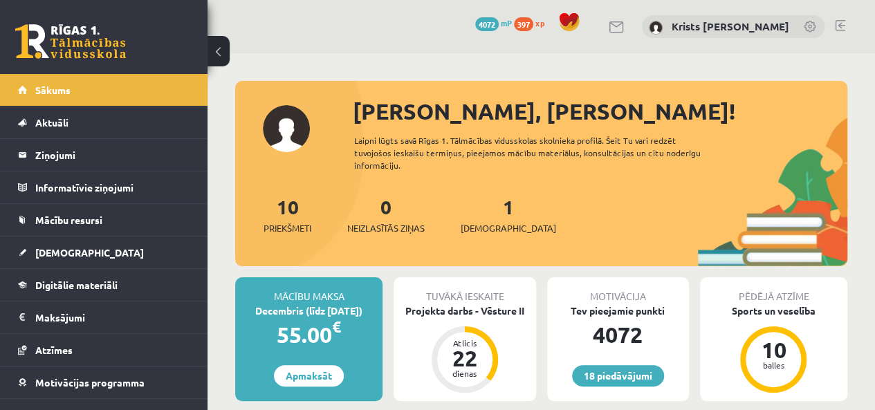
click at [837, 27] on link at bounding box center [840, 25] width 10 height 11
